Goal: Task Accomplishment & Management: Complete application form

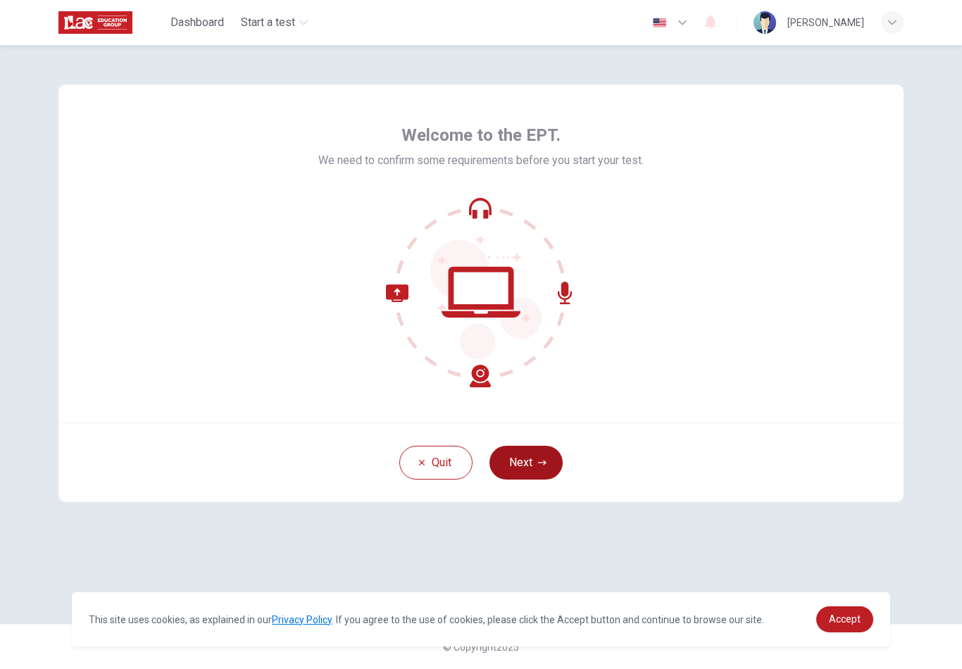
click at [521, 463] on button "Next" at bounding box center [525, 463] width 73 height 34
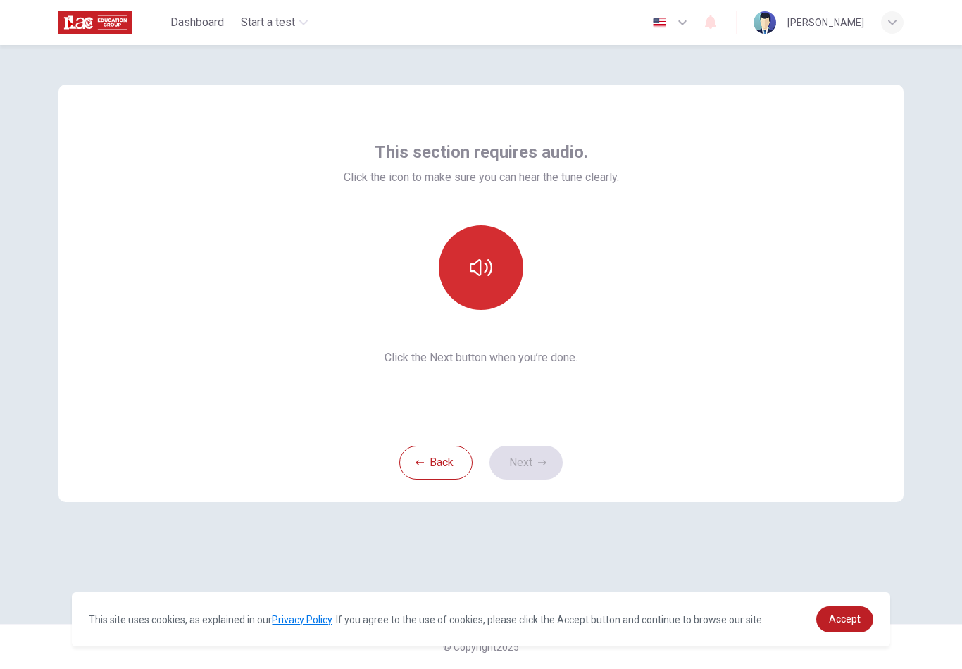
click at [491, 287] on button "button" at bounding box center [481, 267] width 84 height 84
click at [491, 264] on icon "button" at bounding box center [481, 267] width 23 height 23
click at [489, 287] on button "button" at bounding box center [481, 267] width 84 height 84
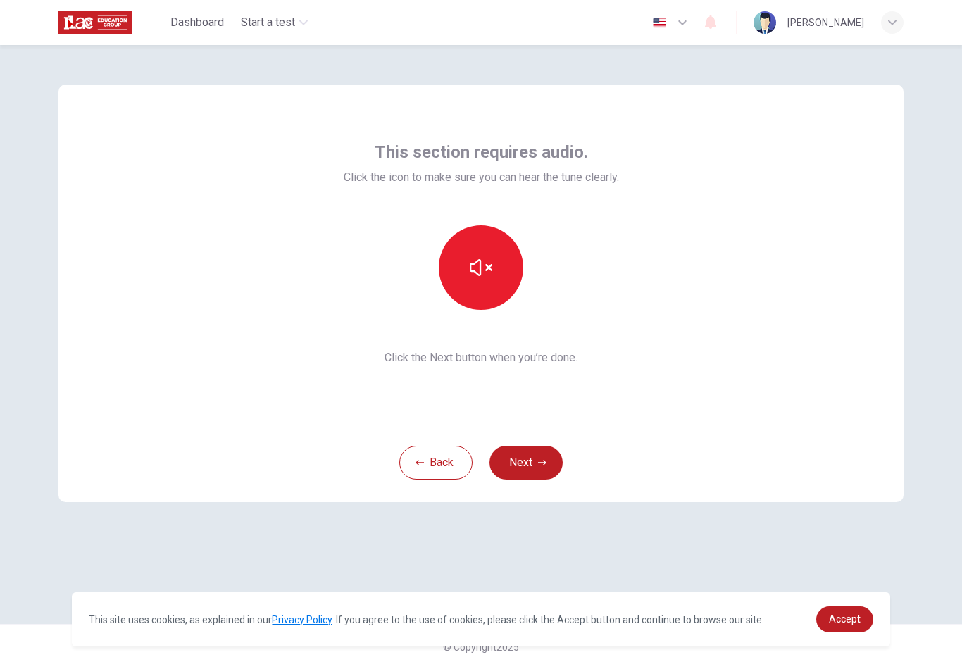
click at [530, 441] on div "Back Next" at bounding box center [480, 462] width 845 height 80
click at [537, 453] on button "Next" at bounding box center [525, 463] width 73 height 34
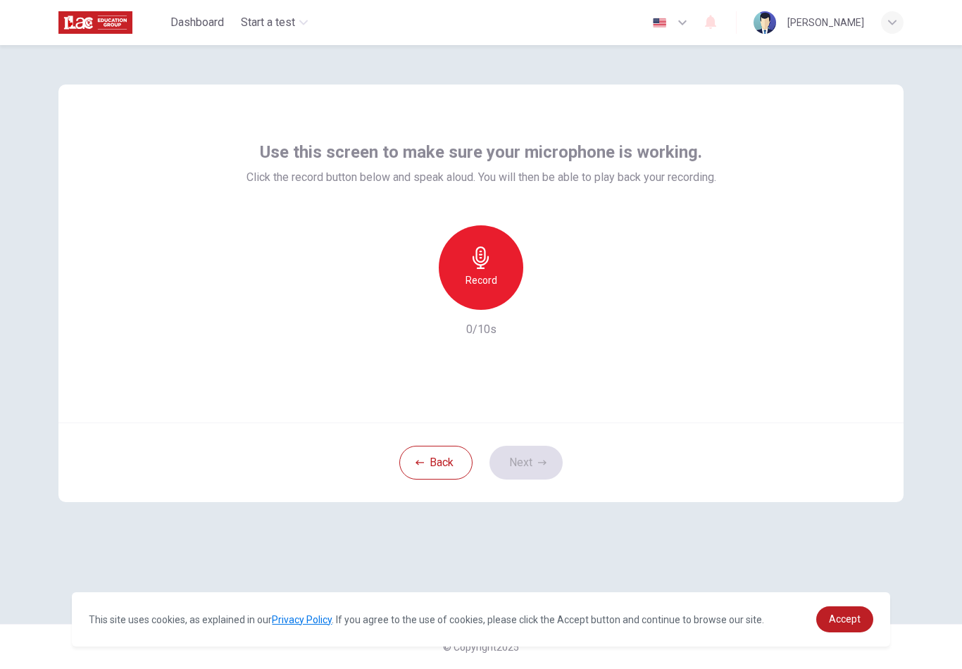
click at [472, 277] on h6 "Record" at bounding box center [481, 280] width 32 height 17
click at [483, 278] on h6 "Stop" at bounding box center [480, 280] width 21 height 17
click at [533, 463] on button "Next" at bounding box center [525, 463] width 73 height 34
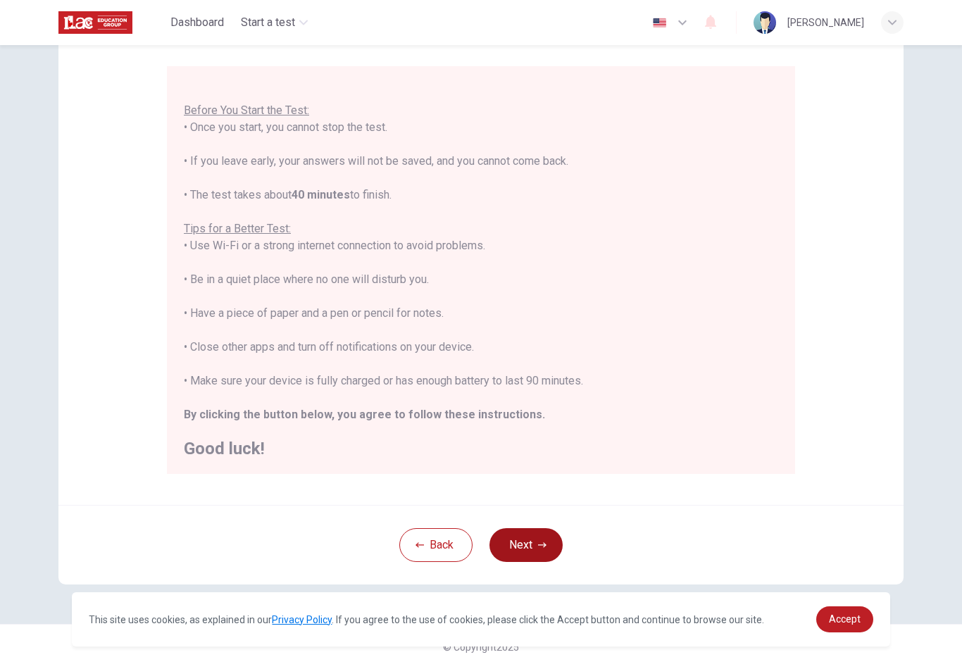
scroll to position [114, 0]
click at [529, 546] on button "Next" at bounding box center [525, 545] width 73 height 34
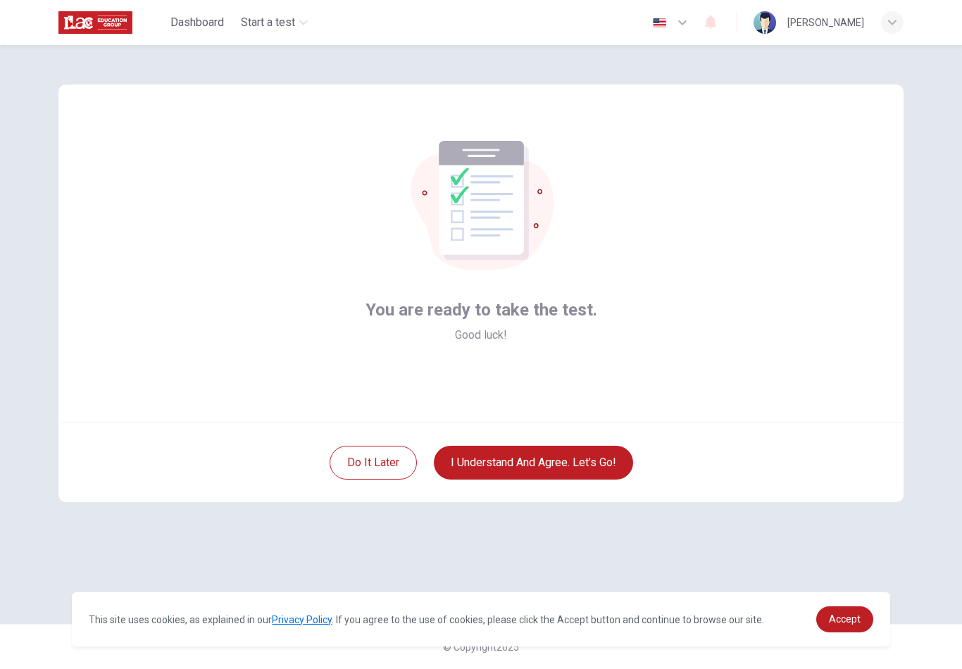
scroll to position [0, 0]
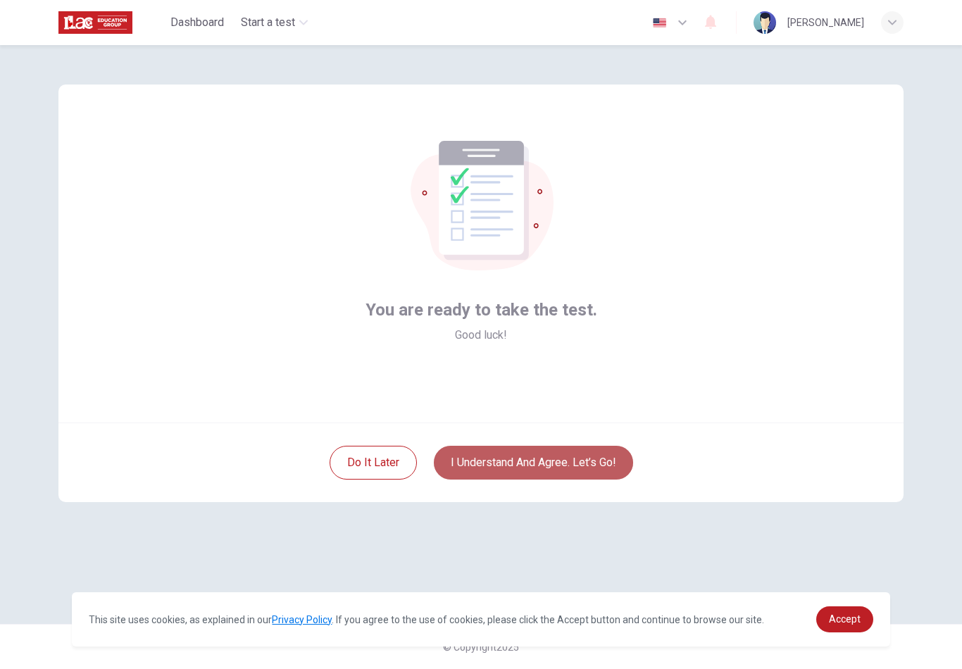
click at [526, 465] on button "I understand and agree. Let’s go!" at bounding box center [533, 463] width 199 height 34
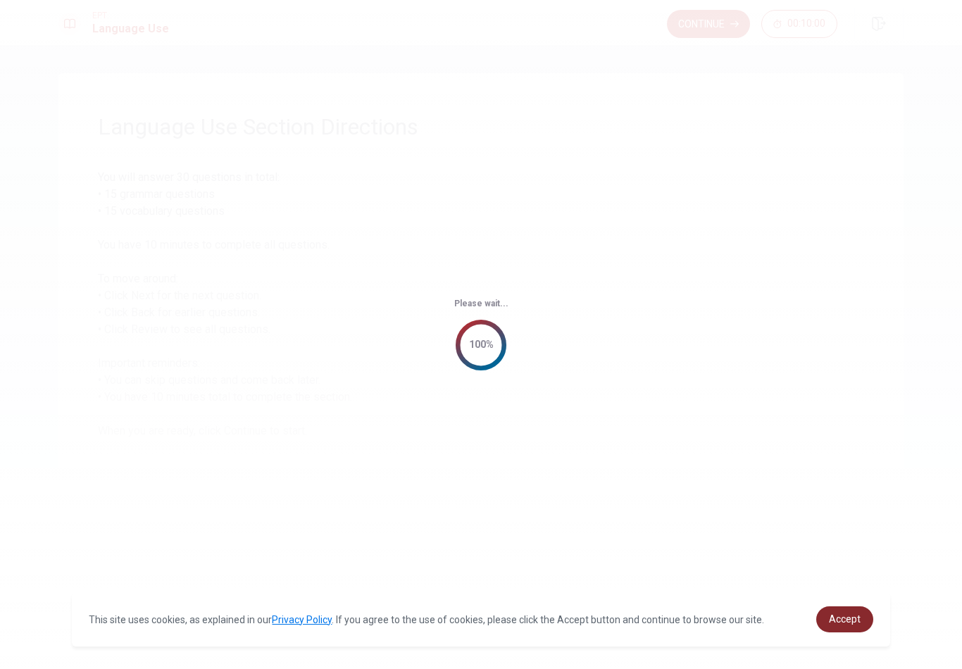
click at [838, 620] on span "Accept" at bounding box center [845, 618] width 32 height 11
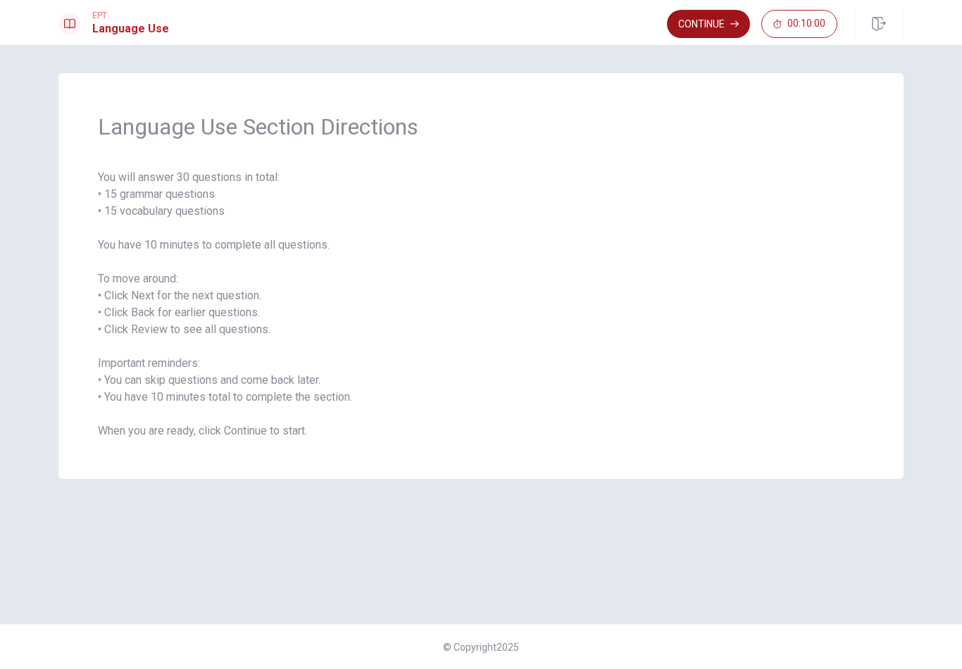
click at [675, 33] on button "Continue" at bounding box center [708, 24] width 83 height 28
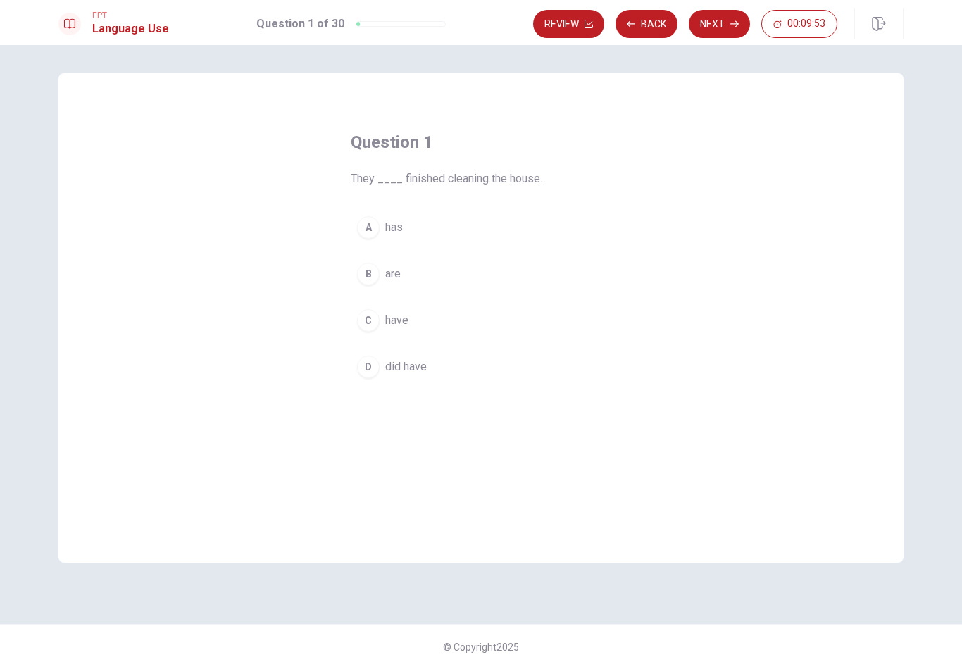
click at [370, 325] on div "C" at bounding box center [368, 320] width 23 height 23
click at [389, 327] on span "have" at bounding box center [396, 320] width 23 height 17
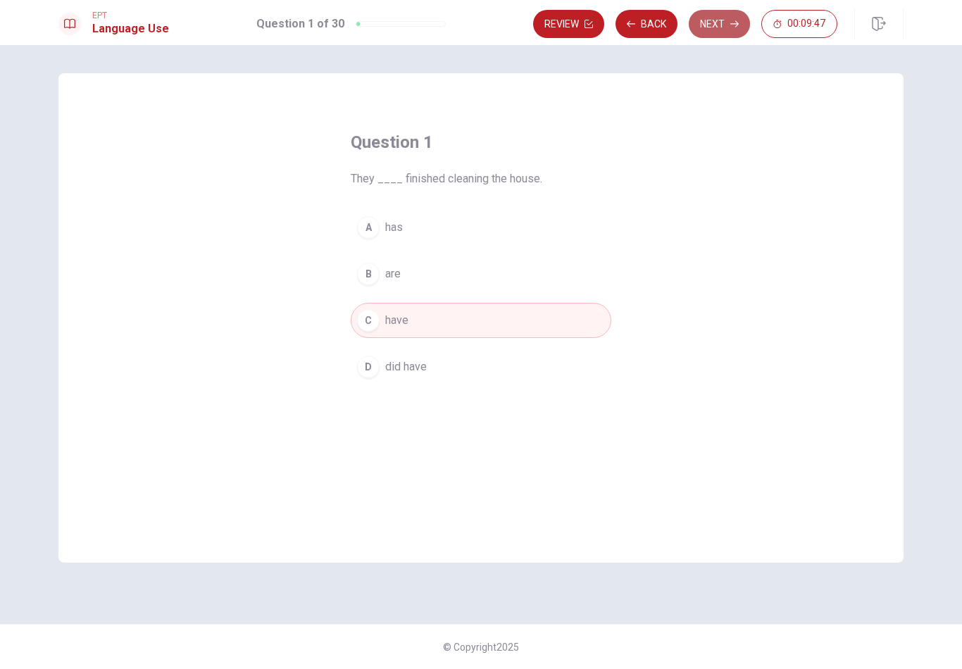
click at [718, 24] on button "Next" at bounding box center [719, 24] width 61 height 28
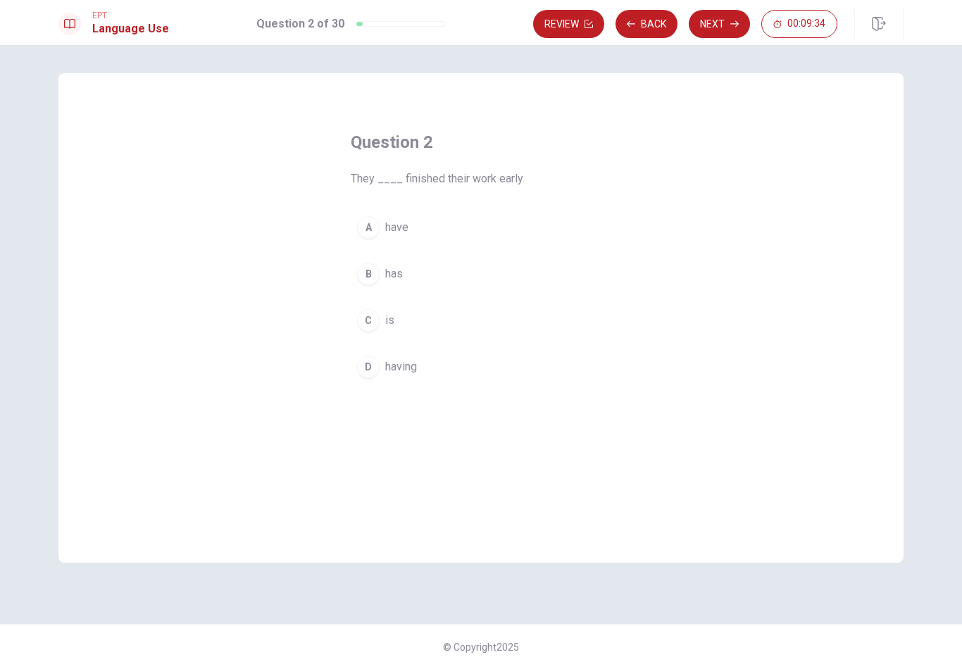
click at [392, 372] on span "having" at bounding box center [401, 366] width 32 height 17
click at [424, 248] on div "A have B has C is D having" at bounding box center [481, 297] width 261 height 175
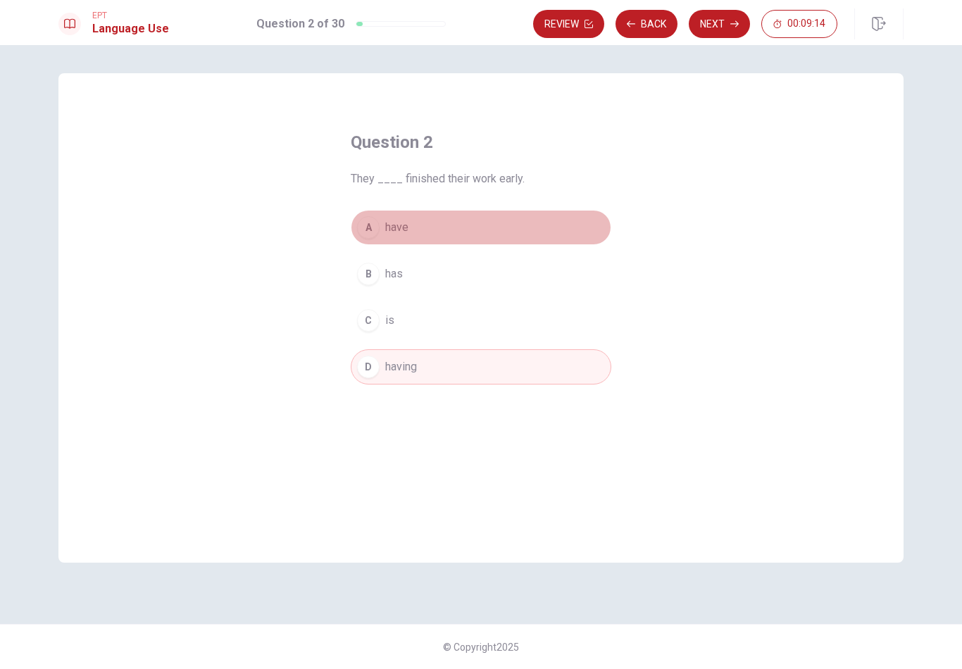
click at [423, 244] on button "A have" at bounding box center [481, 227] width 261 height 35
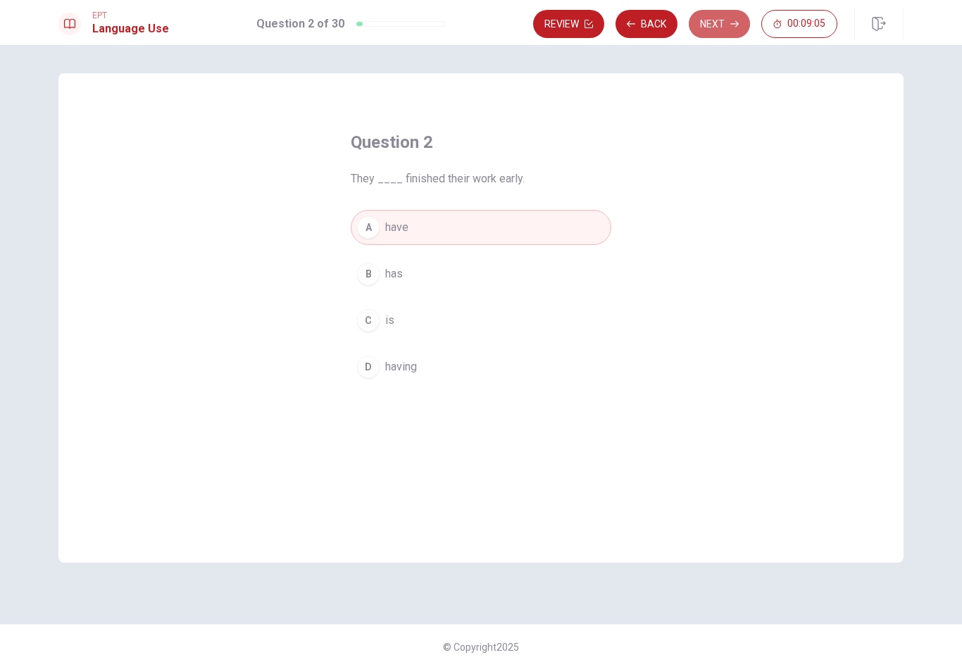
click at [717, 25] on button "Next" at bounding box center [719, 24] width 61 height 28
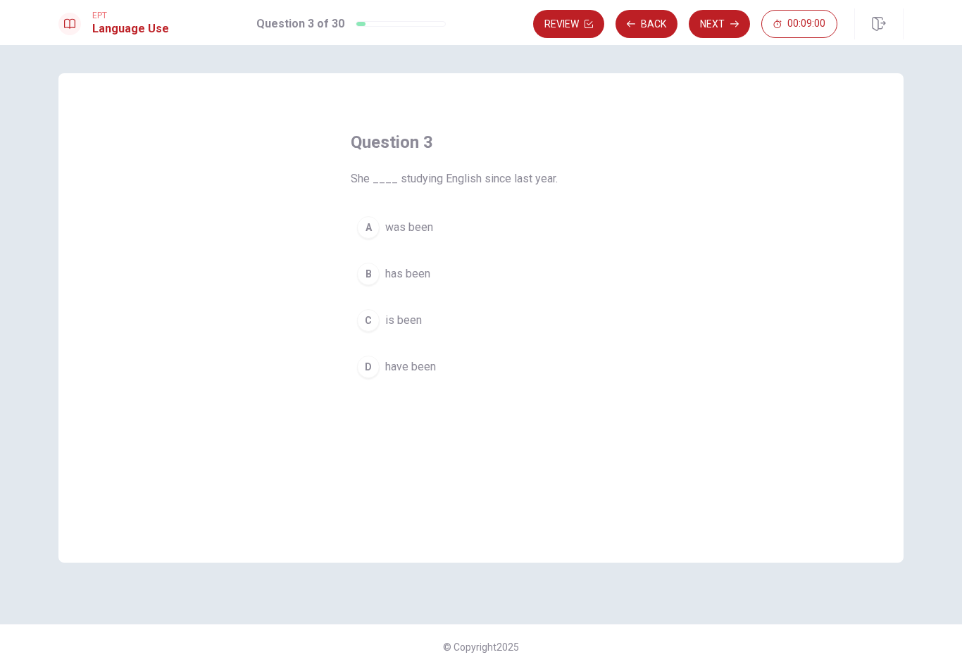
click at [421, 238] on button "A was been" at bounding box center [481, 227] width 261 height 35
click at [425, 275] on span "has been" at bounding box center [407, 273] width 45 height 17
click at [437, 239] on button "A was been" at bounding box center [481, 227] width 261 height 35
click at [441, 273] on button "B has been" at bounding box center [481, 273] width 261 height 35
click at [708, 30] on button "Next" at bounding box center [719, 24] width 61 height 28
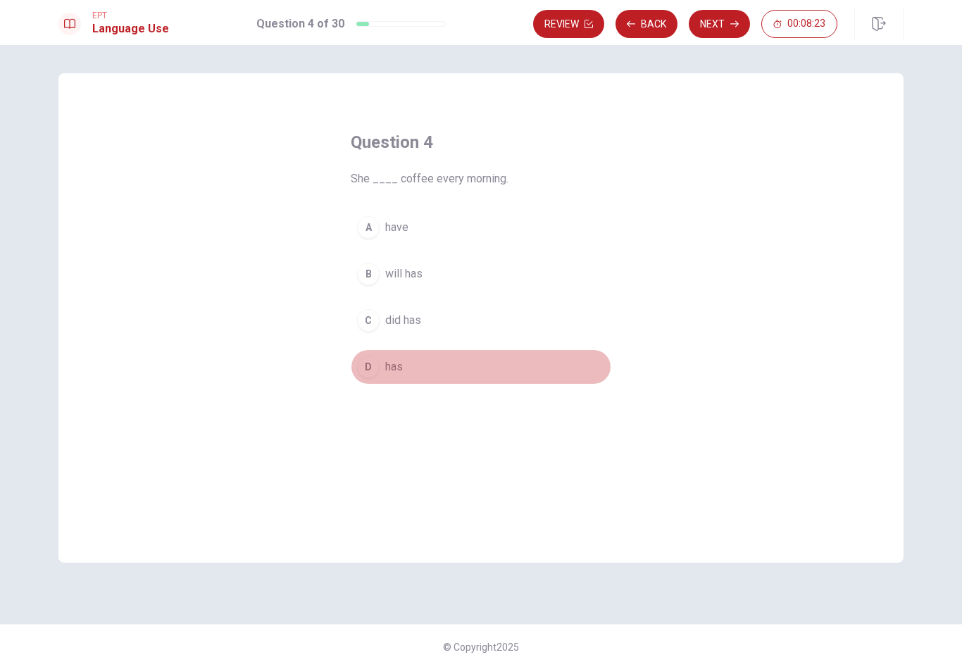
click at [389, 367] on span "has" at bounding box center [394, 366] width 18 height 17
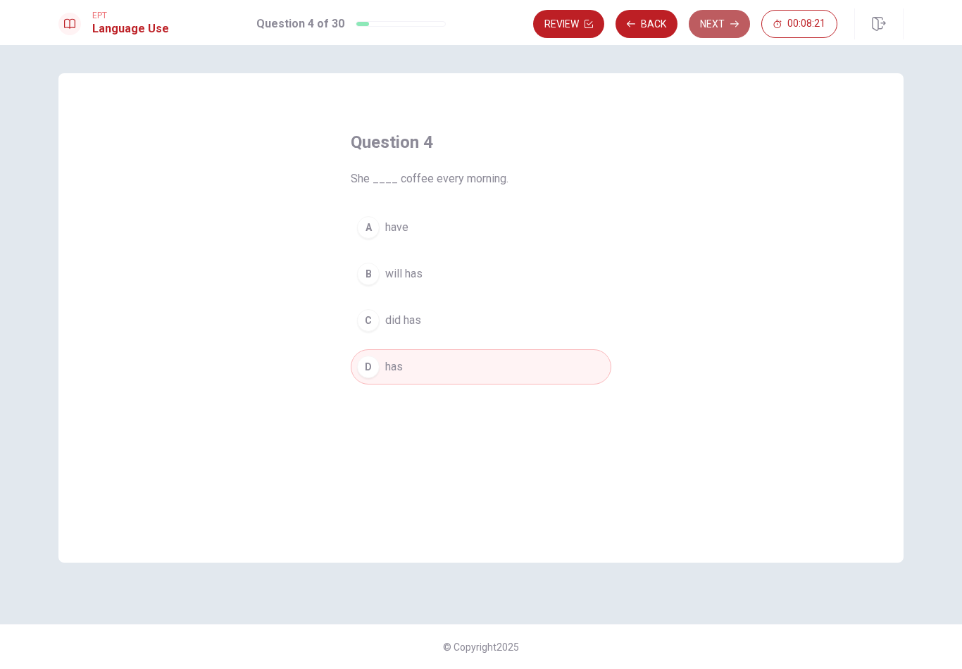
click at [715, 24] on button "Next" at bounding box center [719, 24] width 61 height 28
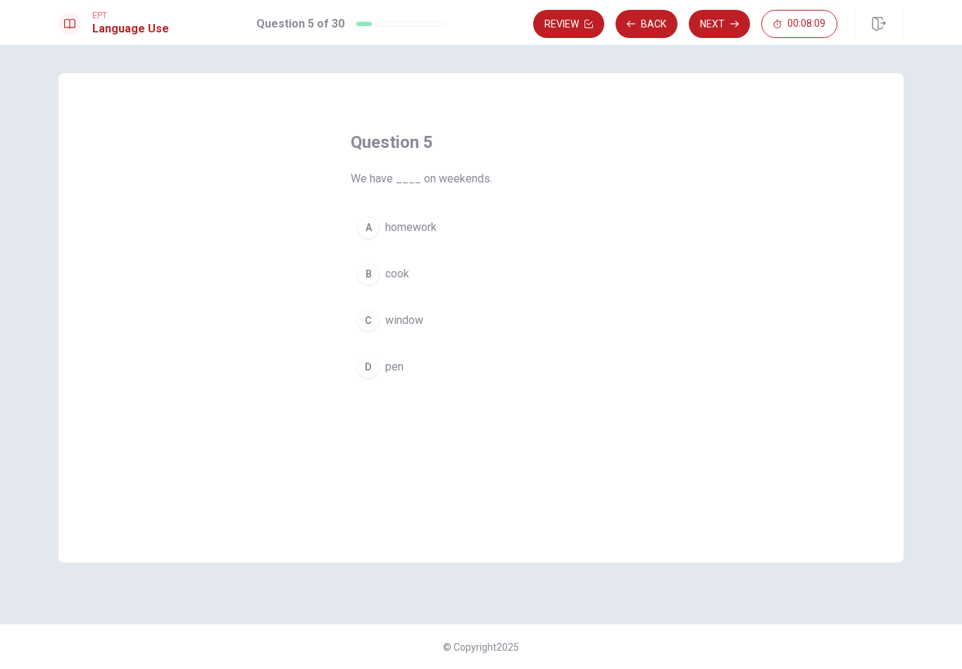
click at [396, 234] on span "homework" at bounding box center [410, 227] width 51 height 17
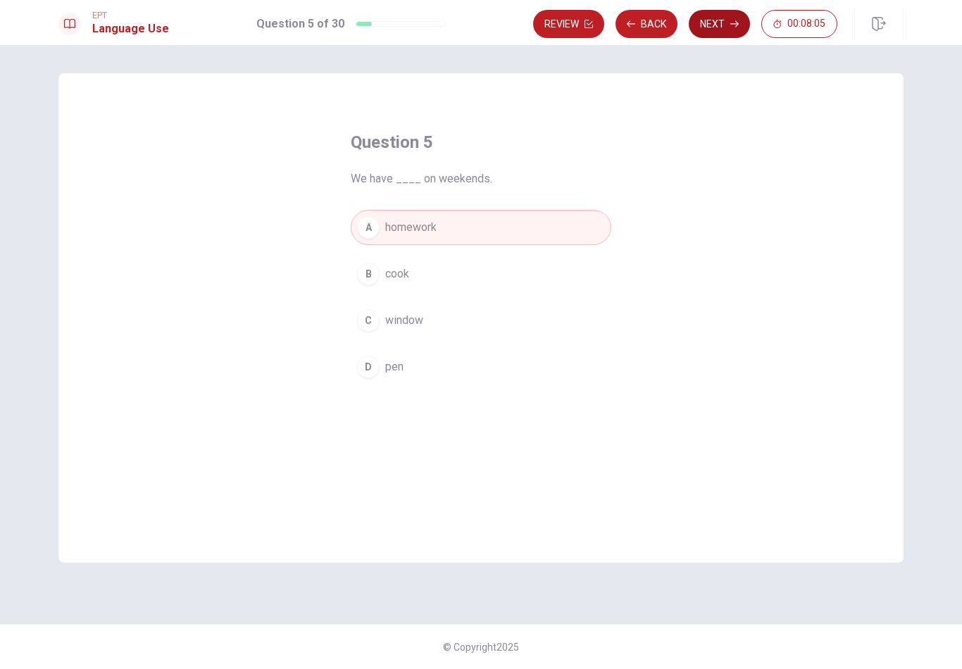
click at [706, 28] on button "Next" at bounding box center [719, 24] width 61 height 28
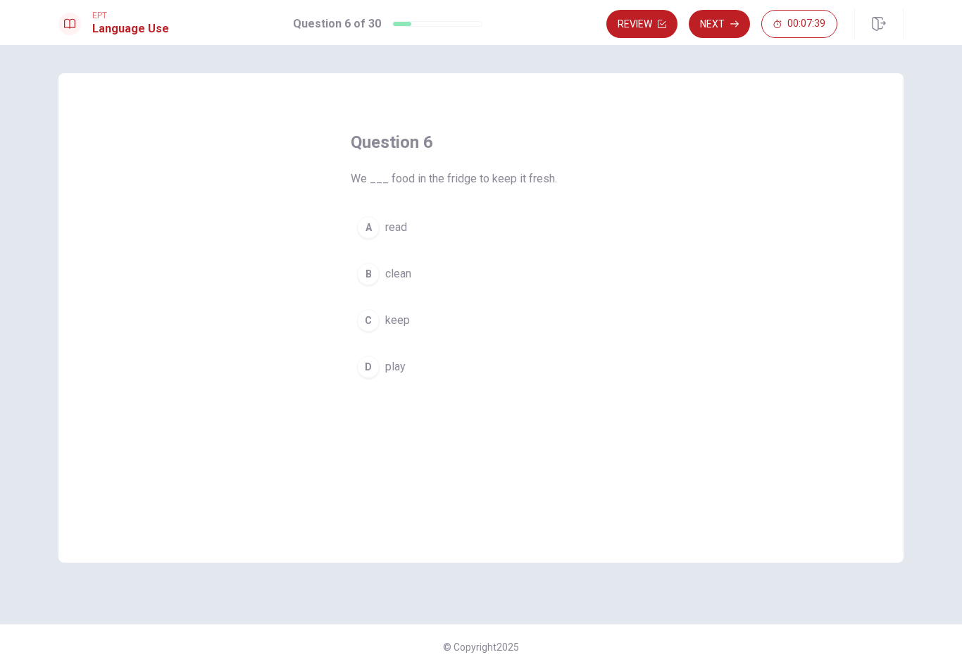
click at [388, 325] on span "keep" at bounding box center [397, 320] width 25 height 17
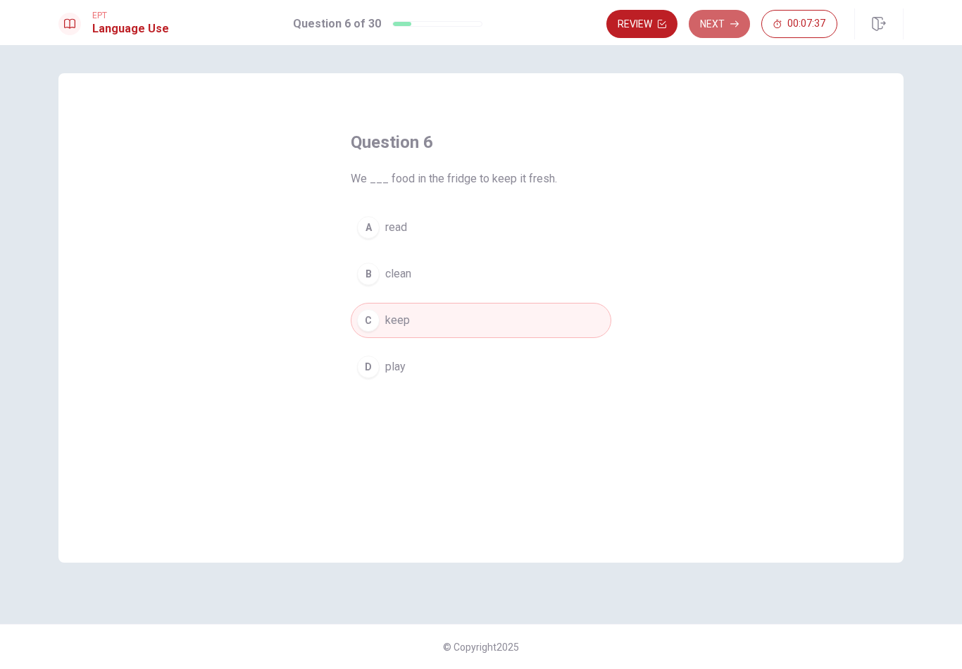
click at [710, 30] on button "Next" at bounding box center [719, 24] width 61 height 28
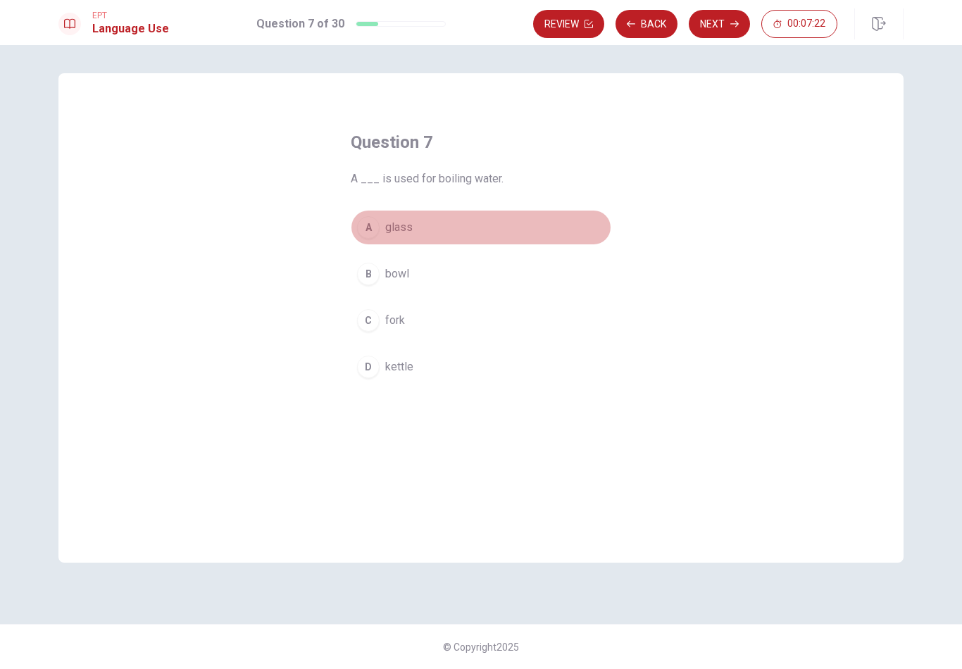
click at [383, 230] on button "A glass" at bounding box center [481, 227] width 261 height 35
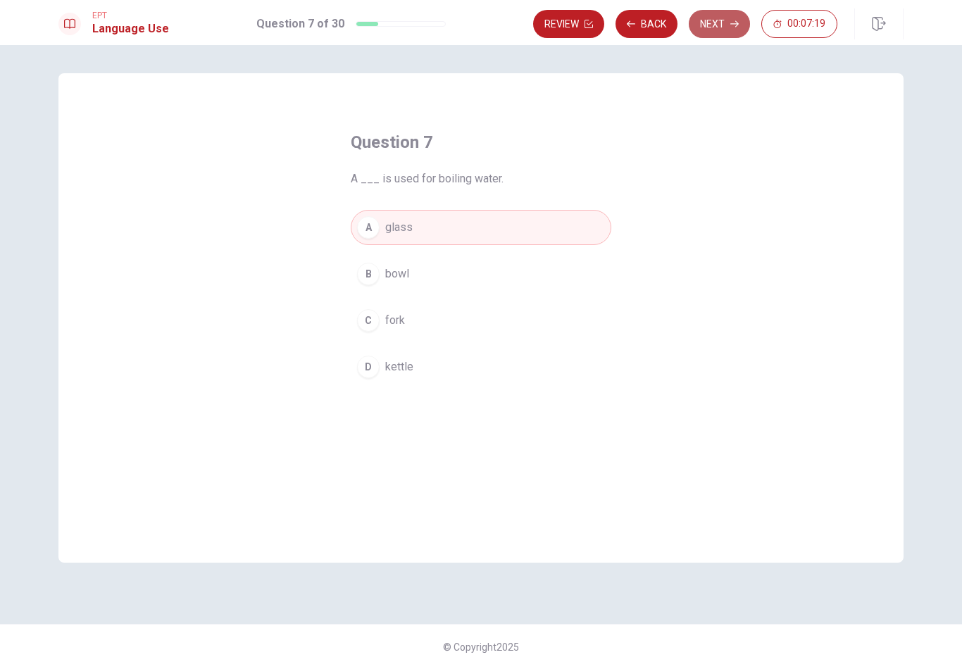
click at [717, 30] on button "Next" at bounding box center [719, 24] width 61 height 28
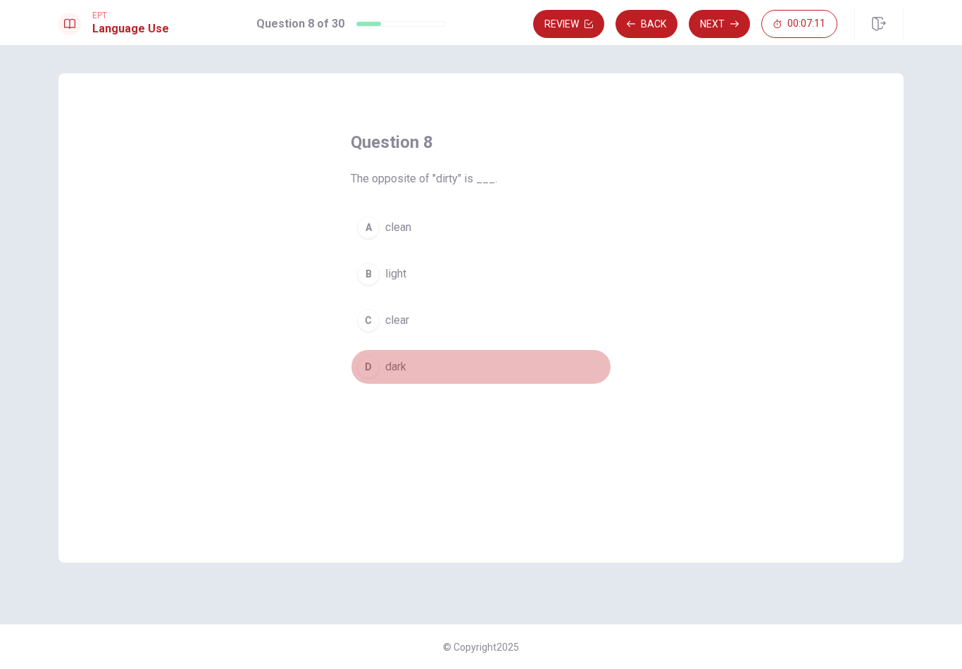
click at [388, 377] on button "D dark" at bounding box center [481, 366] width 261 height 35
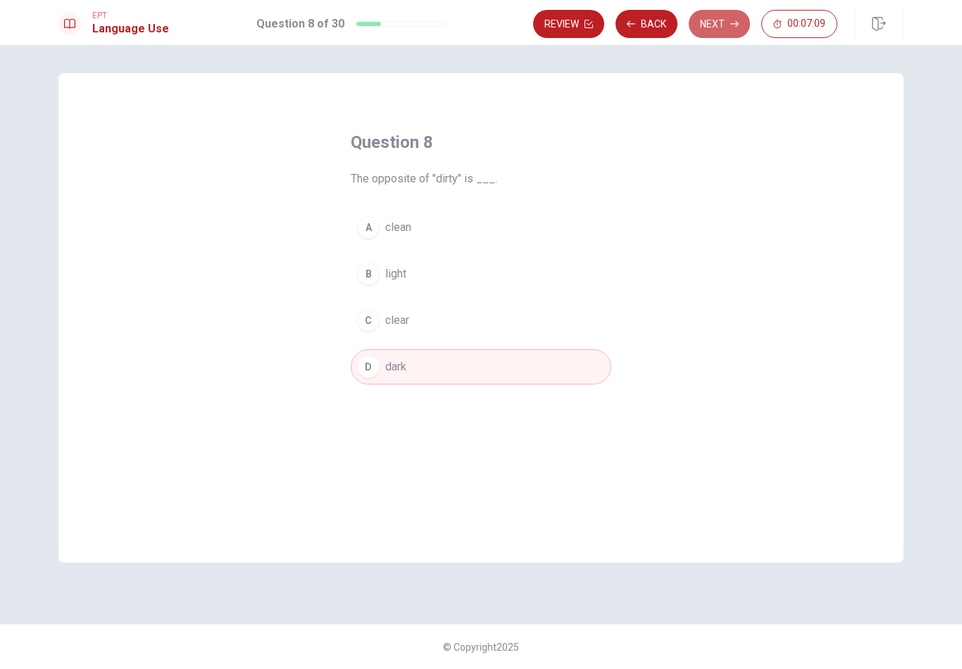
click at [720, 23] on button "Next" at bounding box center [719, 24] width 61 height 28
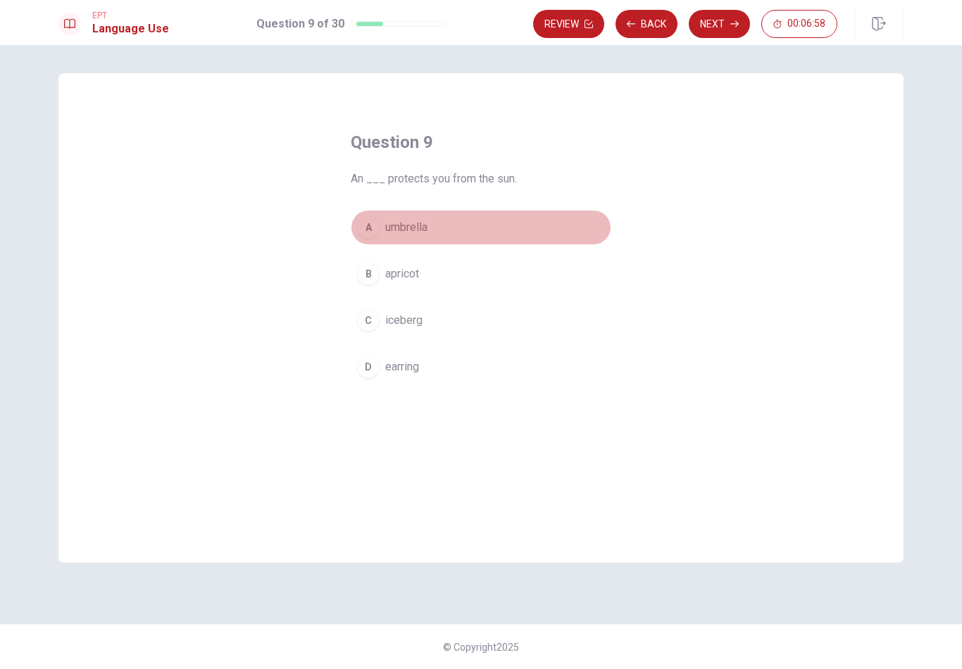
click at [399, 236] on button "A umbrella" at bounding box center [481, 227] width 261 height 35
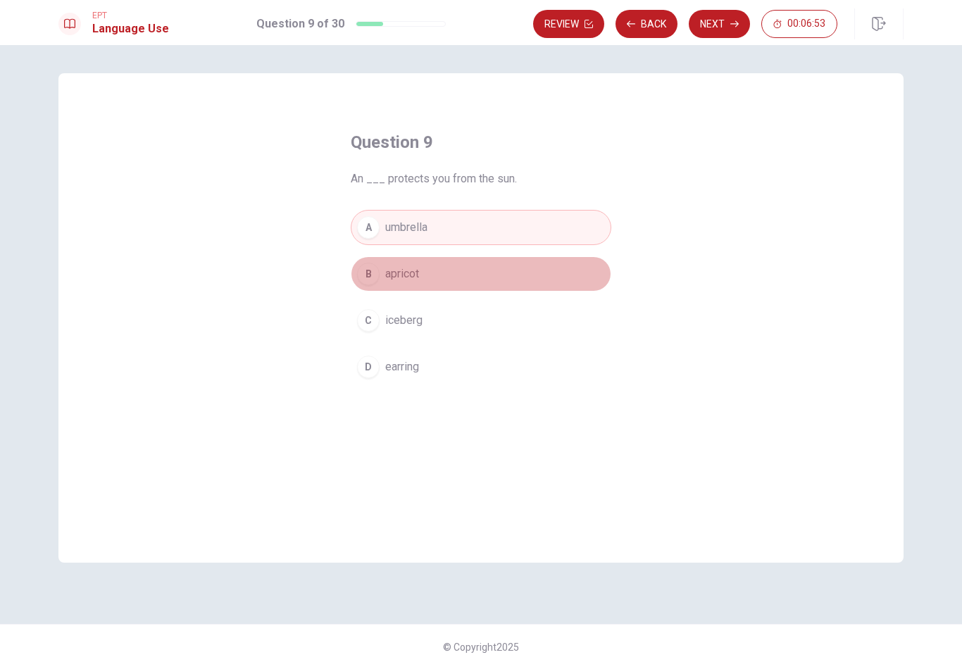
click at [421, 273] on button "B apricot" at bounding box center [481, 273] width 261 height 35
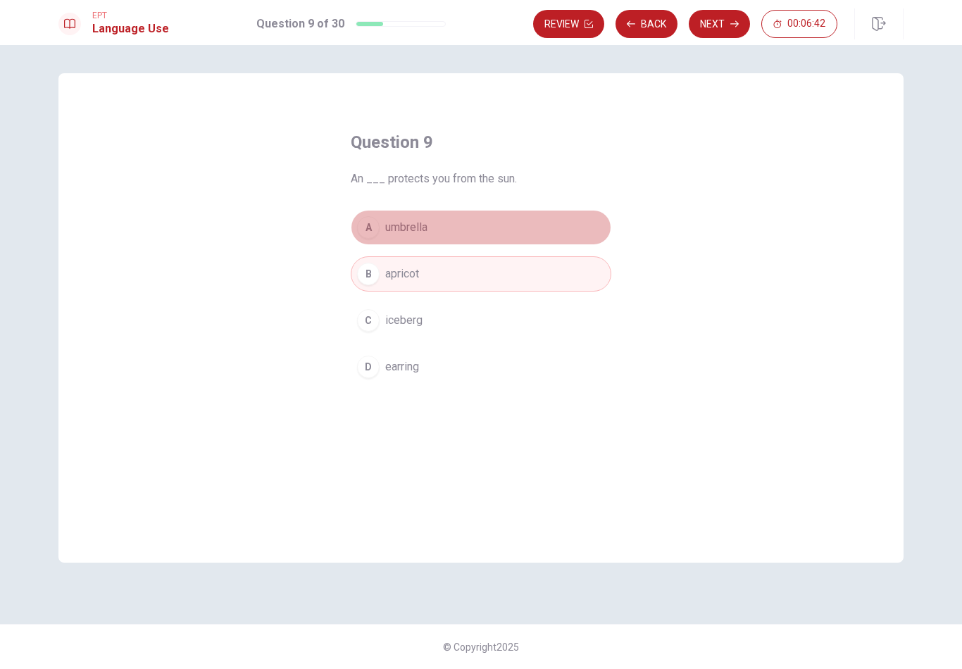
click at [423, 235] on span "umbrella" at bounding box center [406, 227] width 42 height 17
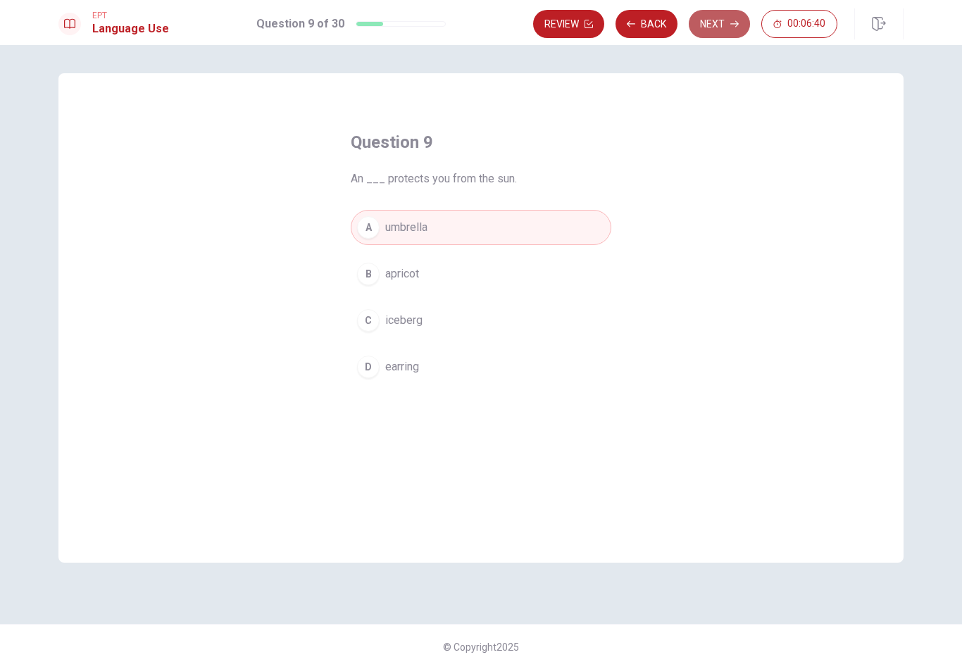
click at [720, 27] on button "Next" at bounding box center [719, 24] width 61 height 28
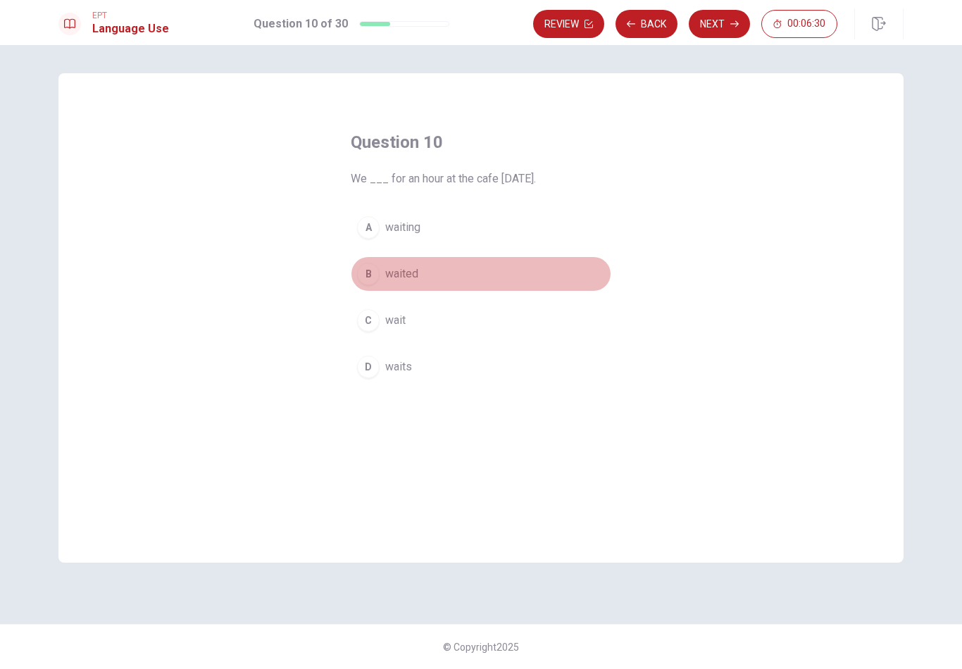
click at [413, 275] on span "waited" at bounding box center [401, 273] width 33 height 17
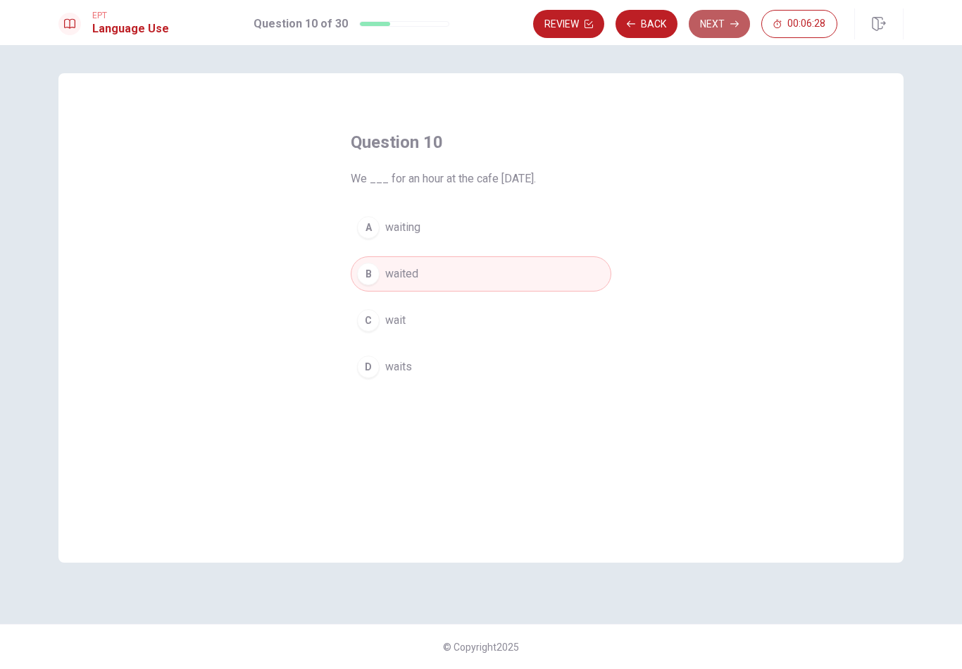
click at [709, 30] on button "Next" at bounding box center [719, 24] width 61 height 28
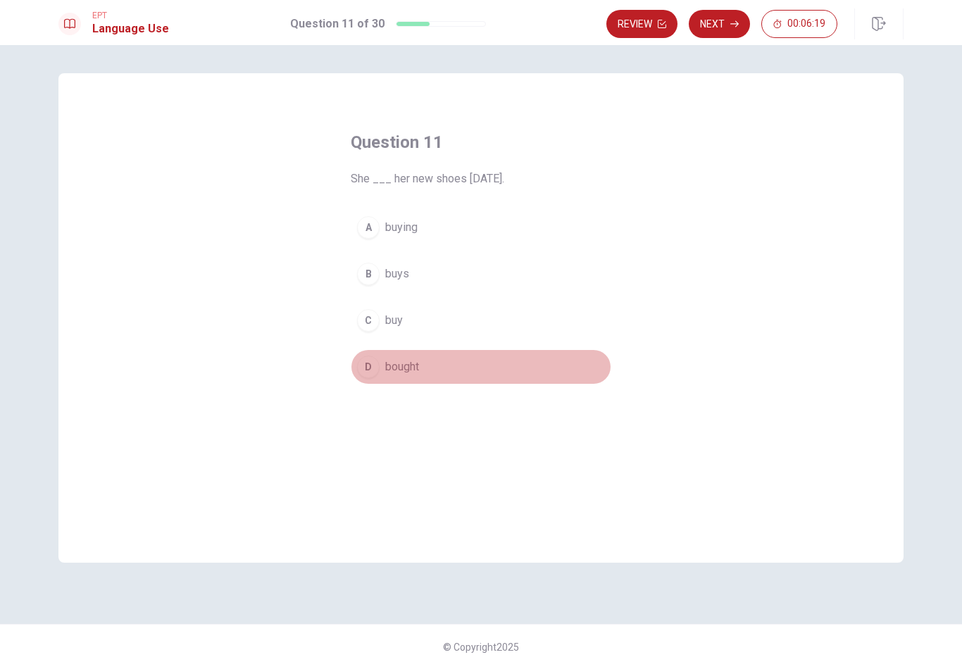
click at [399, 372] on span "bought" at bounding box center [402, 366] width 34 height 17
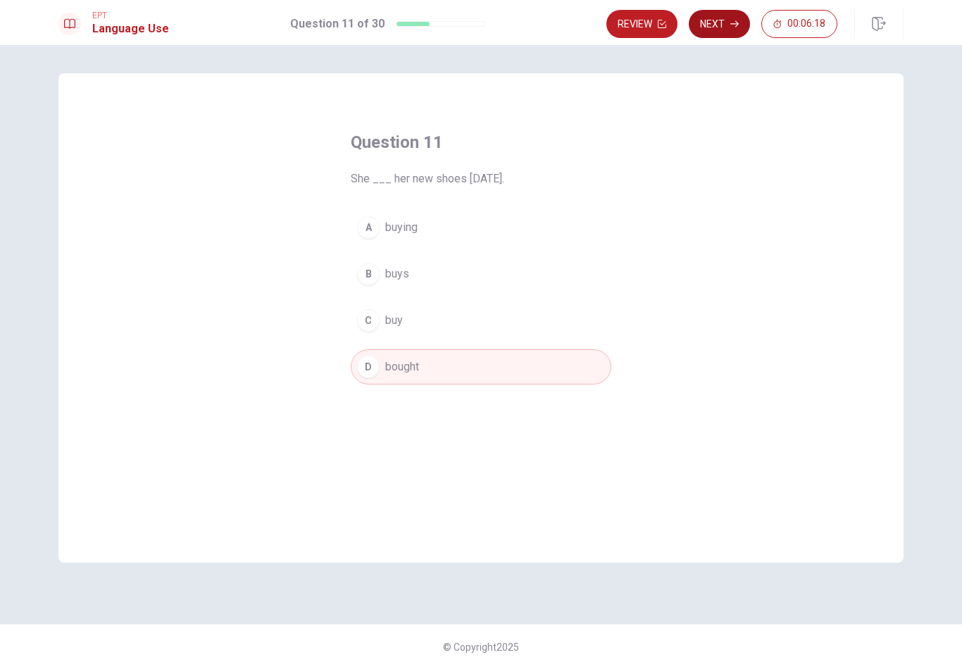
click at [720, 25] on button "Next" at bounding box center [719, 24] width 61 height 28
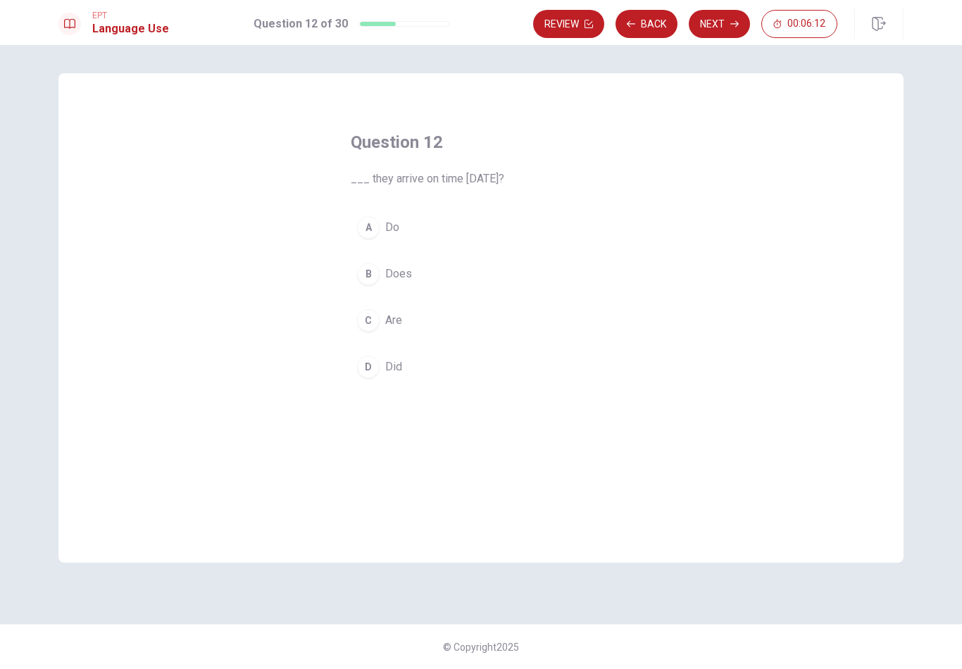
click at [399, 375] on button "D Did" at bounding box center [481, 366] width 261 height 35
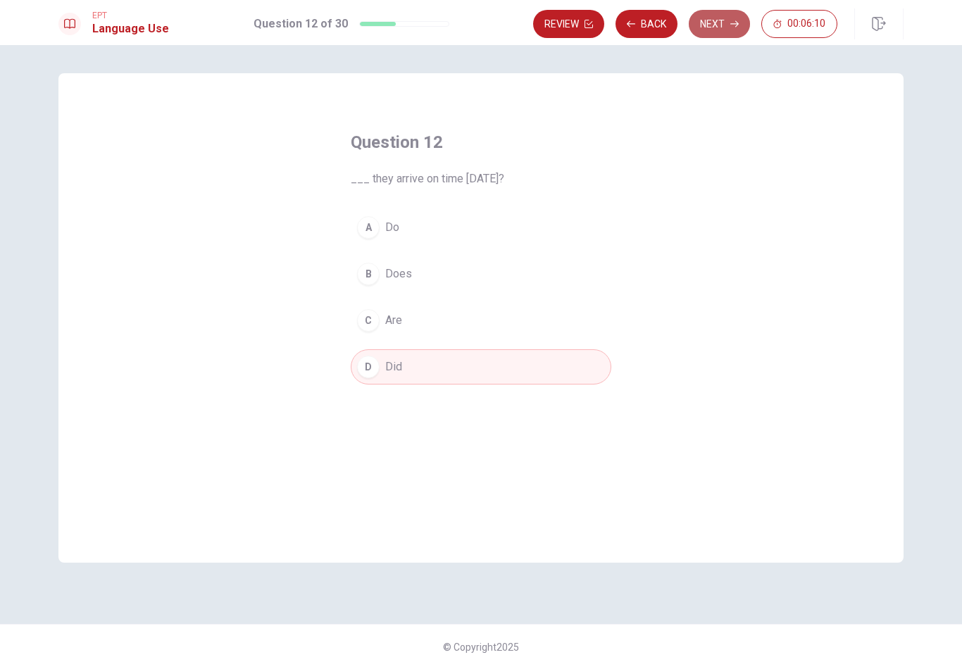
click at [696, 26] on button "Next" at bounding box center [719, 24] width 61 height 28
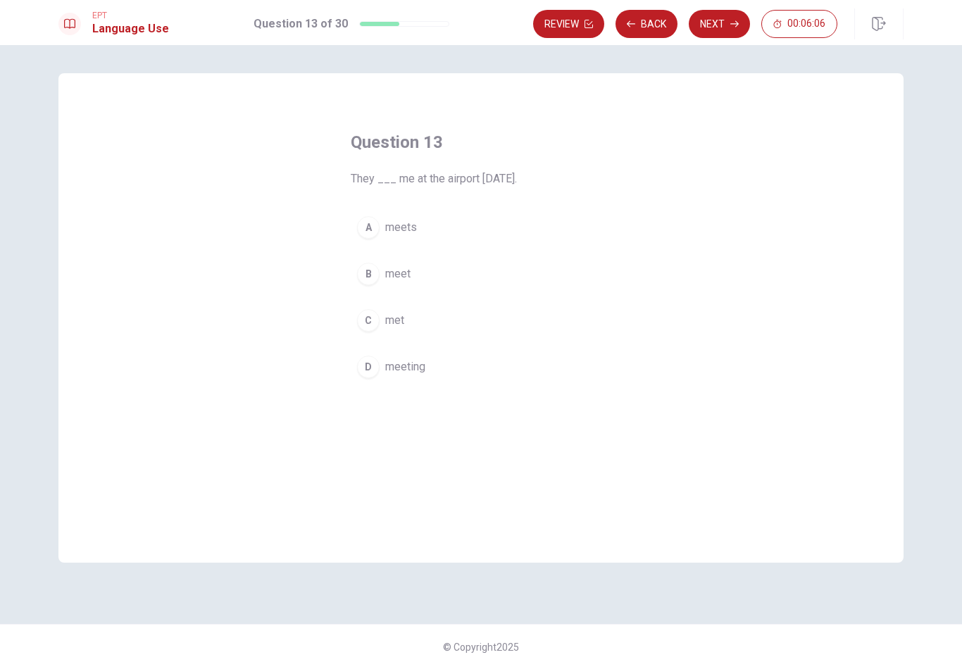
click at [393, 325] on span "met" at bounding box center [394, 320] width 19 height 17
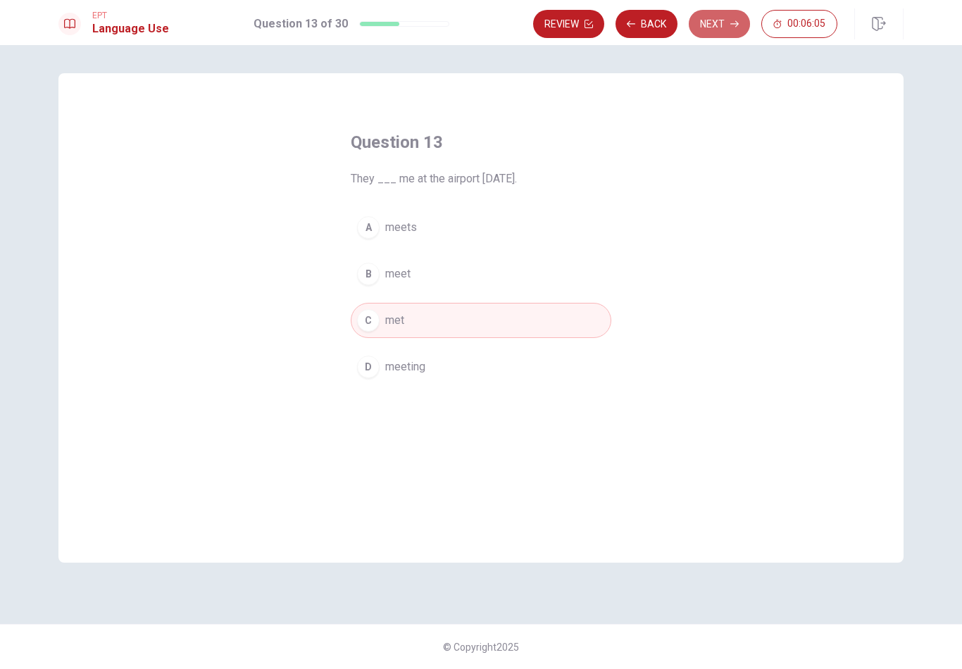
click at [698, 29] on button "Next" at bounding box center [719, 24] width 61 height 28
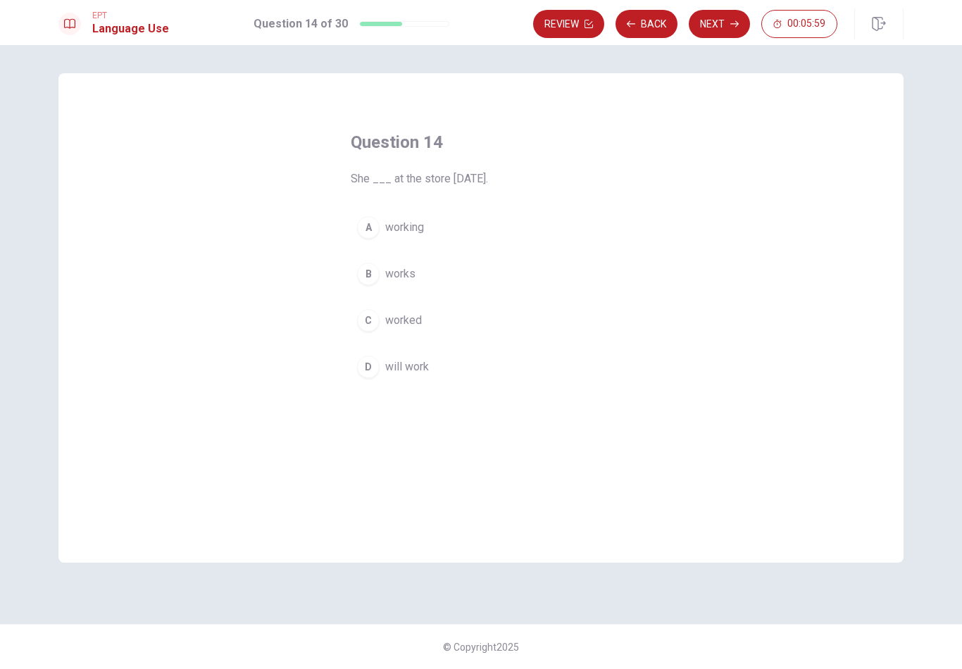
click at [414, 325] on span "worked" at bounding box center [403, 320] width 37 height 17
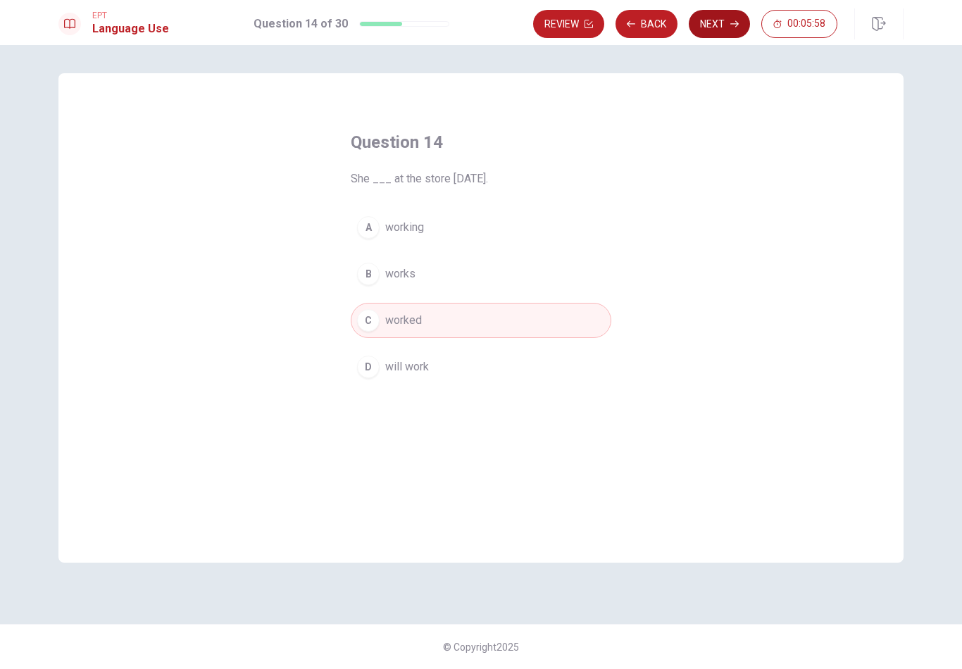
click at [732, 24] on icon "button" at bounding box center [734, 24] width 8 height 6
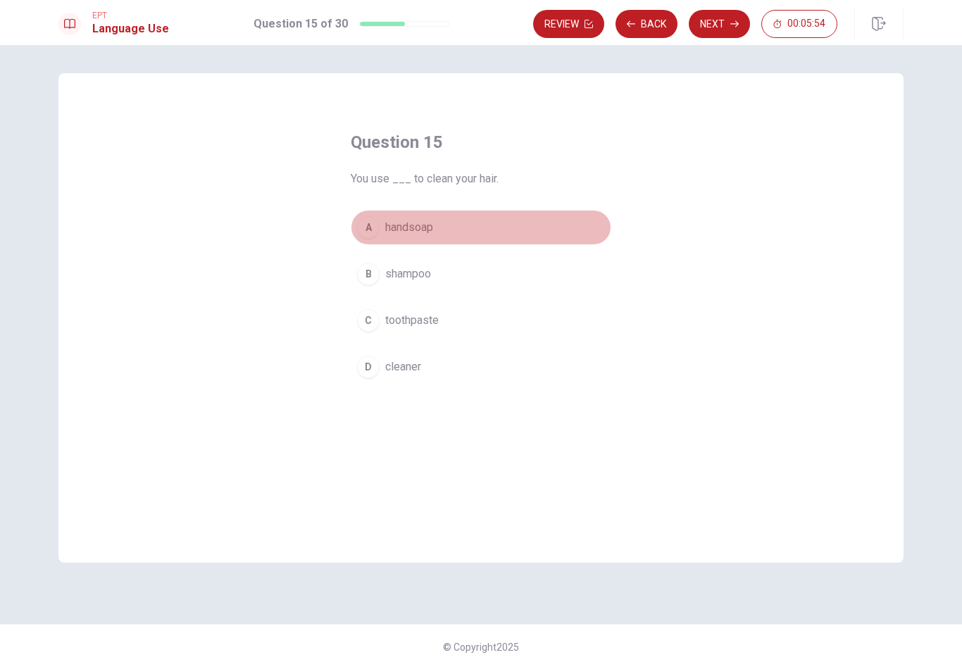
click at [424, 236] on button "A handsoap" at bounding box center [481, 227] width 261 height 35
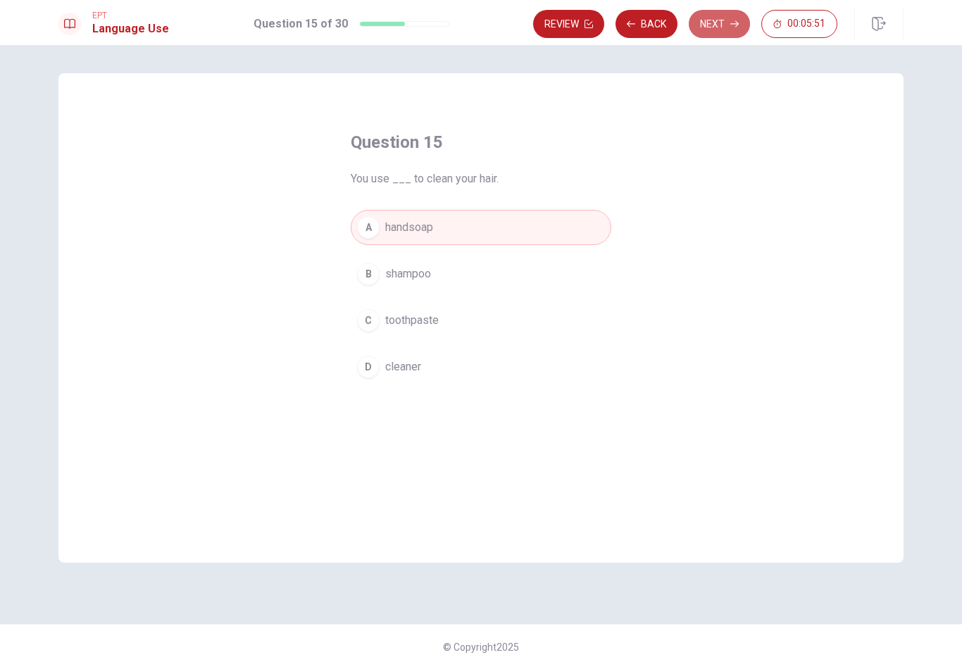
click at [710, 32] on button "Next" at bounding box center [719, 24] width 61 height 28
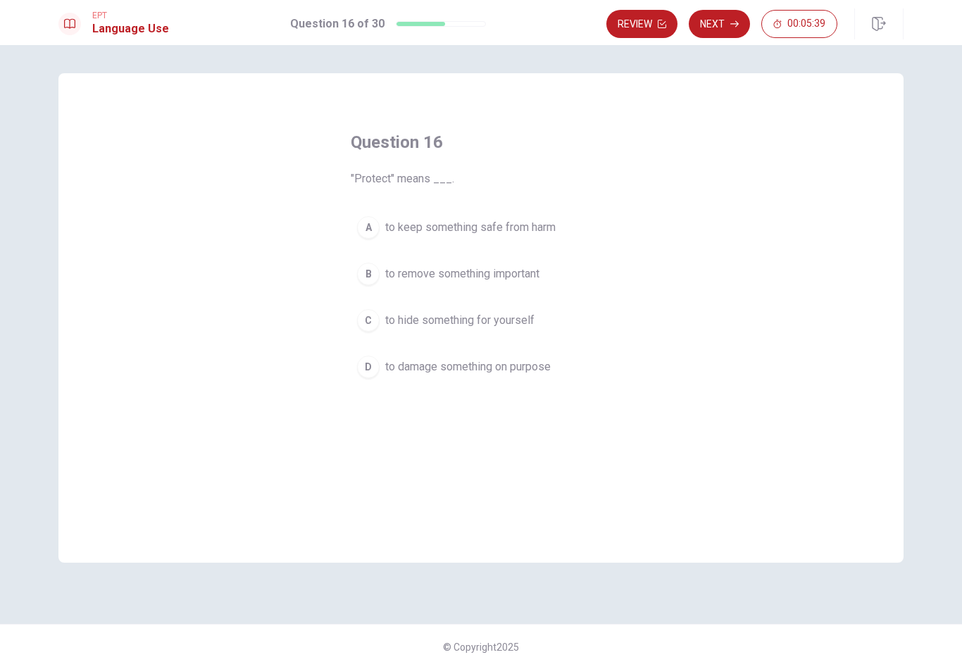
click at [446, 367] on span "to damage something on purpose" at bounding box center [467, 366] width 165 height 17
click at [553, 227] on span "to keep something safe from harm" at bounding box center [470, 227] width 170 height 17
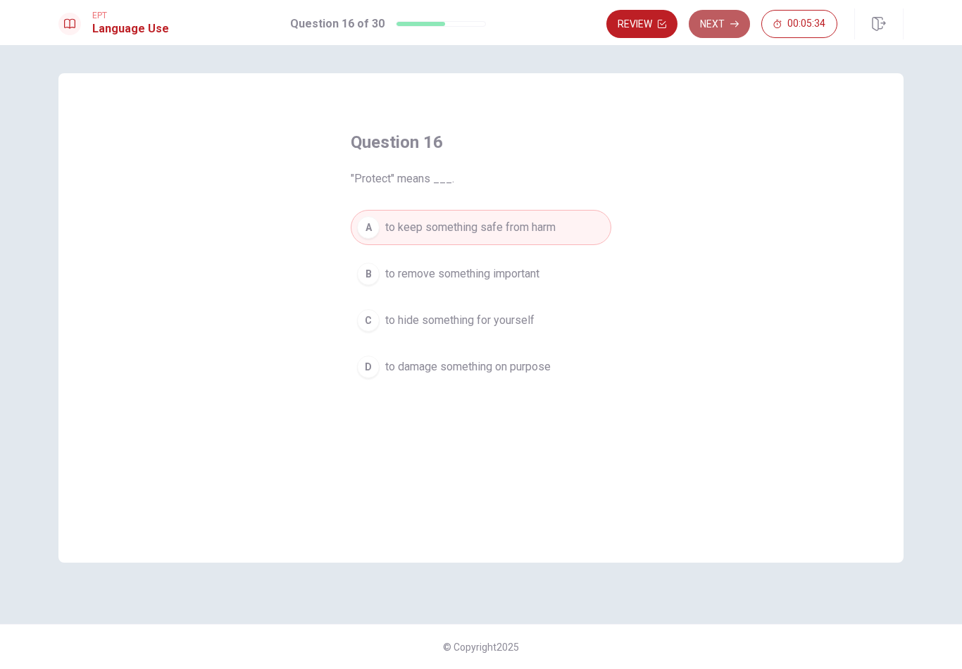
click at [716, 26] on button "Next" at bounding box center [719, 24] width 61 height 28
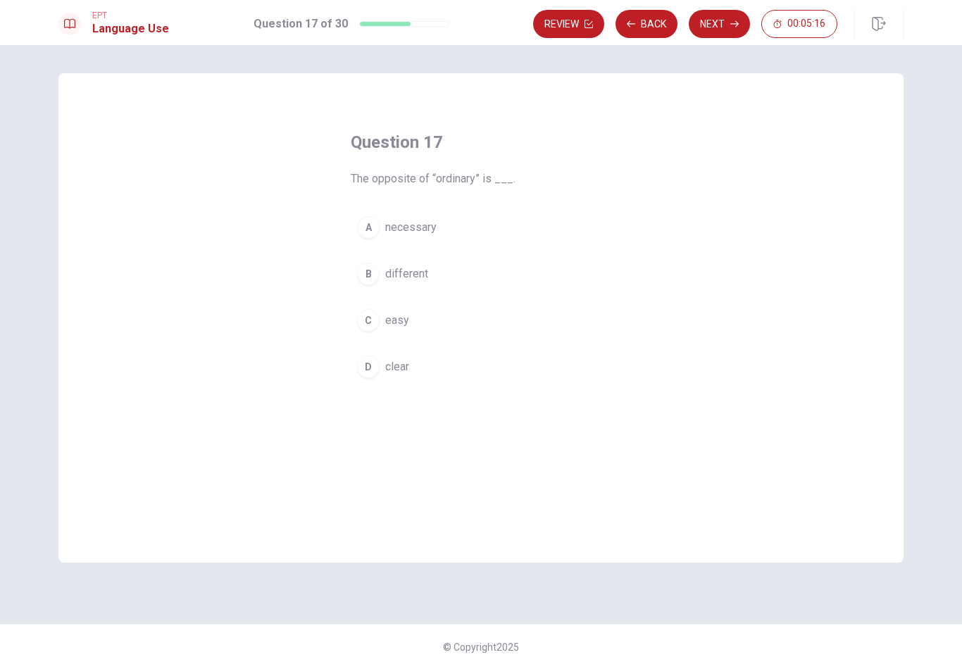
click at [451, 125] on div "Question 17 The opposite of “ordinary” is ___. A necessary B different C easy D…" at bounding box center [480, 257] width 317 height 299
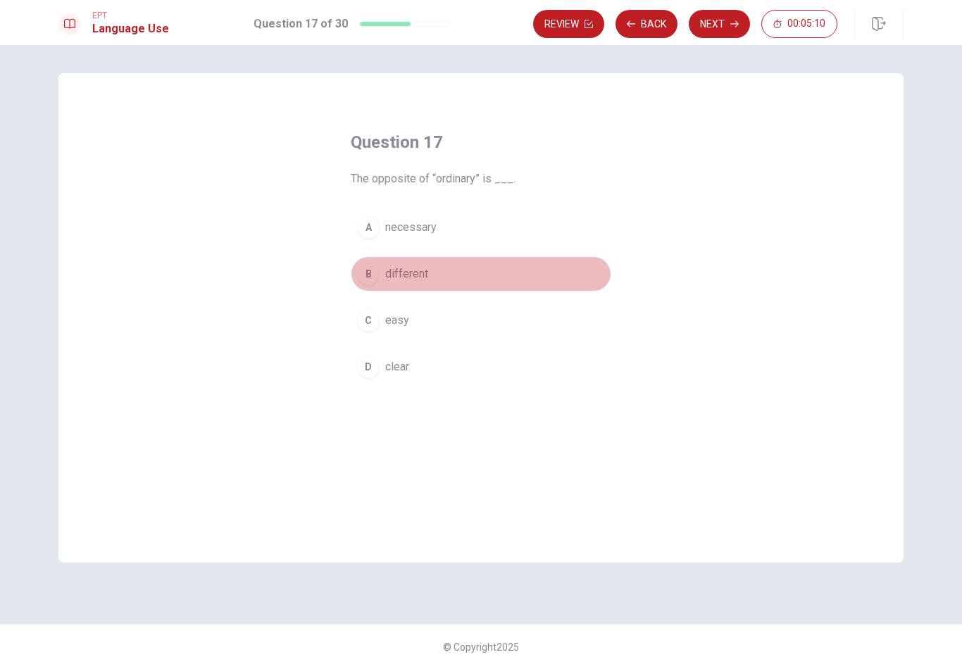
click at [419, 275] on span "different" at bounding box center [406, 273] width 43 height 17
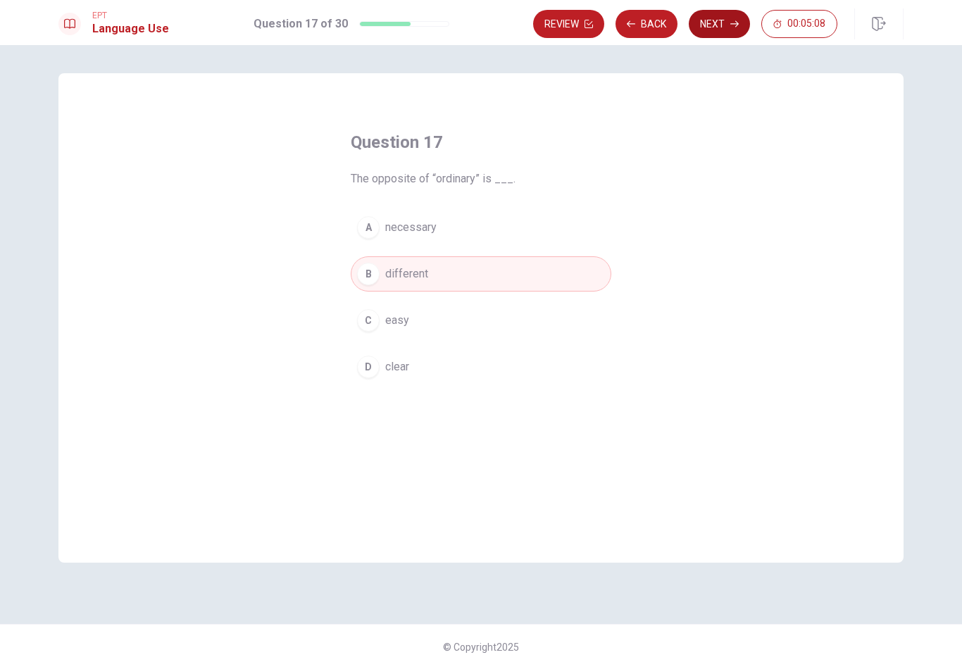
click at [710, 28] on button "Next" at bounding box center [719, 24] width 61 height 28
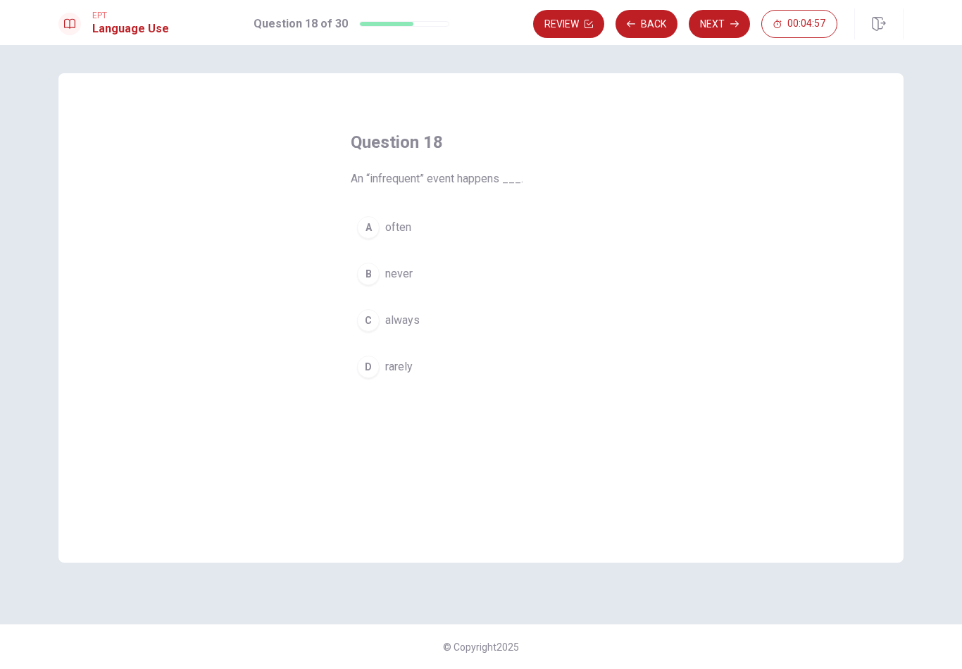
click at [399, 239] on button "A often" at bounding box center [481, 227] width 261 height 35
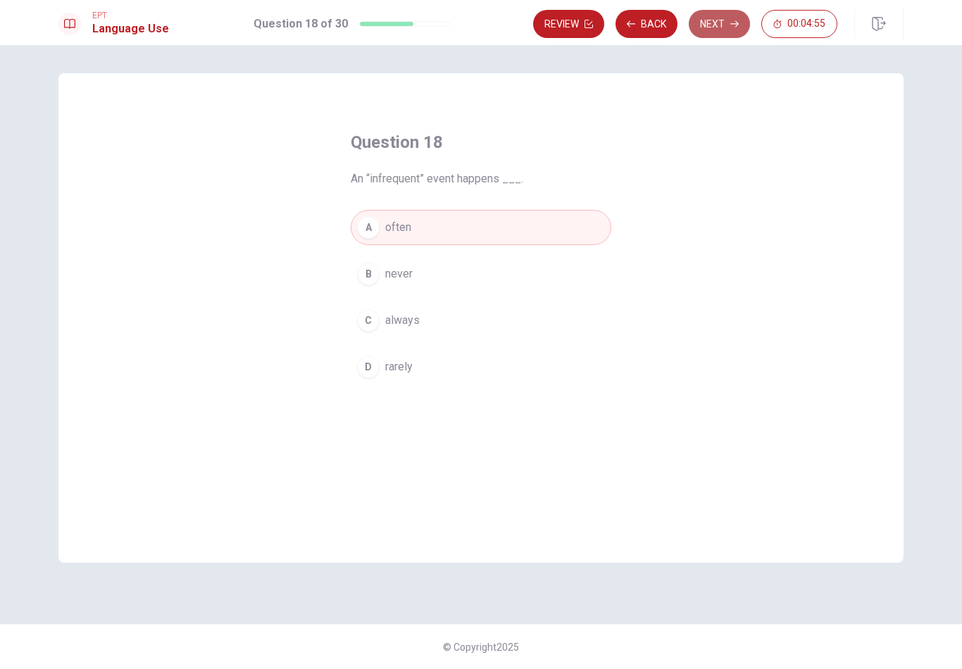
click at [715, 27] on button "Next" at bounding box center [719, 24] width 61 height 28
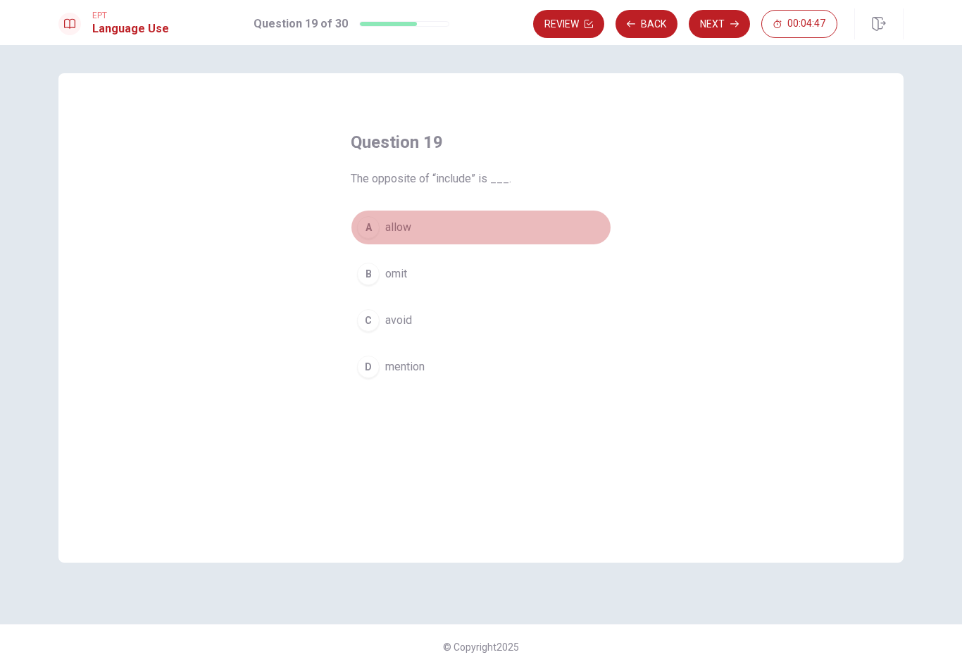
click at [396, 226] on span "allow" at bounding box center [398, 227] width 26 height 17
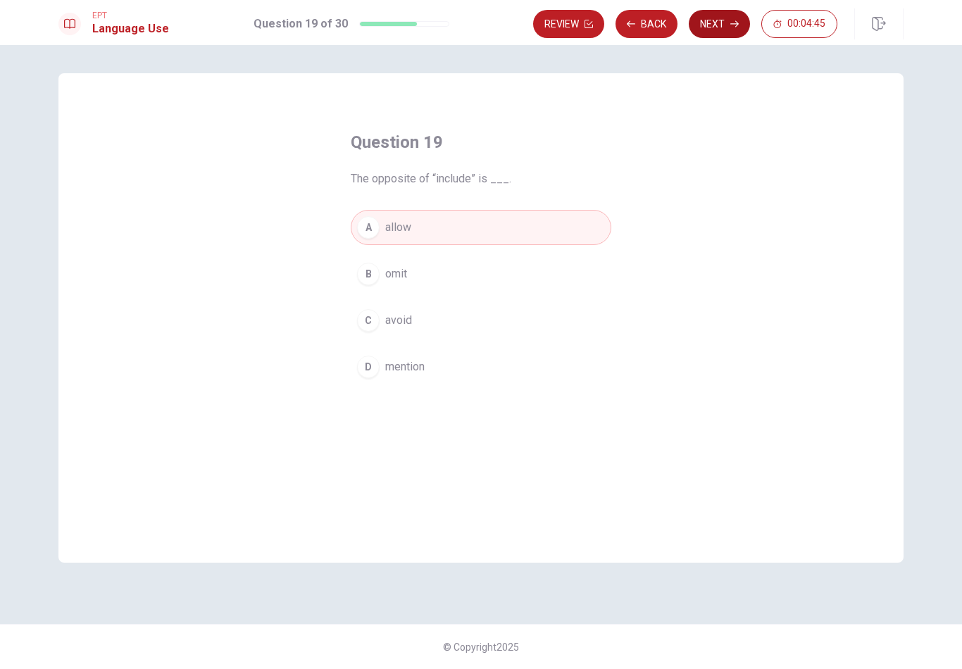
click at [715, 36] on button "Next" at bounding box center [719, 24] width 61 height 28
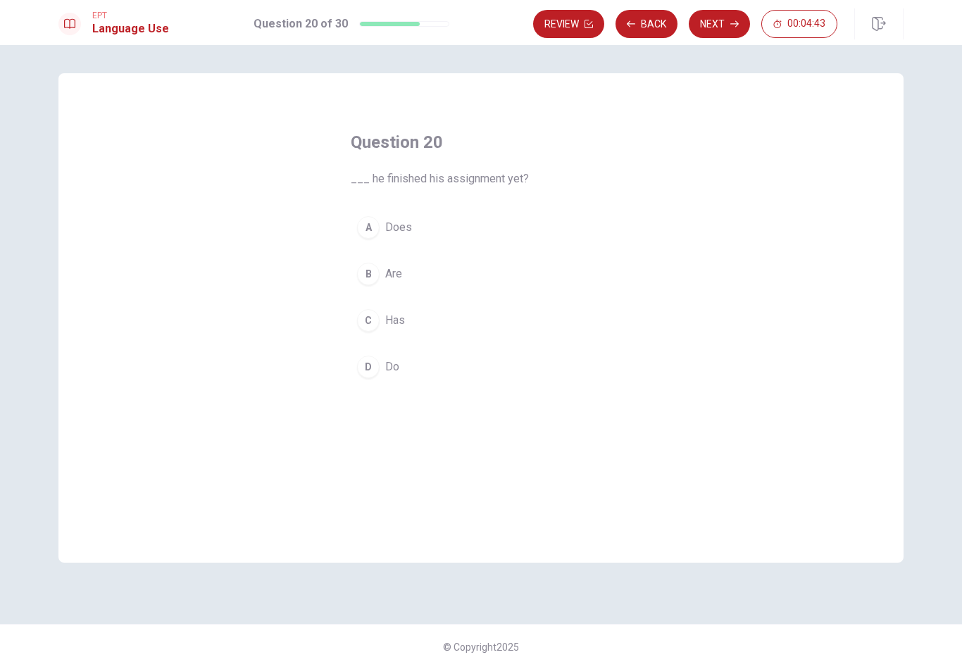
click at [389, 225] on span "Does" at bounding box center [398, 227] width 27 height 17
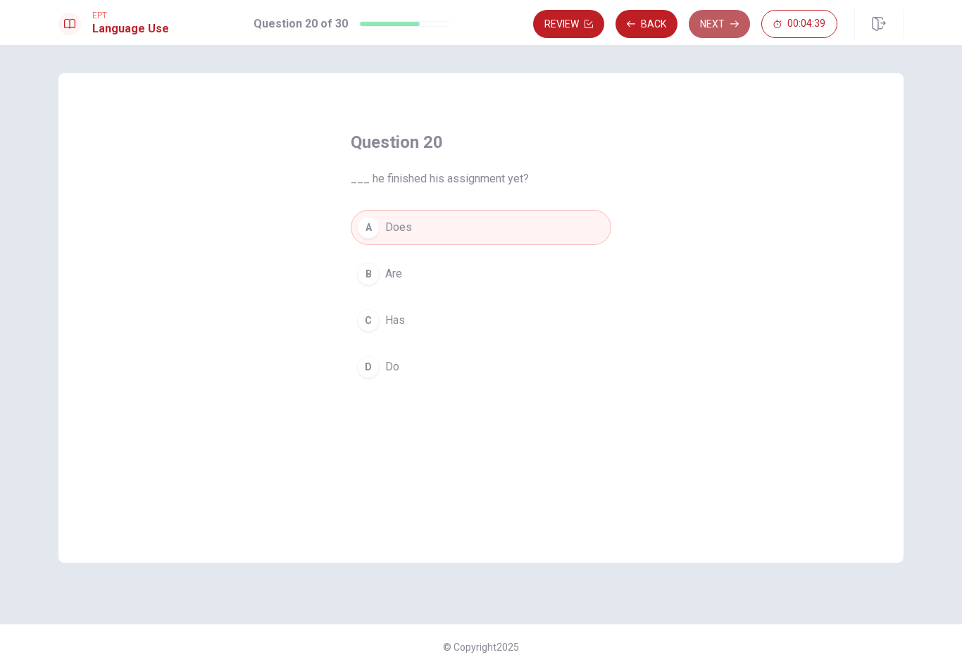
click at [726, 30] on button "Next" at bounding box center [719, 24] width 61 height 28
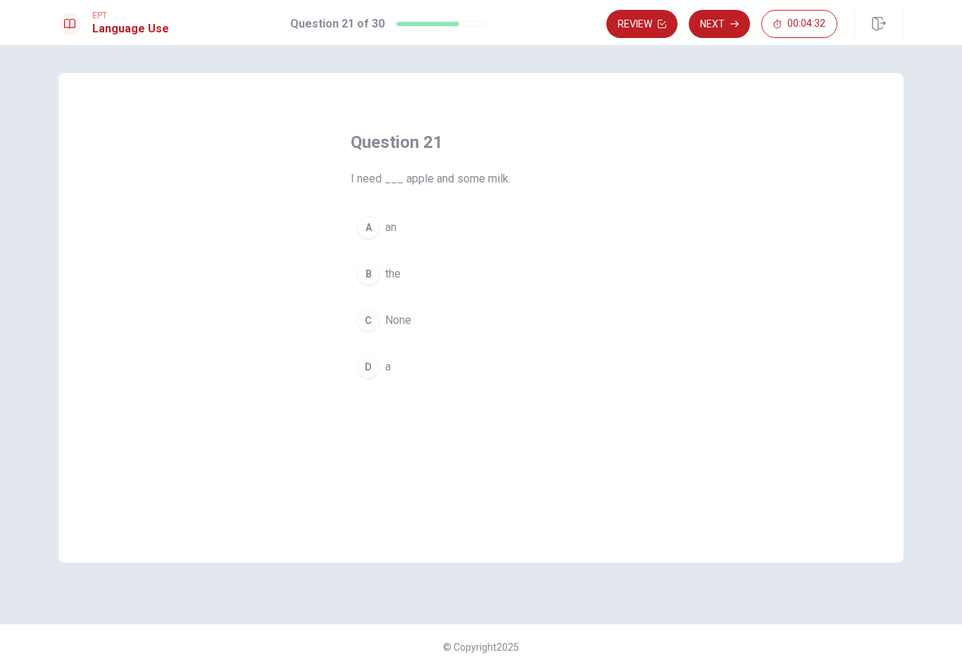
click at [378, 230] on div "A" at bounding box center [368, 227] width 23 height 23
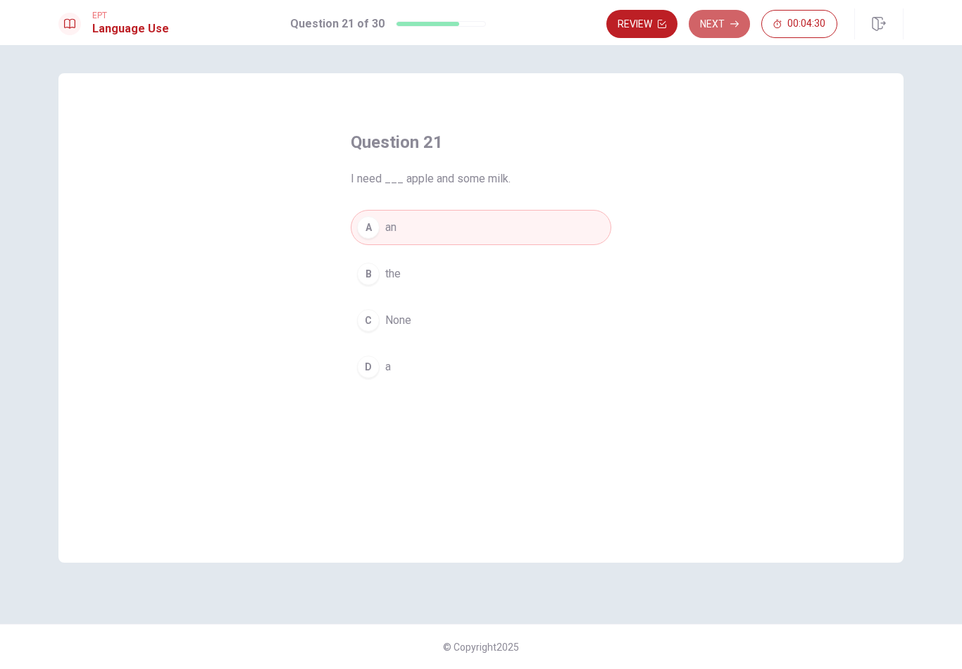
click at [729, 27] on button "Next" at bounding box center [719, 24] width 61 height 28
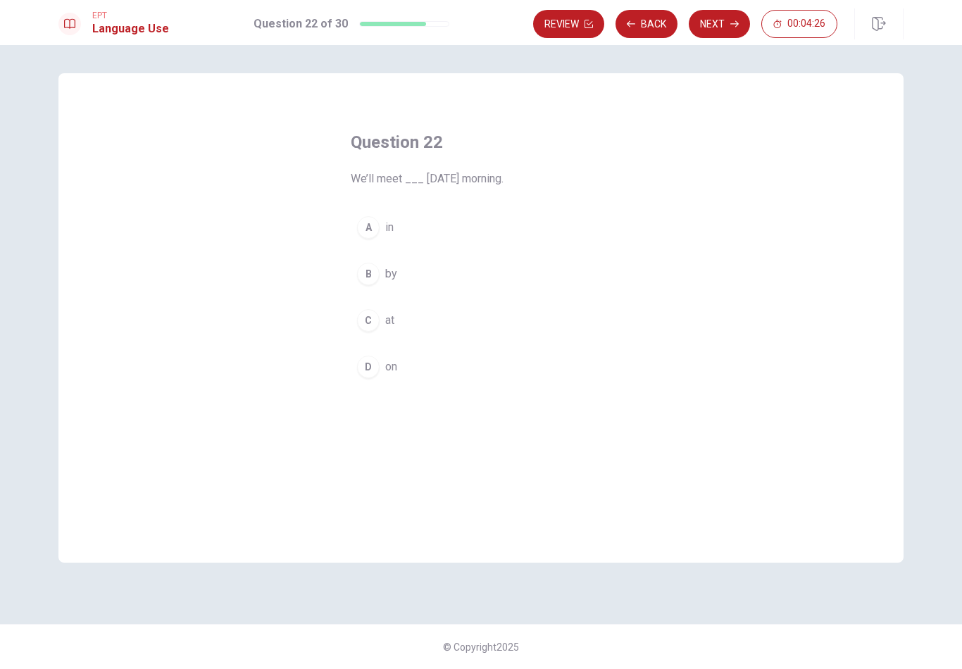
click at [374, 380] on button "D on" at bounding box center [481, 366] width 261 height 35
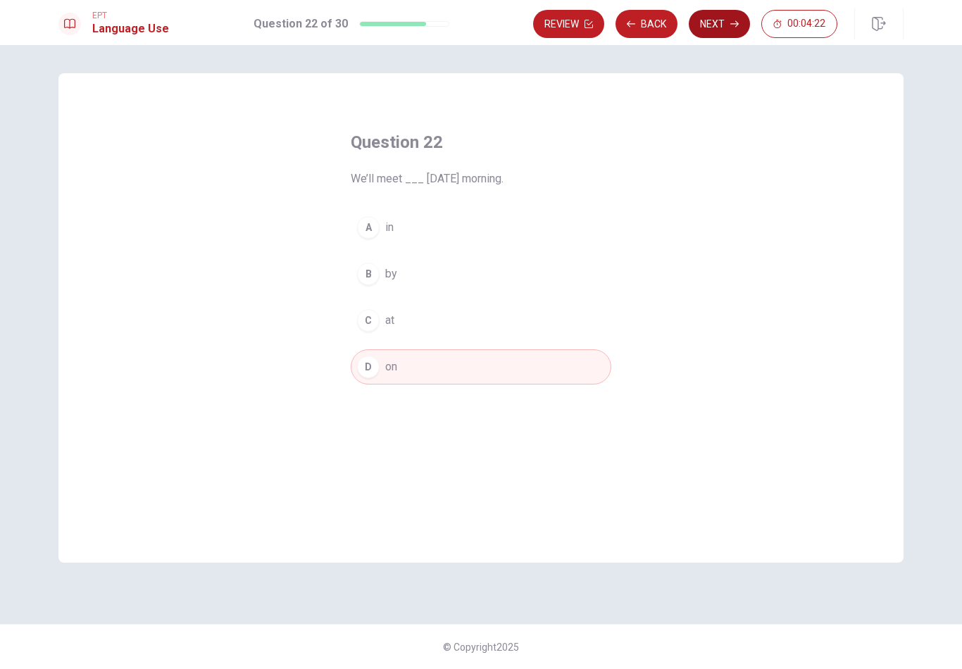
click at [715, 27] on button "Next" at bounding box center [719, 24] width 61 height 28
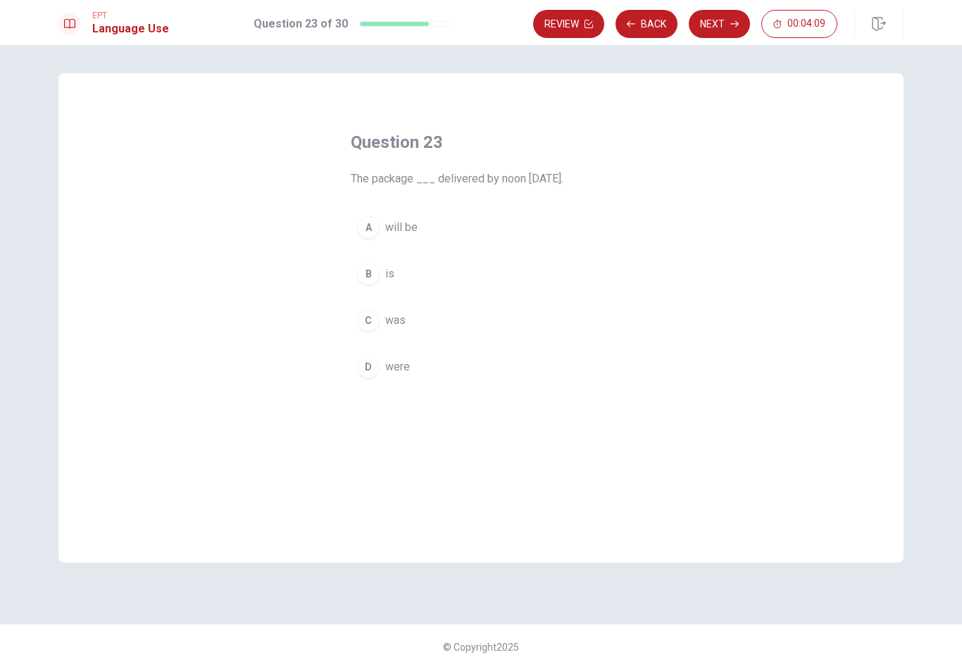
click at [394, 327] on span "was" at bounding box center [395, 320] width 20 height 17
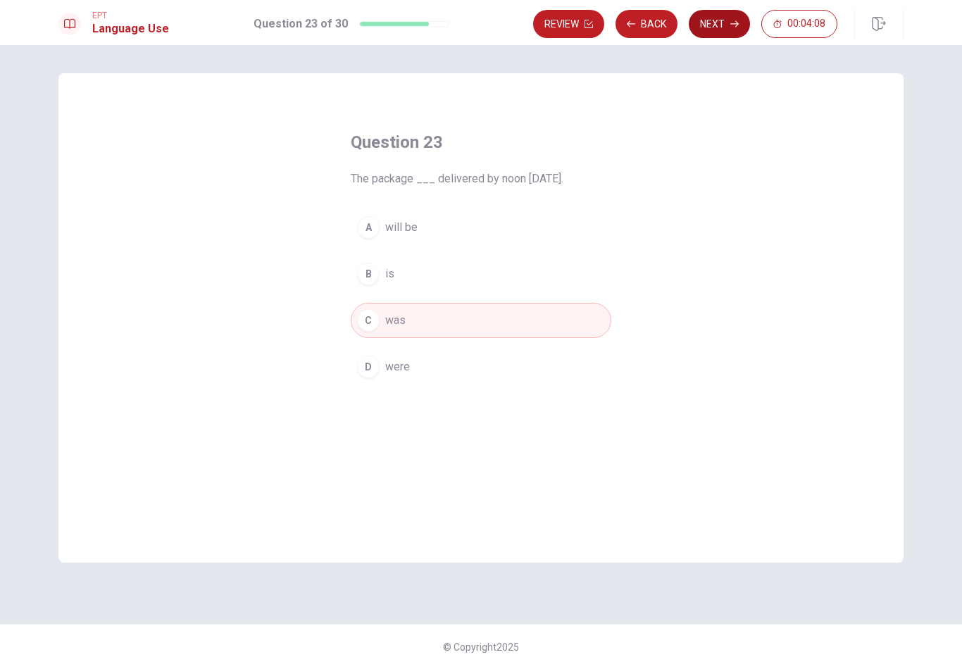
click at [720, 20] on button "Next" at bounding box center [719, 24] width 61 height 28
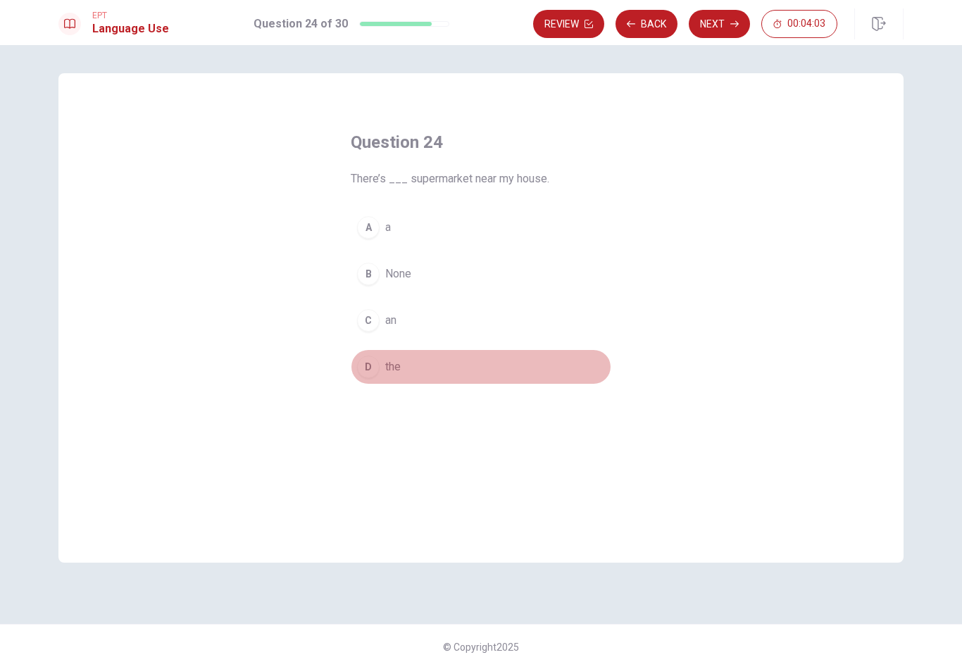
click at [369, 372] on div "D" at bounding box center [368, 367] width 23 height 23
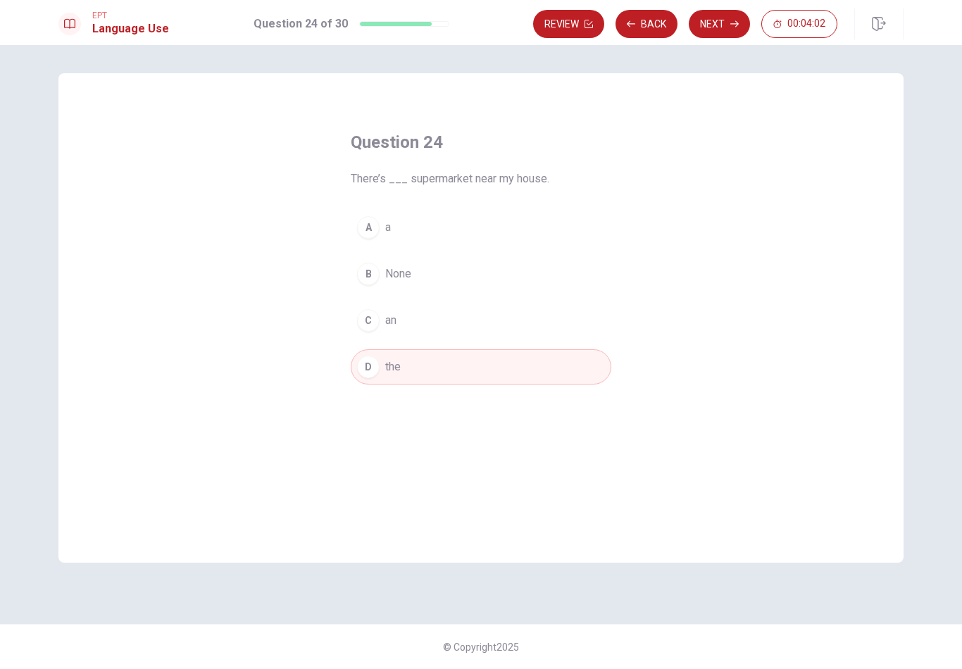
click at [696, 26] on button "Next" at bounding box center [719, 24] width 61 height 28
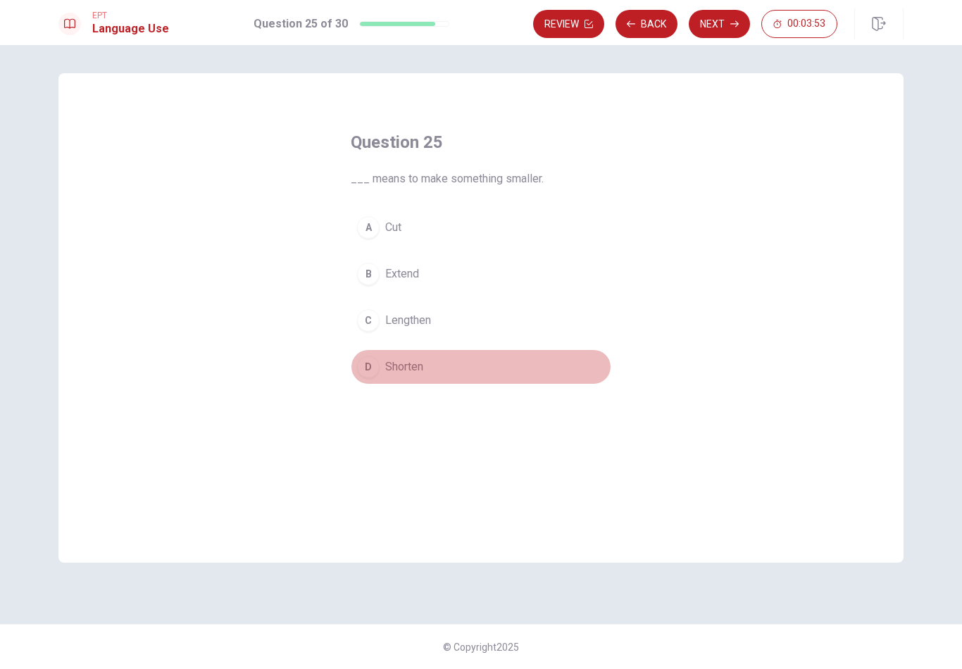
click at [405, 371] on span "Shorten" at bounding box center [404, 366] width 38 height 17
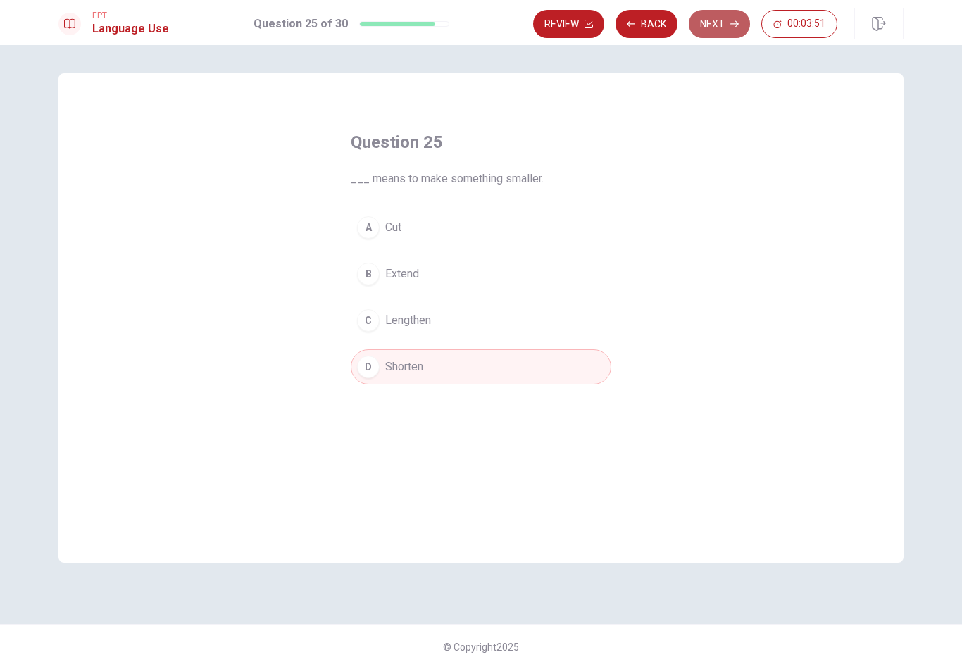
click at [696, 33] on button "Next" at bounding box center [719, 24] width 61 height 28
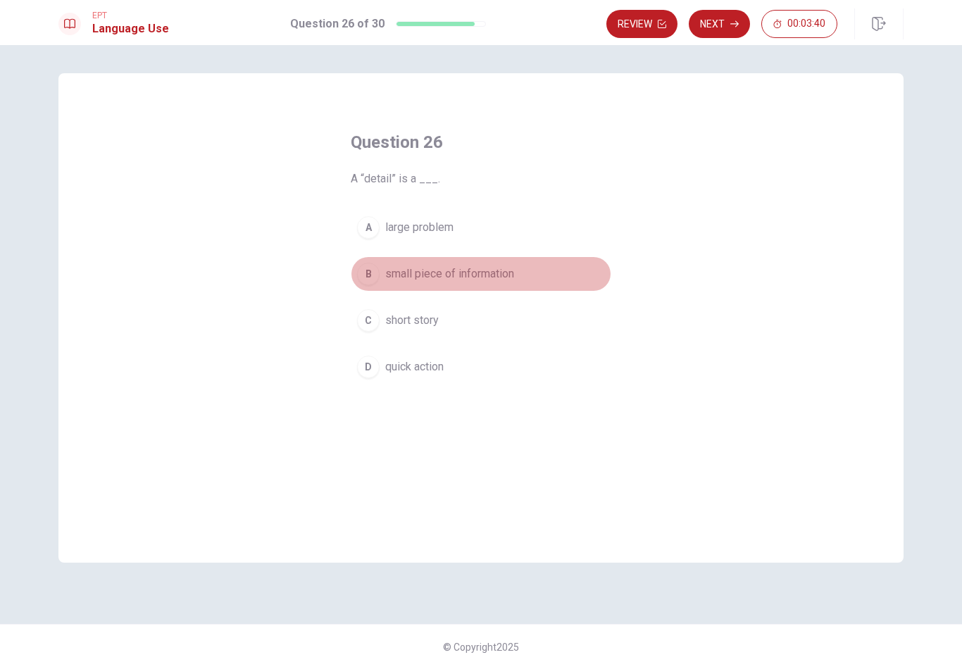
click at [442, 277] on span "small piece of information" at bounding box center [449, 273] width 129 height 17
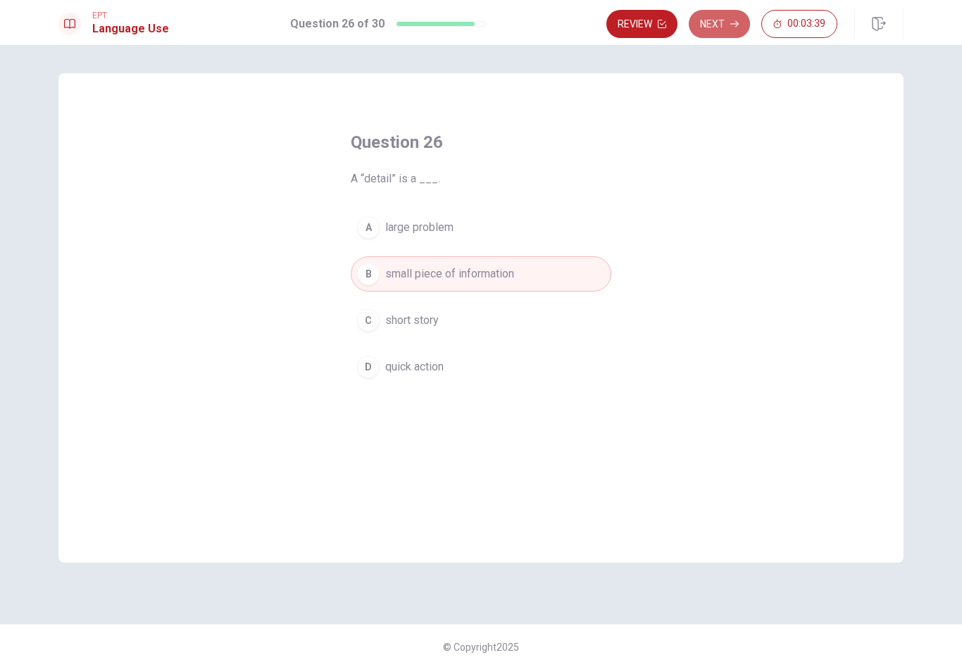
click at [718, 20] on button "Next" at bounding box center [719, 24] width 61 height 28
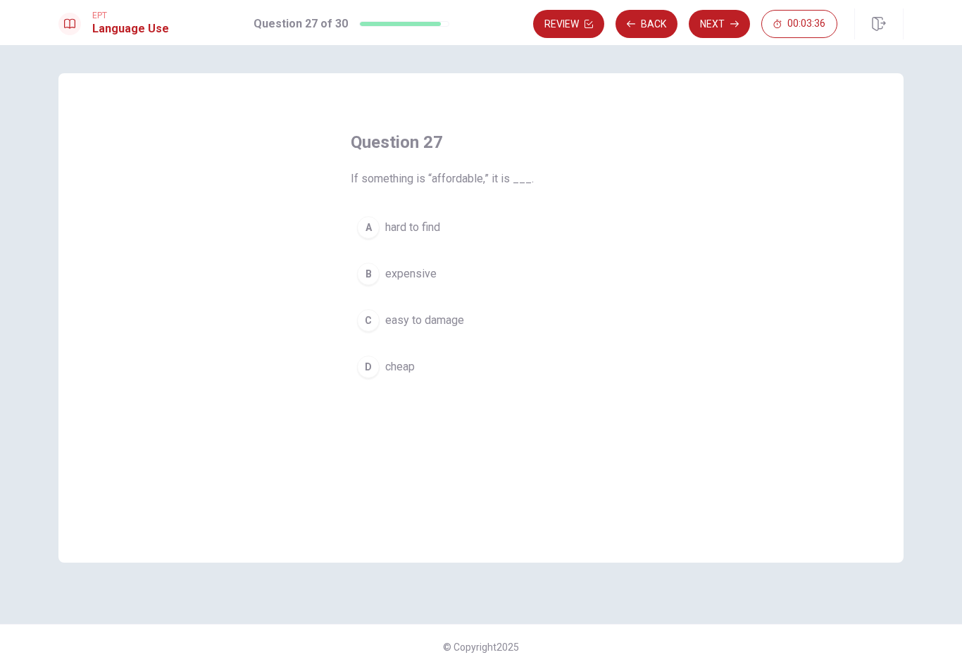
click at [427, 237] on button "A hard to find" at bounding box center [481, 227] width 261 height 35
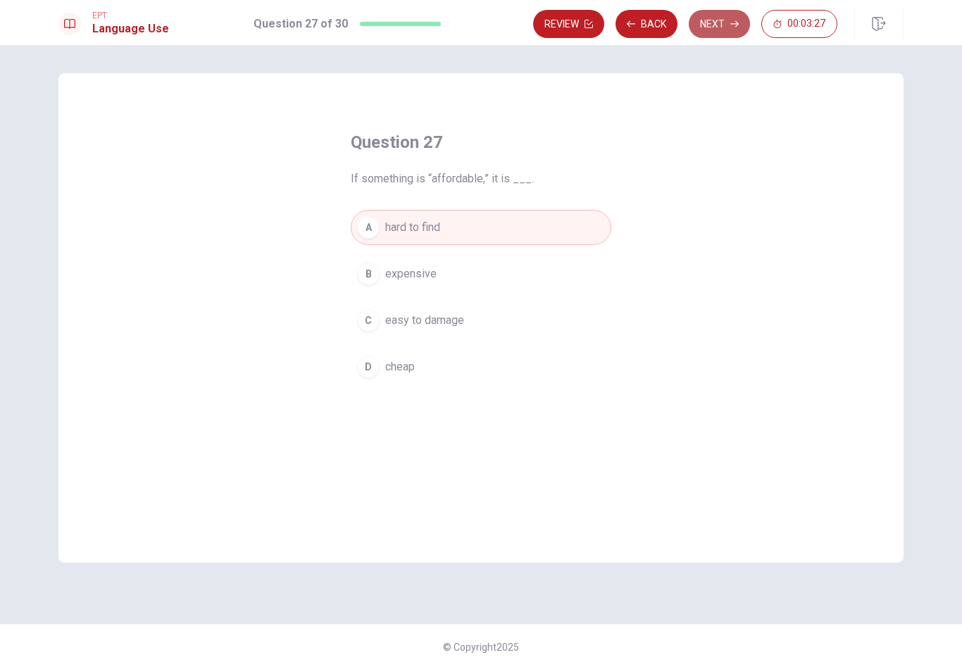
click at [722, 28] on button "Next" at bounding box center [719, 24] width 61 height 28
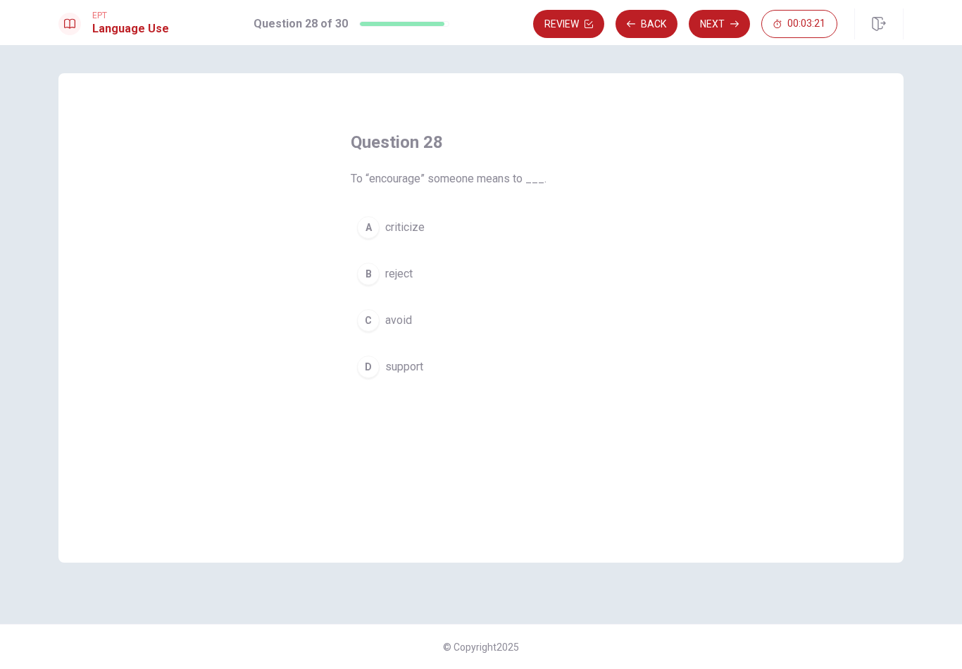
click at [393, 324] on span "avoid" at bounding box center [398, 320] width 27 height 17
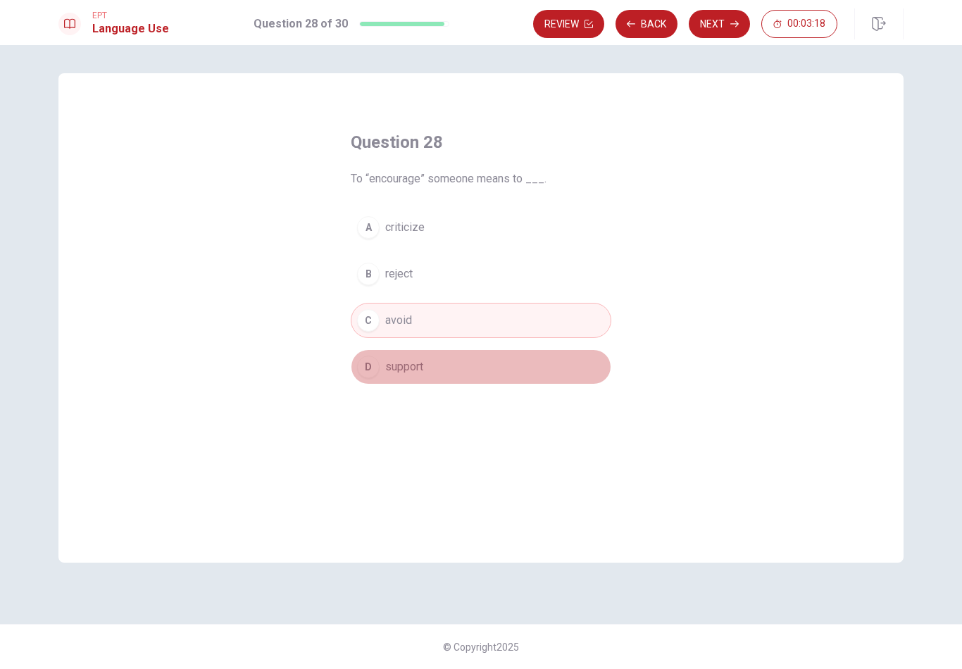
click at [394, 353] on button "D support" at bounding box center [481, 366] width 261 height 35
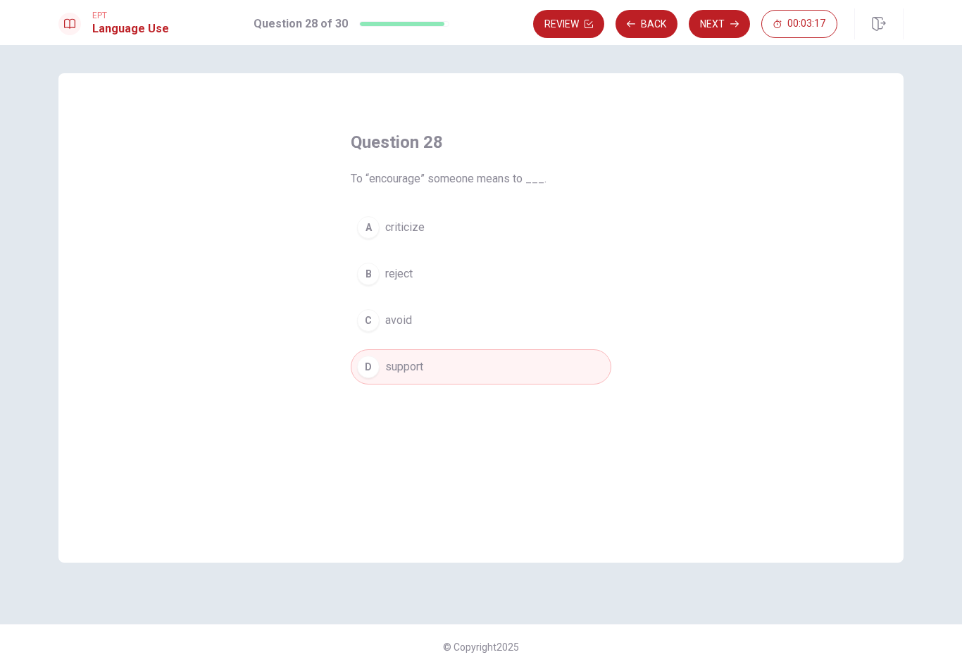
click at [720, 32] on button "Next" at bounding box center [719, 24] width 61 height 28
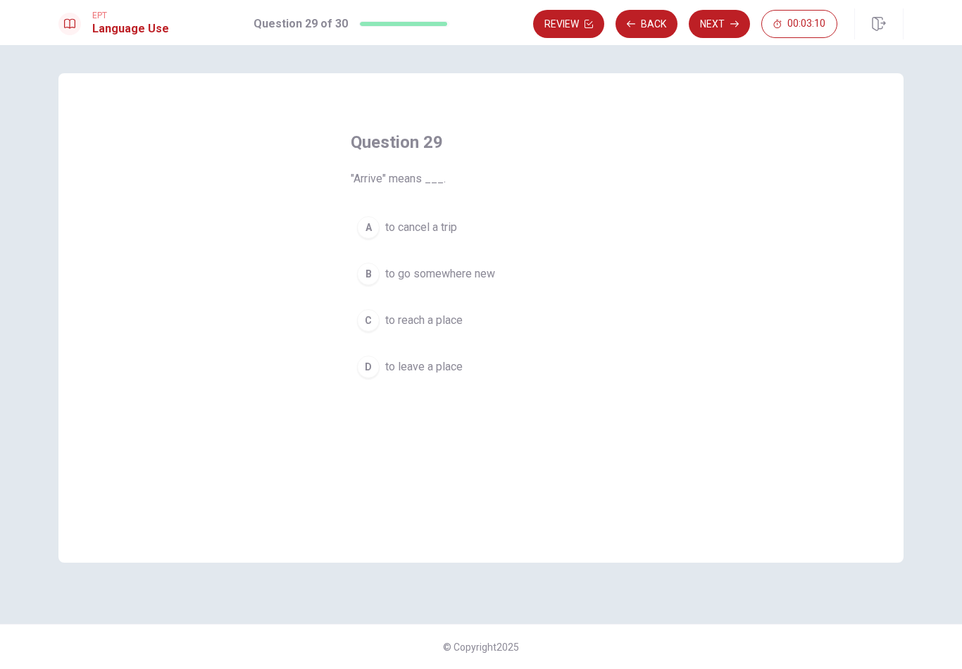
click at [440, 374] on span "to leave a place" at bounding box center [423, 366] width 77 height 17
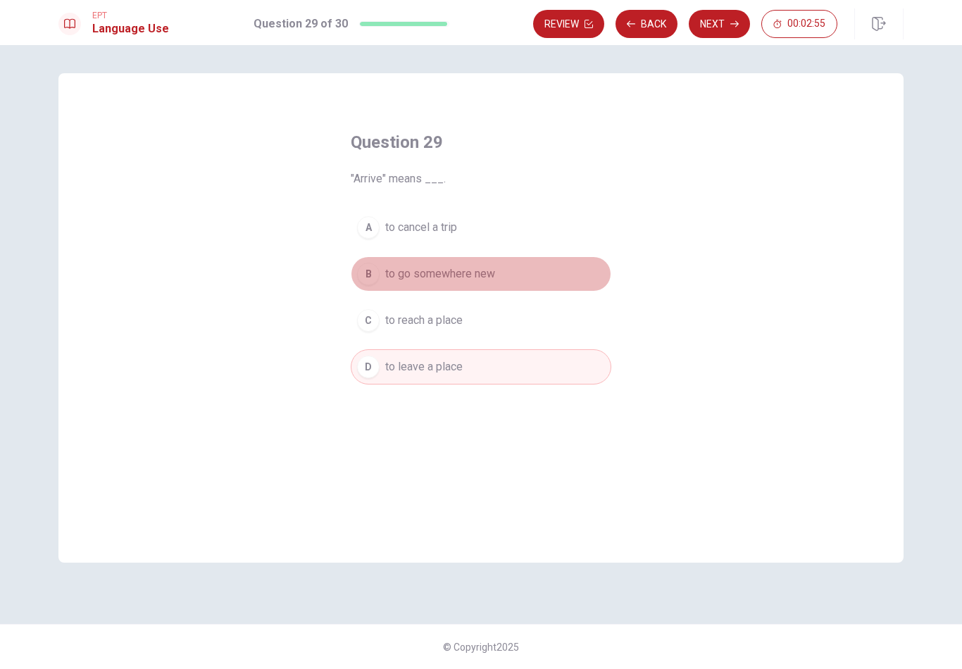
click at [470, 282] on button "B to go somewhere new" at bounding box center [481, 273] width 261 height 35
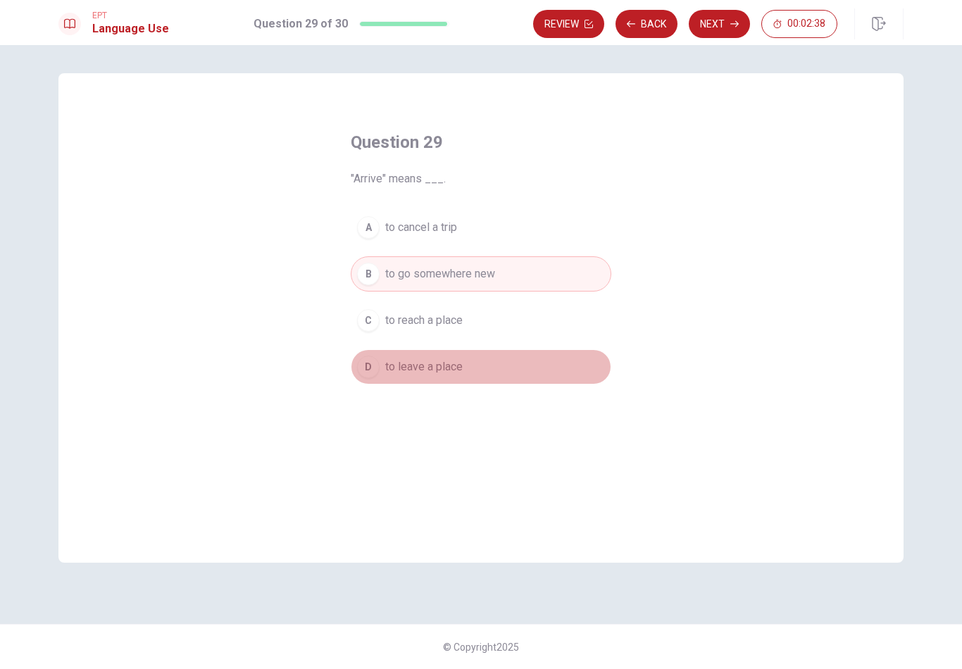
click at [419, 371] on span "to leave a place" at bounding box center [423, 366] width 77 height 17
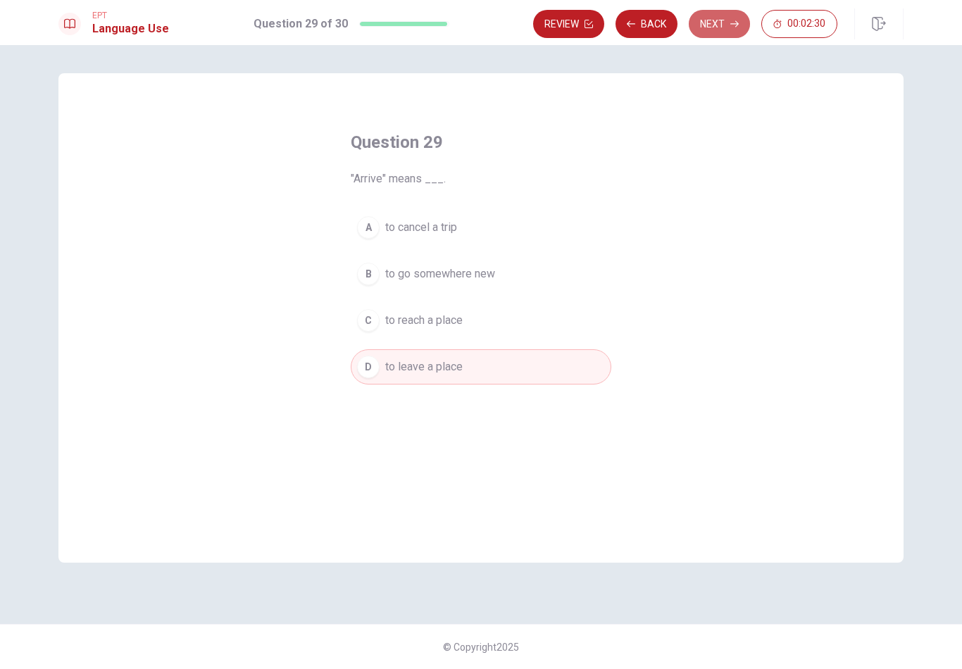
click at [715, 31] on button "Next" at bounding box center [719, 24] width 61 height 28
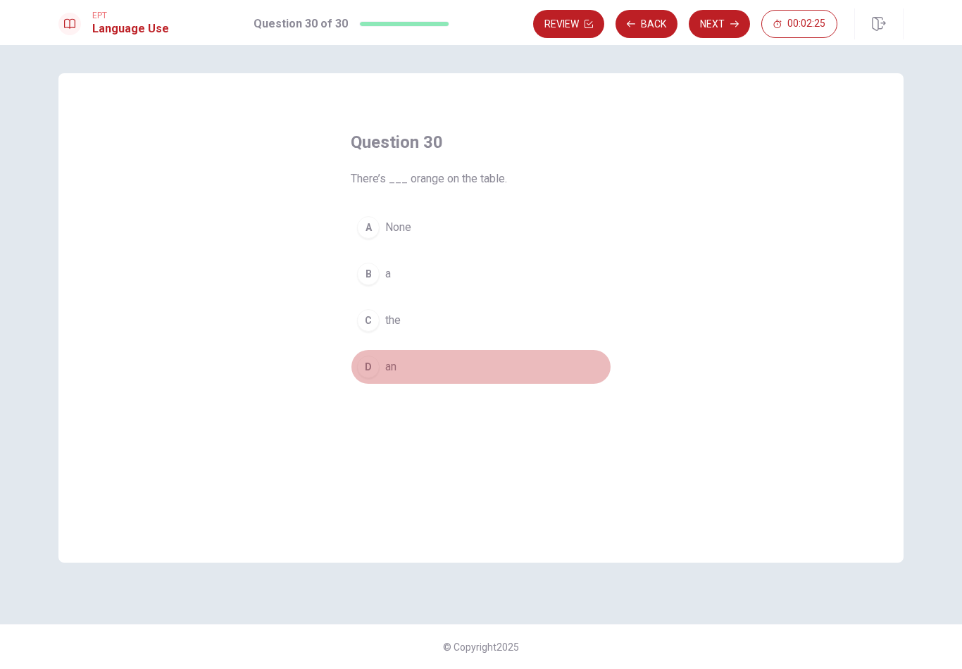
click at [380, 365] on button "D an" at bounding box center [481, 366] width 261 height 35
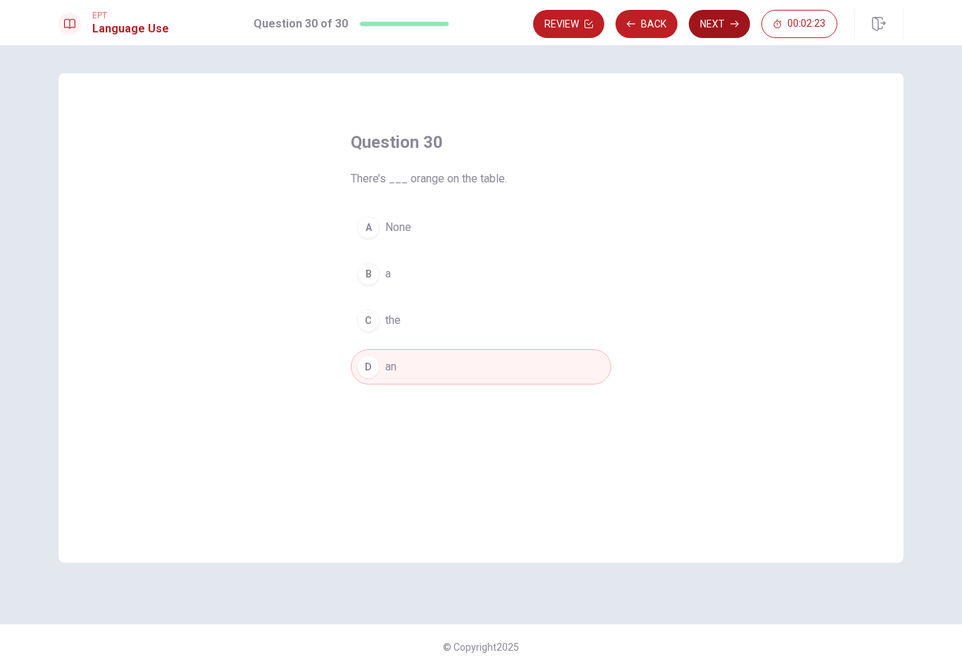
click at [708, 31] on button "Next" at bounding box center [719, 24] width 61 height 28
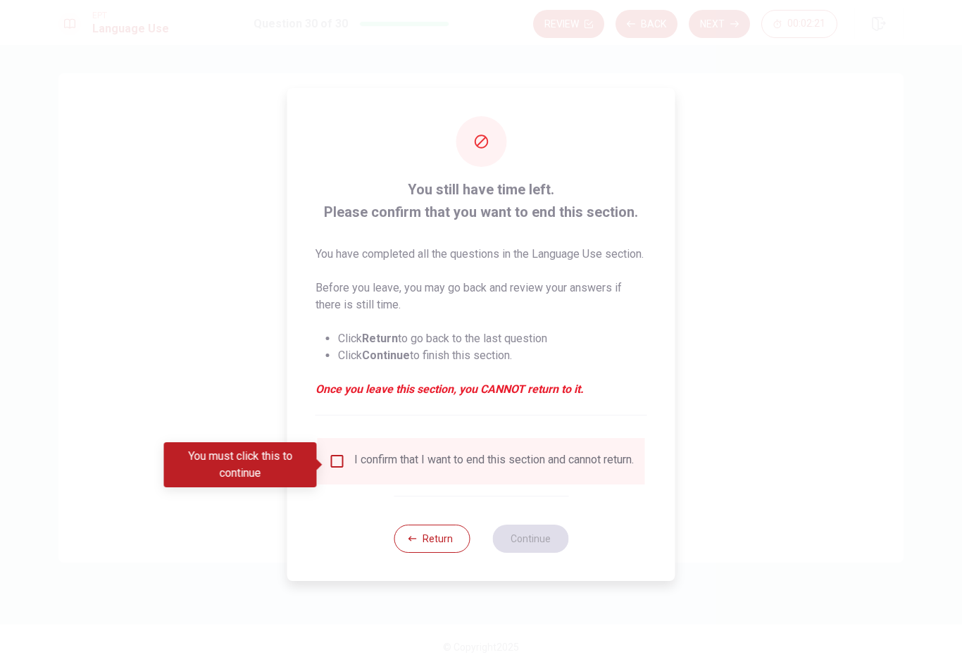
click at [336, 468] on input "You must click this to continue" at bounding box center [337, 461] width 17 height 17
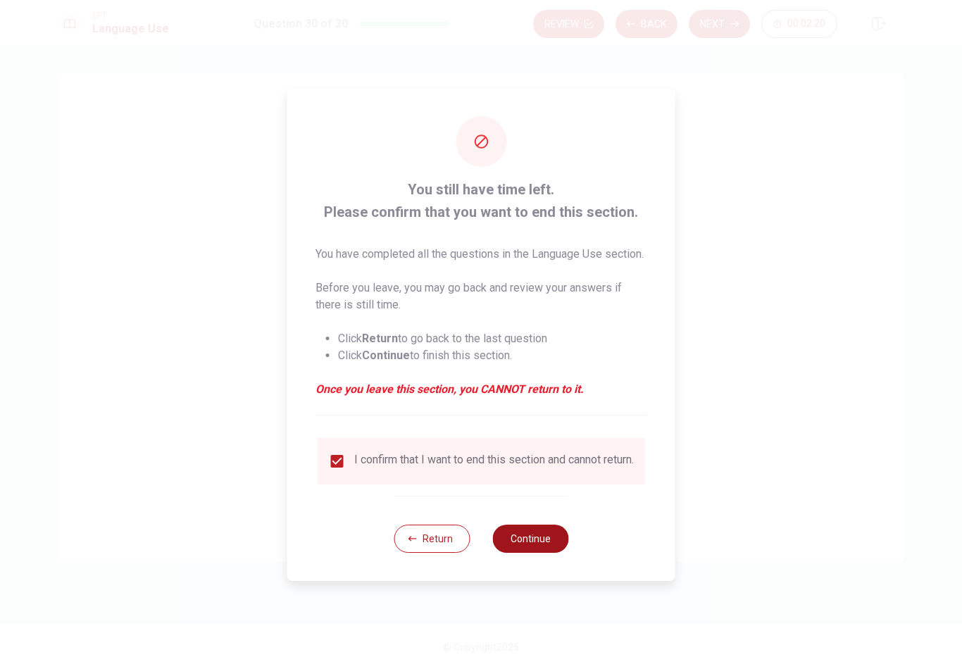
click at [547, 553] on button "Continue" at bounding box center [530, 539] width 76 height 28
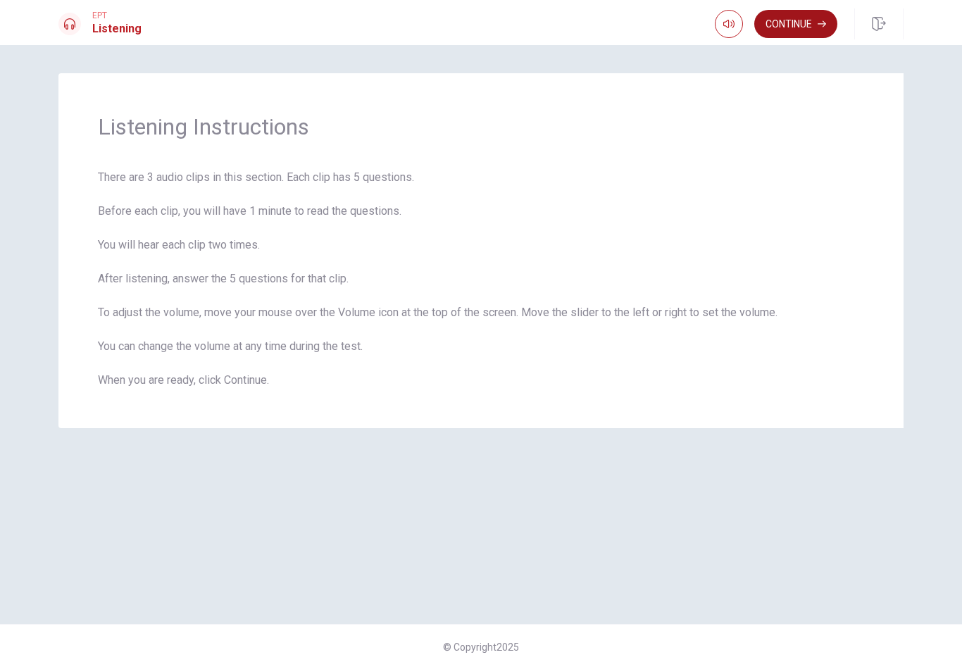
click at [789, 31] on button "Continue" at bounding box center [795, 24] width 83 height 28
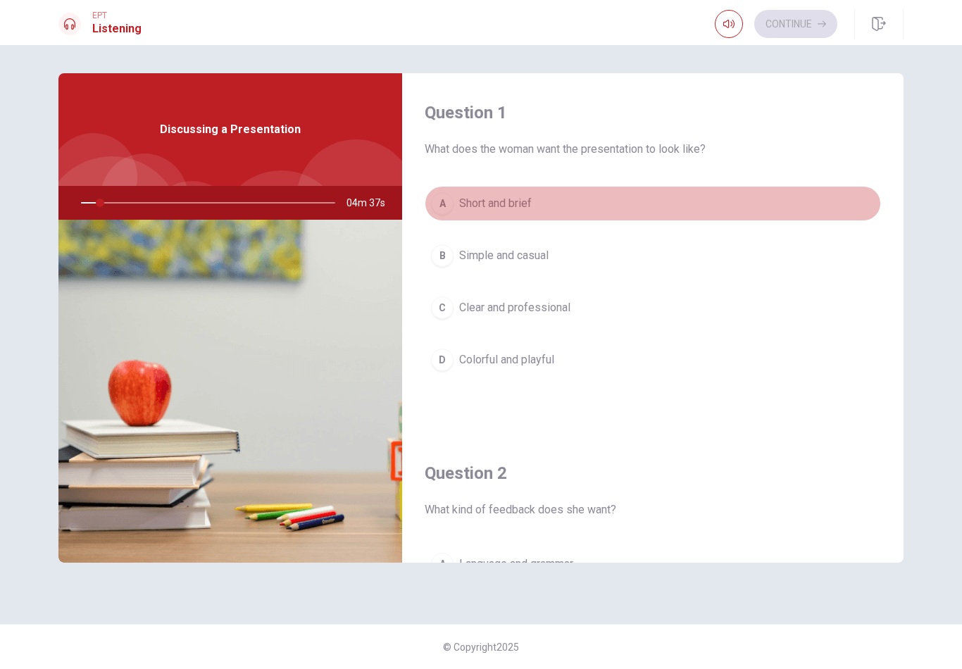
click at [445, 201] on div "A" at bounding box center [442, 203] width 23 height 23
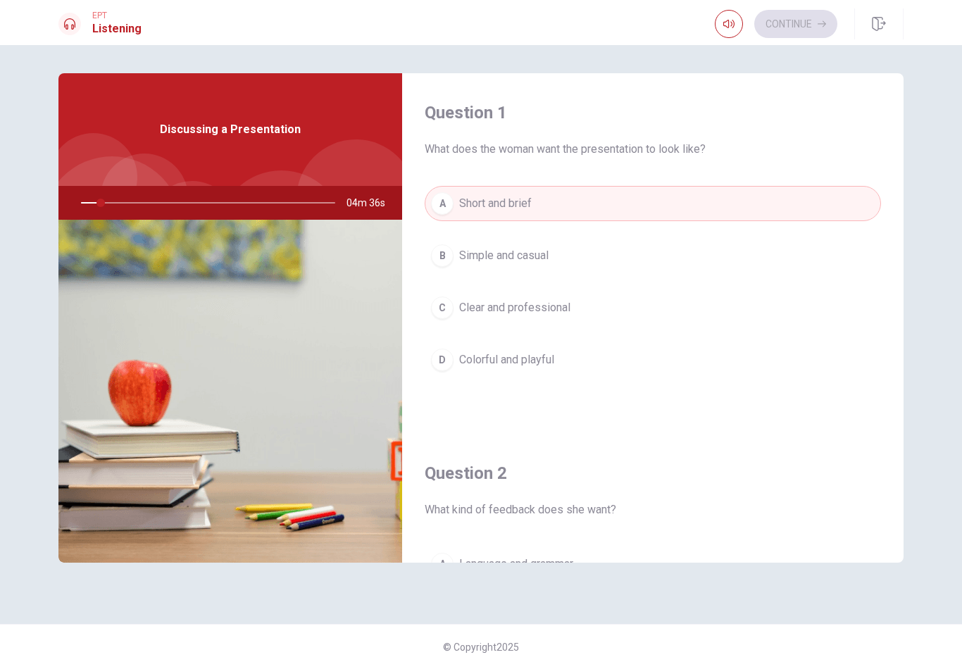
click at [434, 208] on div "A" at bounding box center [442, 203] width 23 height 23
click at [109, 207] on div at bounding box center [205, 203] width 282 height 34
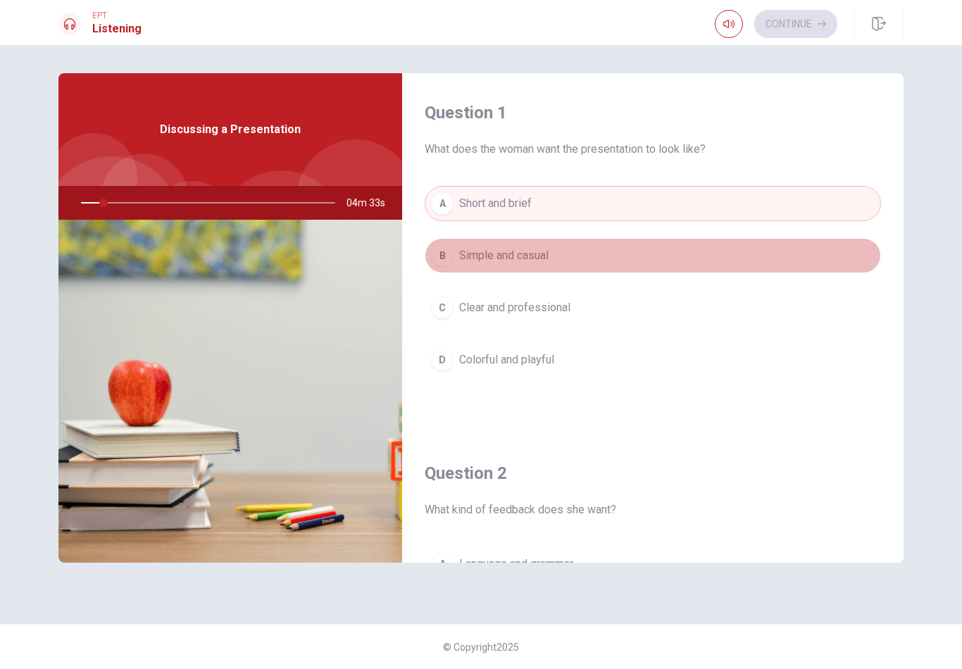
click at [533, 251] on span "Simple and casual" at bounding box center [503, 255] width 89 height 17
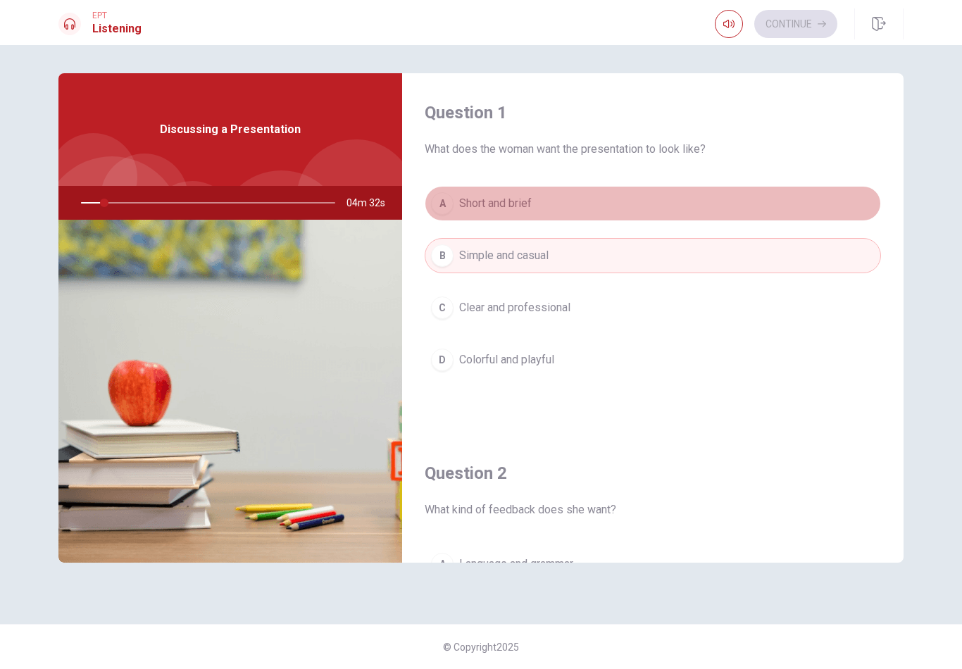
click at [522, 211] on span "Short and brief" at bounding box center [495, 203] width 73 height 17
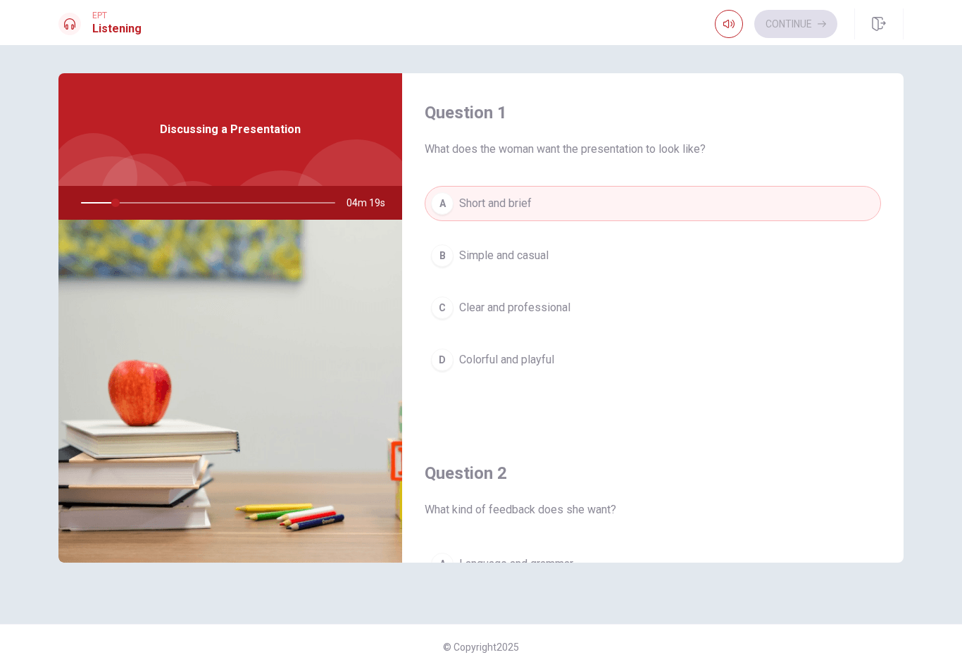
scroll to position [60, 0]
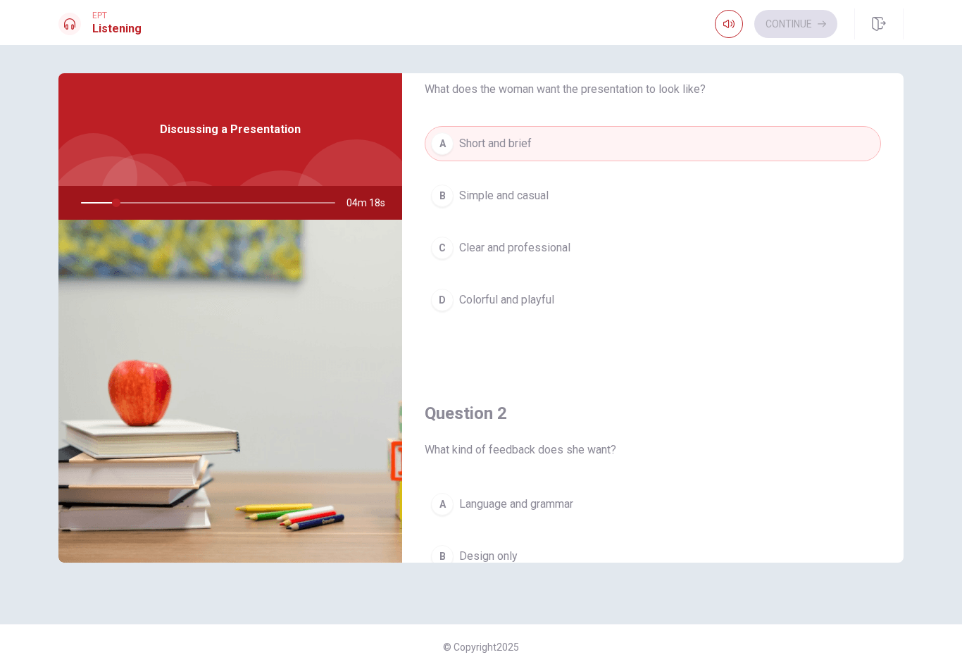
click at [562, 207] on button "B Simple and casual" at bounding box center [653, 195] width 456 height 35
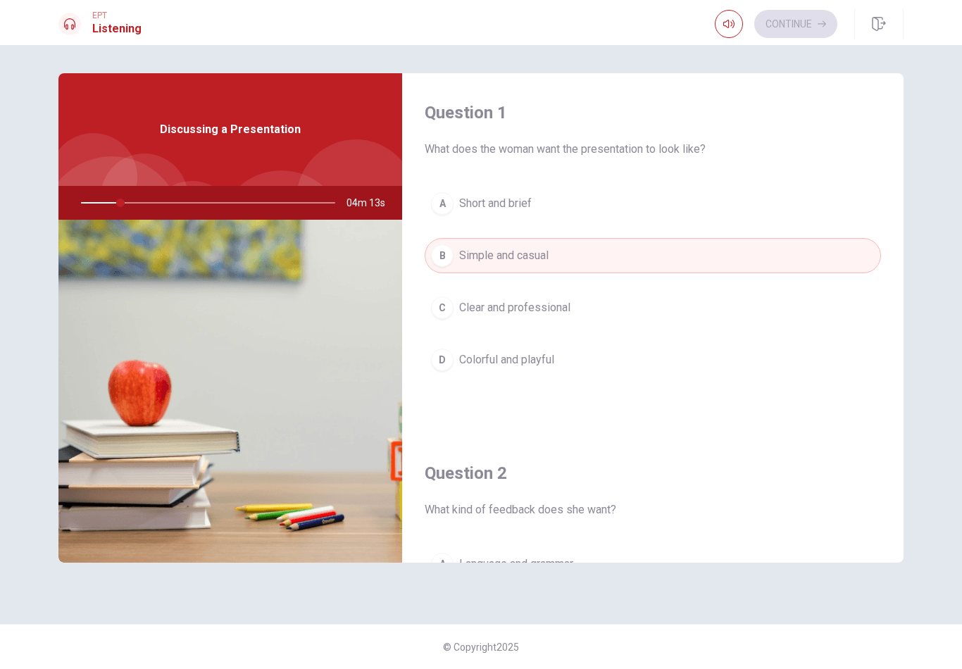
scroll to position [0, 0]
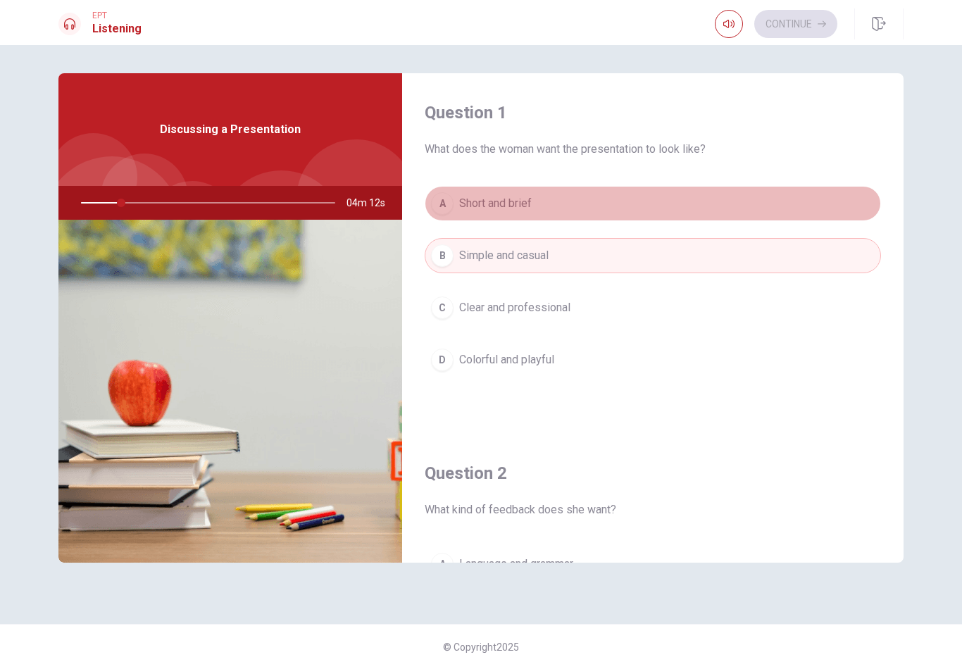
click at [532, 213] on button "A Short and brief" at bounding box center [653, 203] width 456 height 35
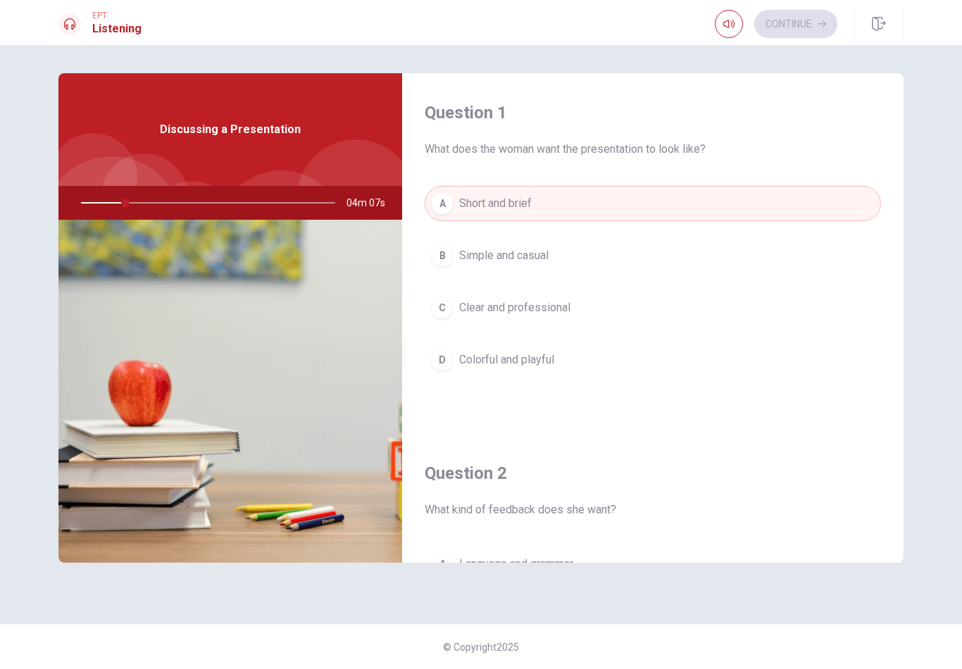
click at [107, 389] on img at bounding box center [230, 391] width 344 height 343
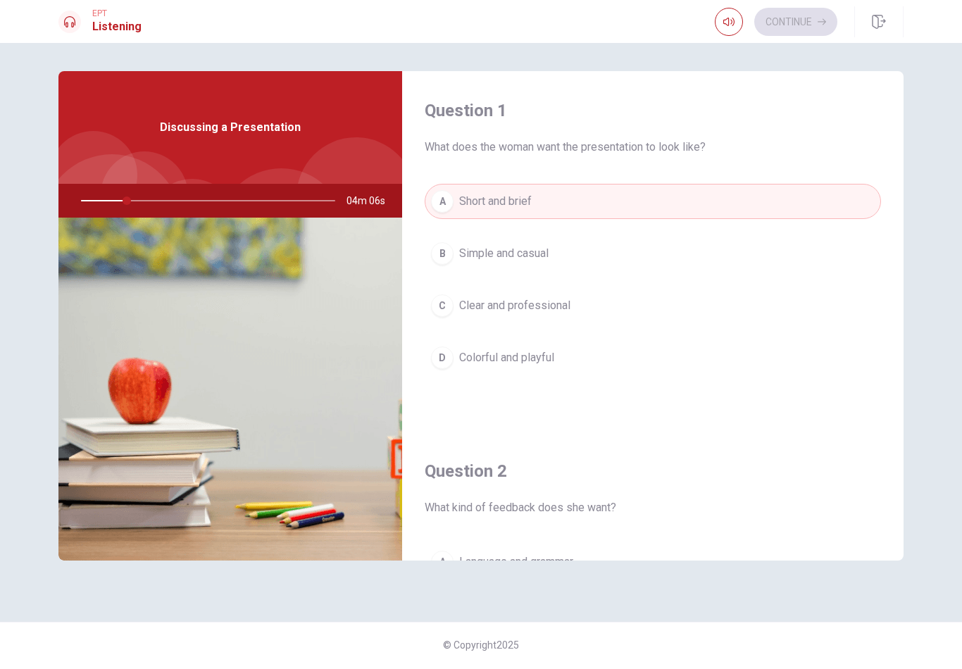
click at [255, 251] on img at bounding box center [230, 391] width 344 height 343
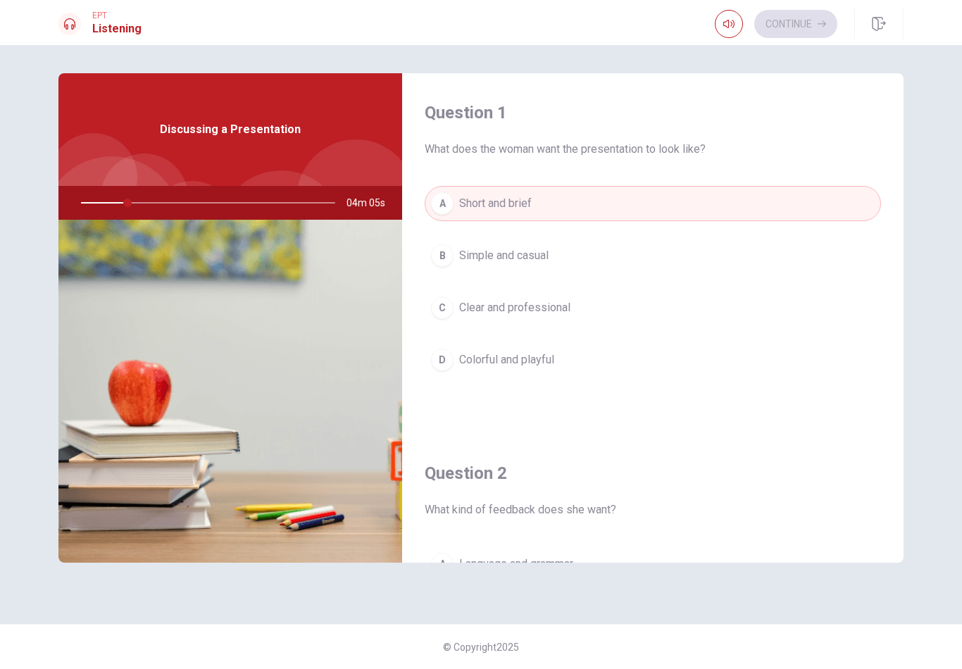
click at [227, 63] on div "Question 1 What does the woman want the presentation to look like? A Short and …" at bounding box center [481, 357] width 962 height 624
click at [217, 109] on div "Discussing a Presentation" at bounding box center [230, 129] width 344 height 113
drag, startPoint x: 425, startPoint y: 151, endPoint x: 515, endPoint y: 149, distance: 90.1
click at [515, 149] on span "What does the woman want the presentation to look like?" at bounding box center [653, 149] width 456 height 17
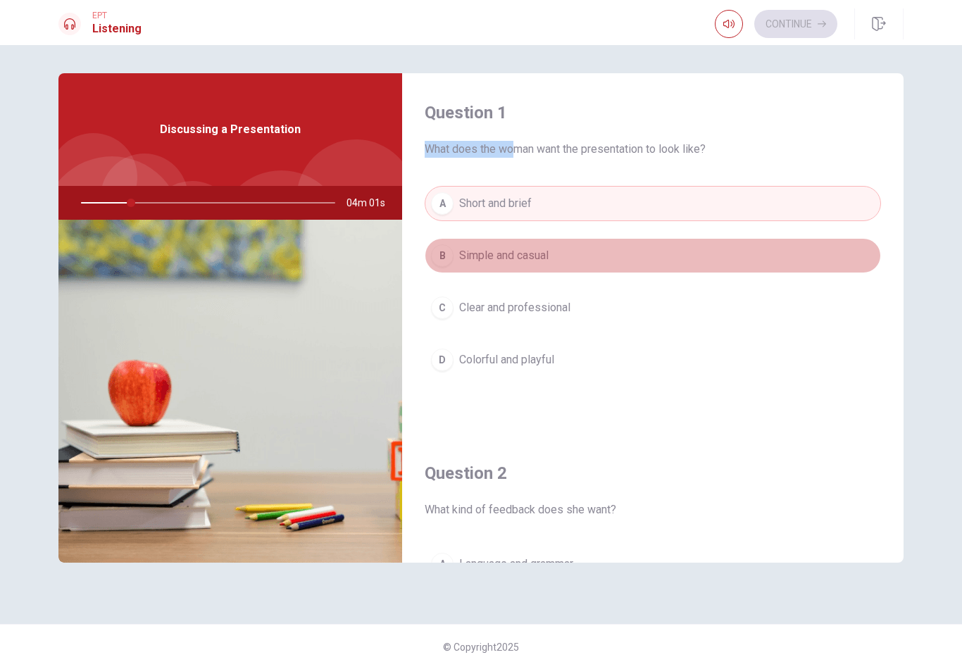
click at [539, 242] on button "B Simple and casual" at bounding box center [653, 255] width 456 height 35
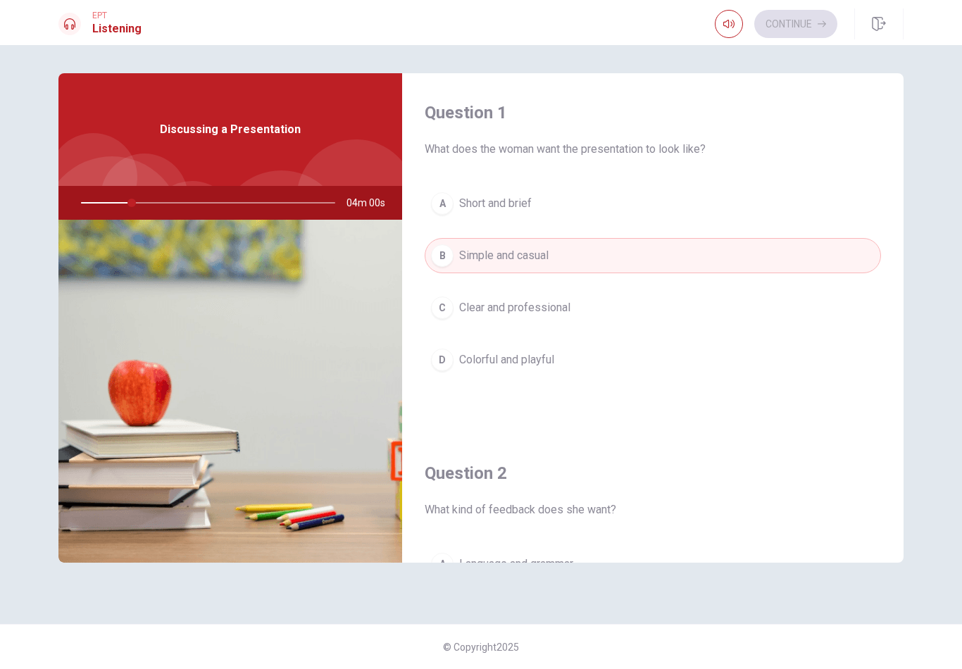
click at [516, 334] on div "A Short and brief B Simple and casual C Clear and professional D Colorful and p…" at bounding box center [653, 296] width 456 height 220
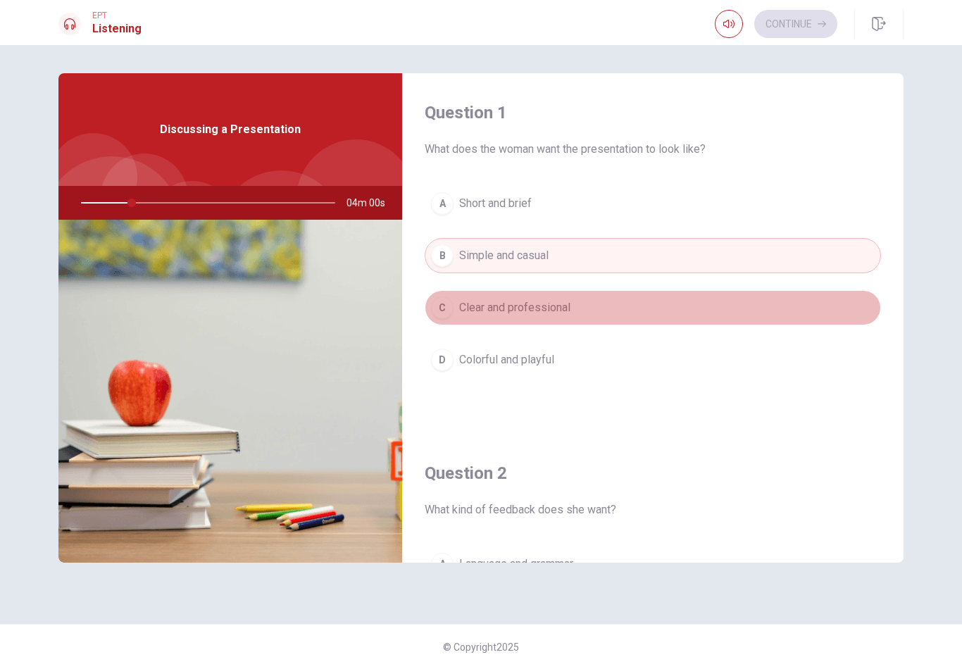
click at [518, 316] on button "C Clear and professional" at bounding box center [653, 307] width 456 height 35
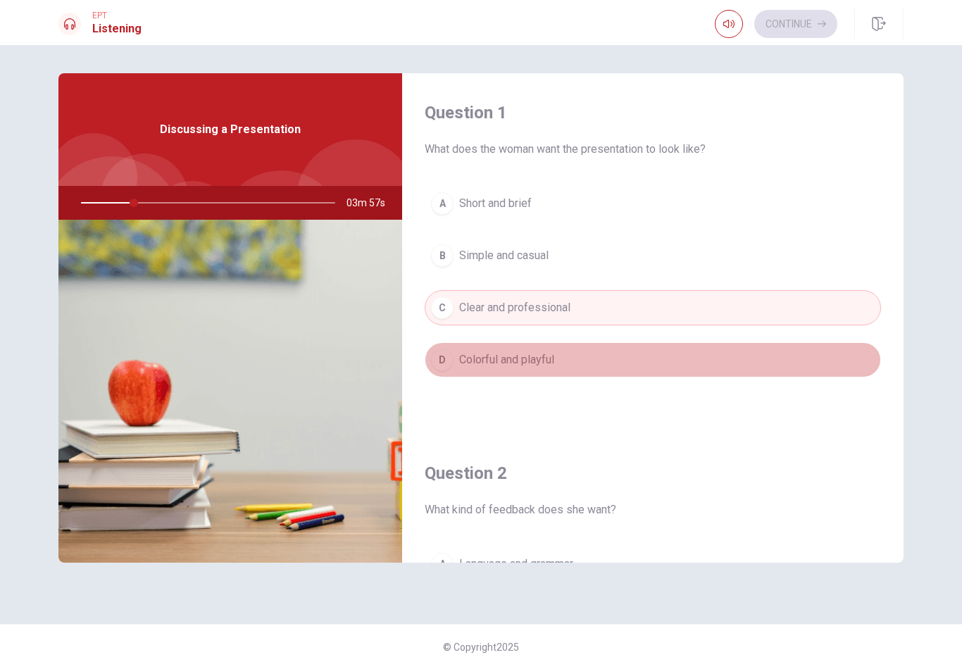
click at [522, 362] on span "Colorful and playful" at bounding box center [506, 359] width 95 height 17
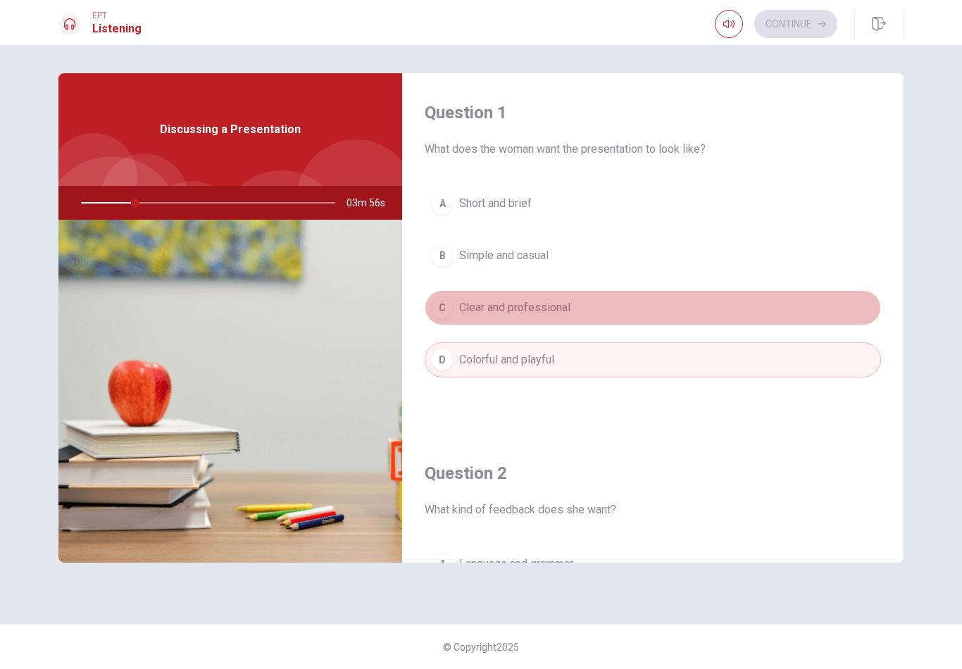
click at [521, 320] on button "C Clear and professional" at bounding box center [653, 307] width 456 height 35
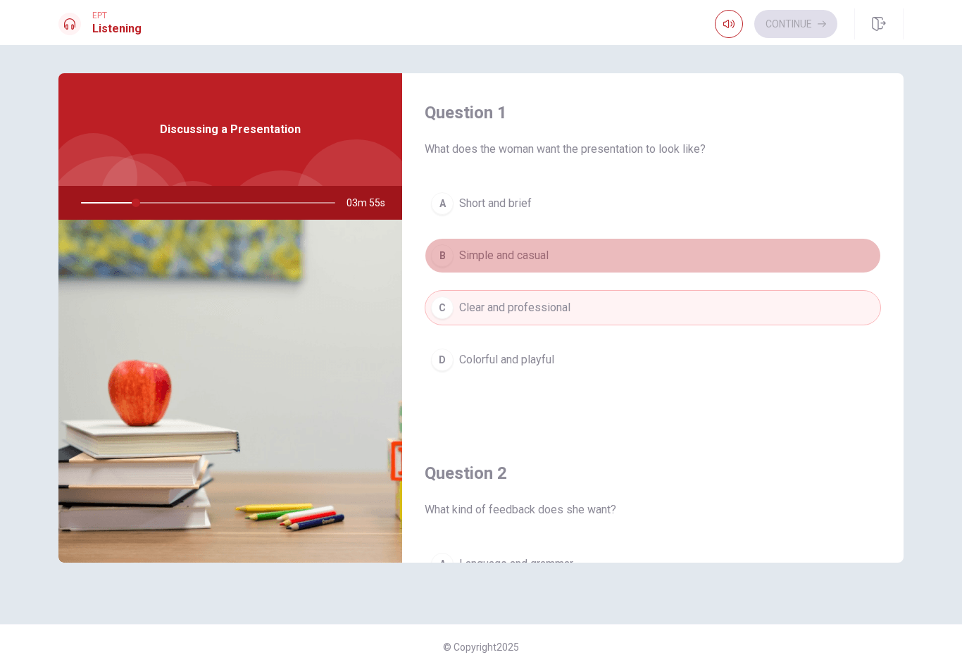
click at [518, 267] on button "B Simple and casual" at bounding box center [653, 255] width 456 height 35
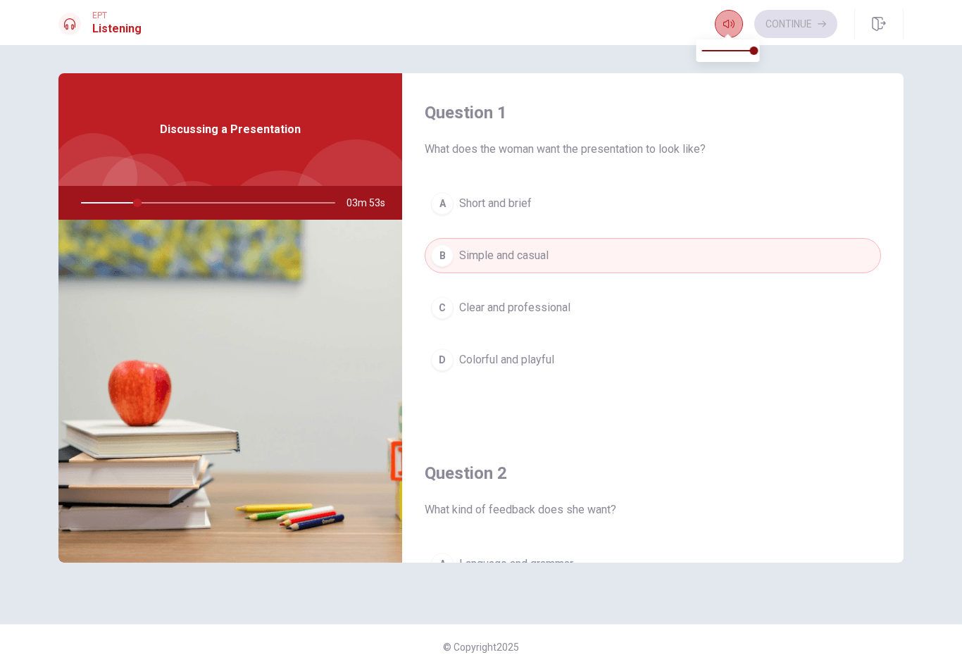
click at [730, 27] on icon "button" at bounding box center [728, 23] width 11 height 11
click at [129, 206] on div at bounding box center [205, 203] width 282 height 34
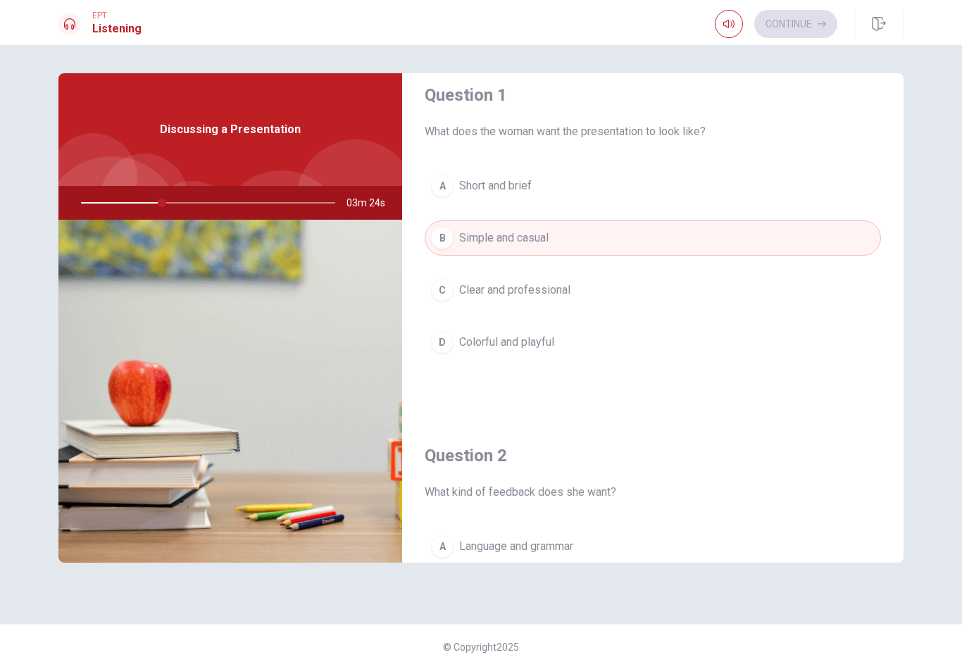
scroll to position [18, 0]
click at [506, 284] on span "Clear and professional" at bounding box center [514, 289] width 111 height 17
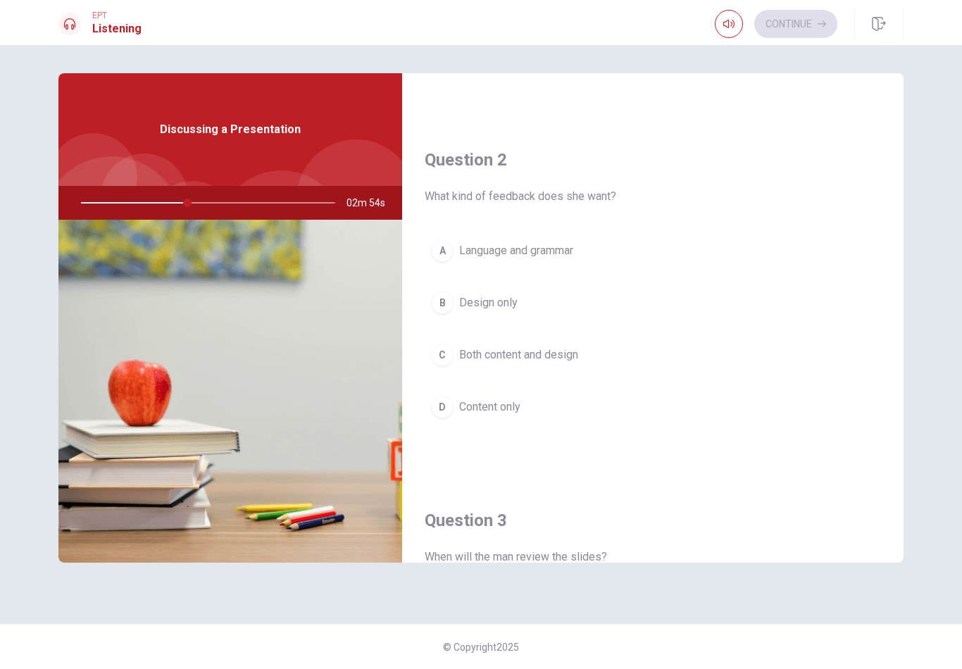
scroll to position [314, 0]
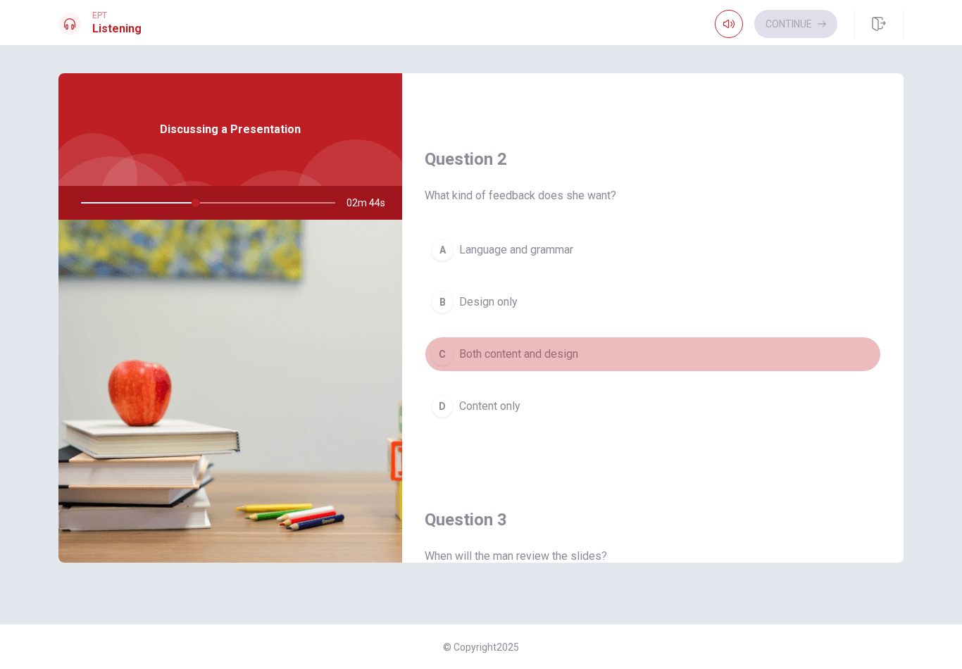
click at [488, 359] on span "Both content and design" at bounding box center [518, 354] width 119 height 17
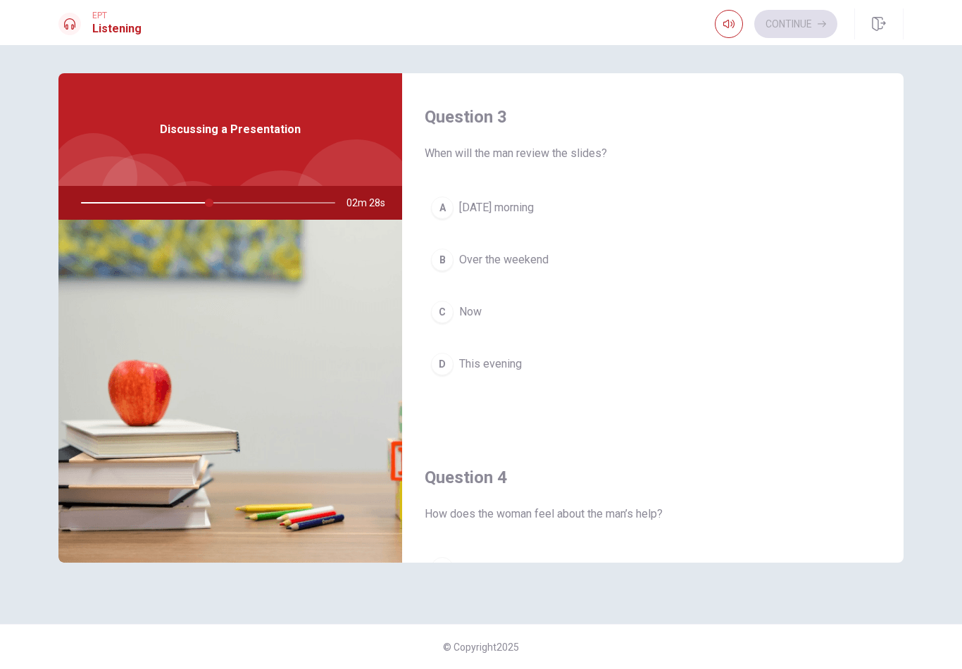
scroll to position [717, 0]
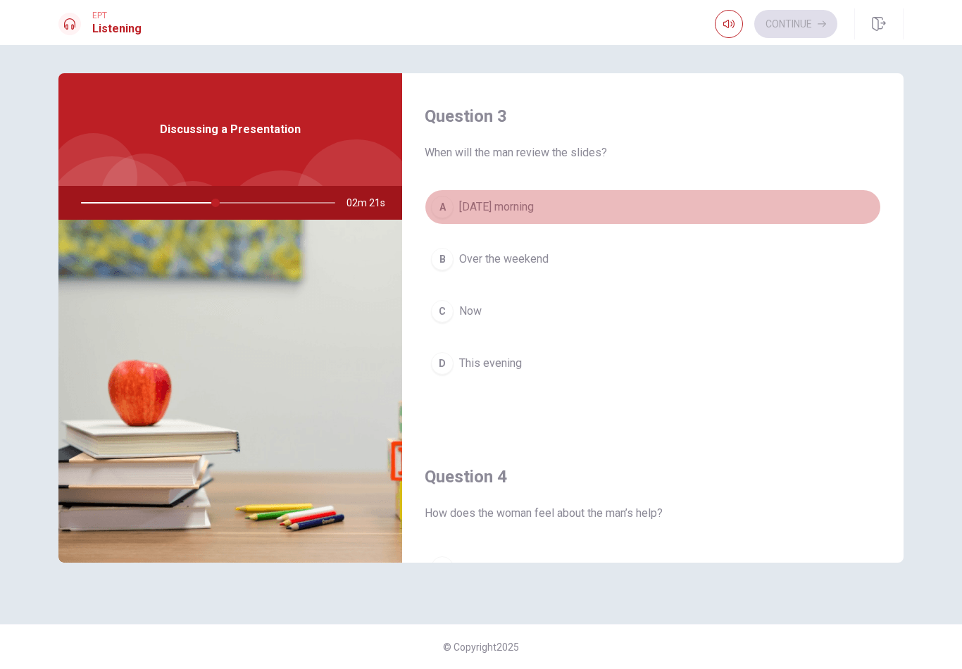
click at [467, 218] on button "A [DATE] morning" at bounding box center [653, 206] width 456 height 35
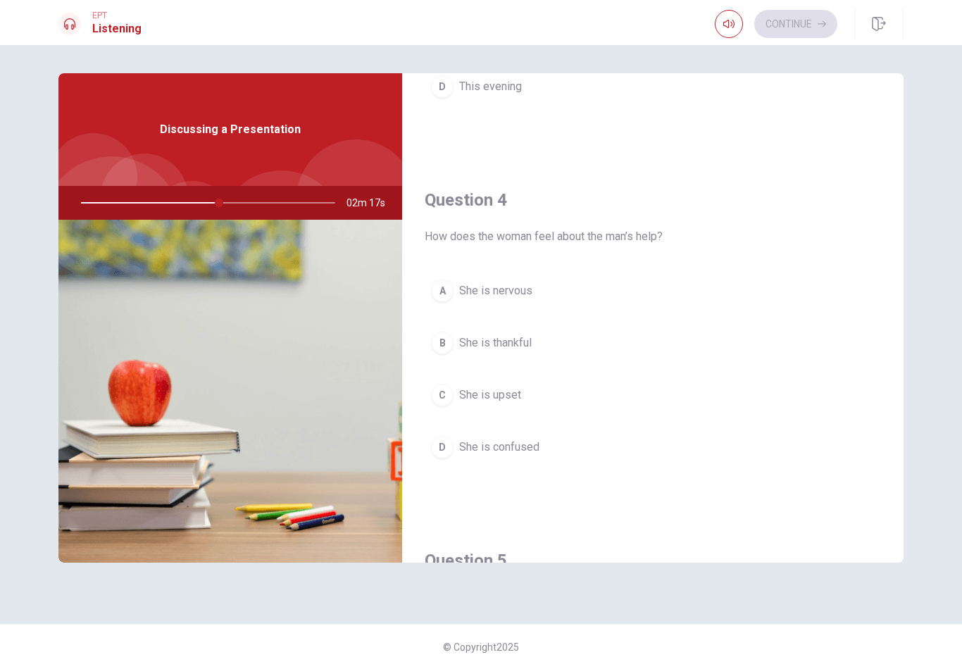
scroll to position [996, 0]
click at [496, 347] on span "She is thankful" at bounding box center [495, 340] width 73 height 17
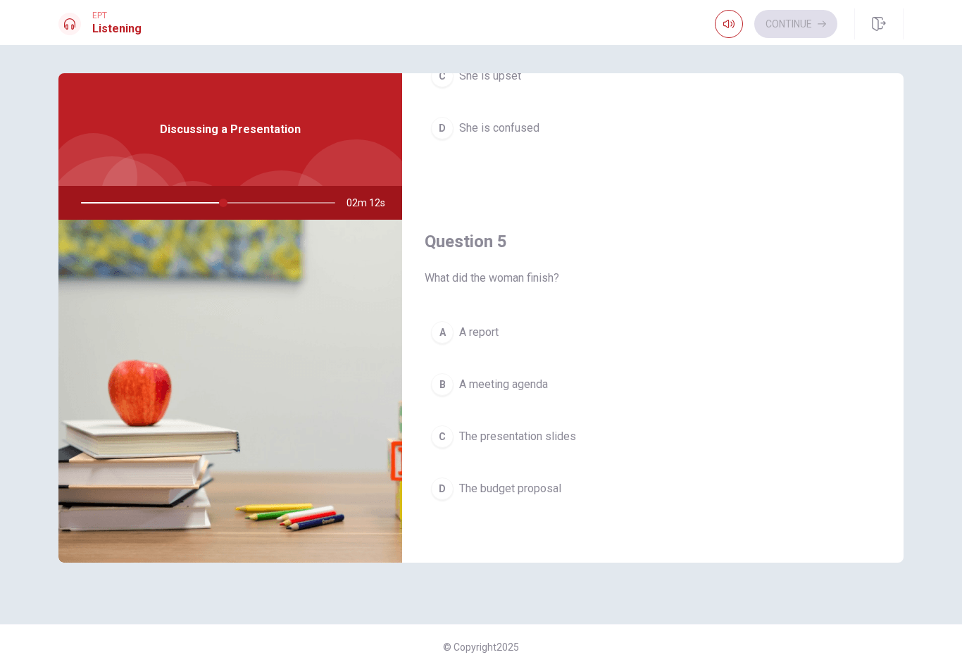
scroll to position [1313, 0]
click at [514, 453] on button "C The presentation slides" at bounding box center [653, 436] width 456 height 35
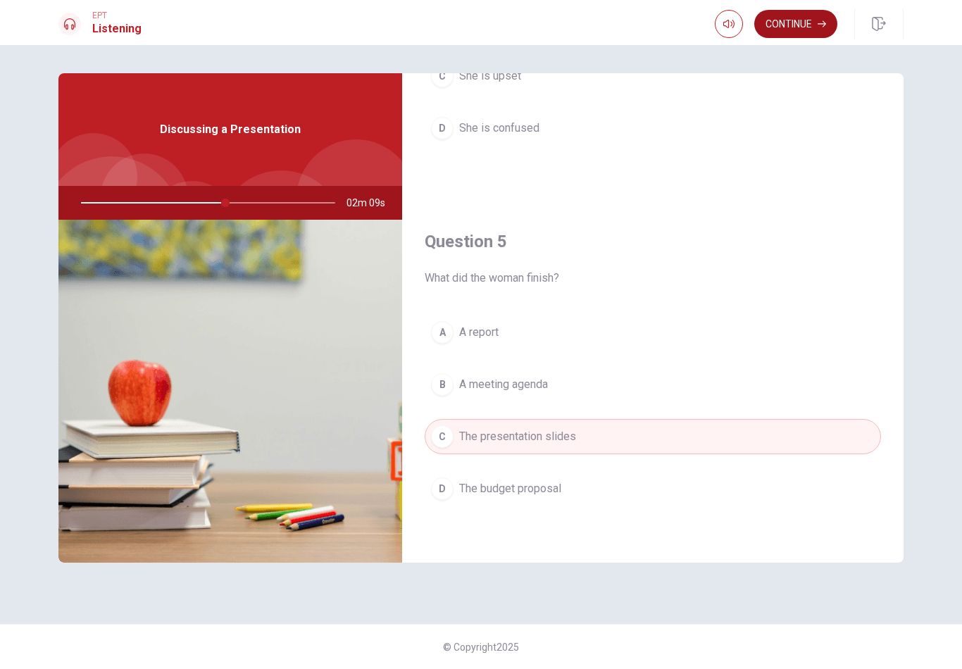
click at [760, 27] on button "Continue" at bounding box center [795, 24] width 83 height 28
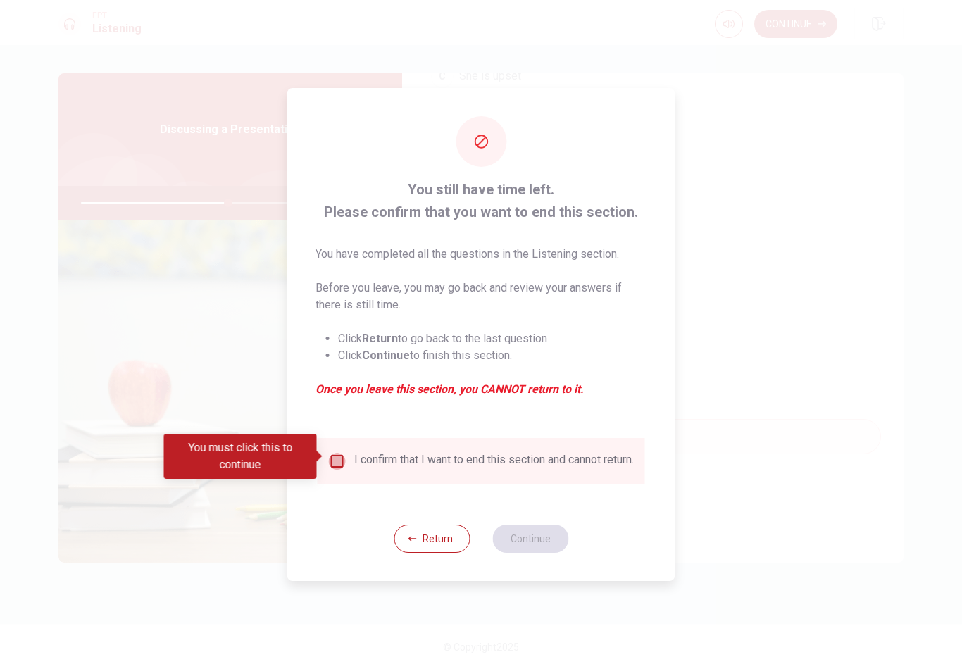
click at [341, 461] on input "You must click this to continue" at bounding box center [337, 461] width 17 height 17
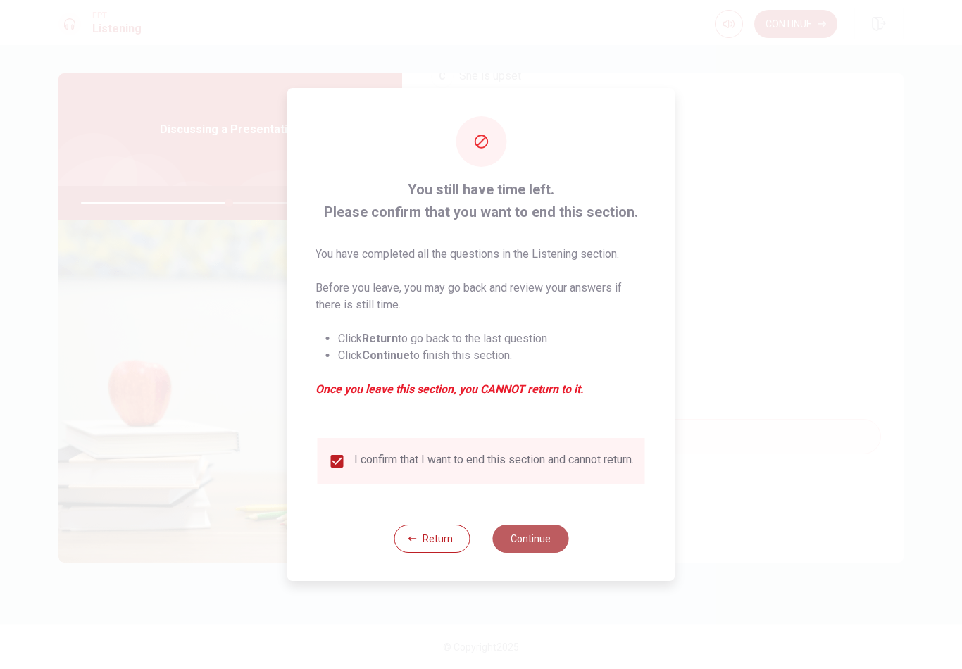
click at [539, 539] on button "Continue" at bounding box center [530, 539] width 76 height 28
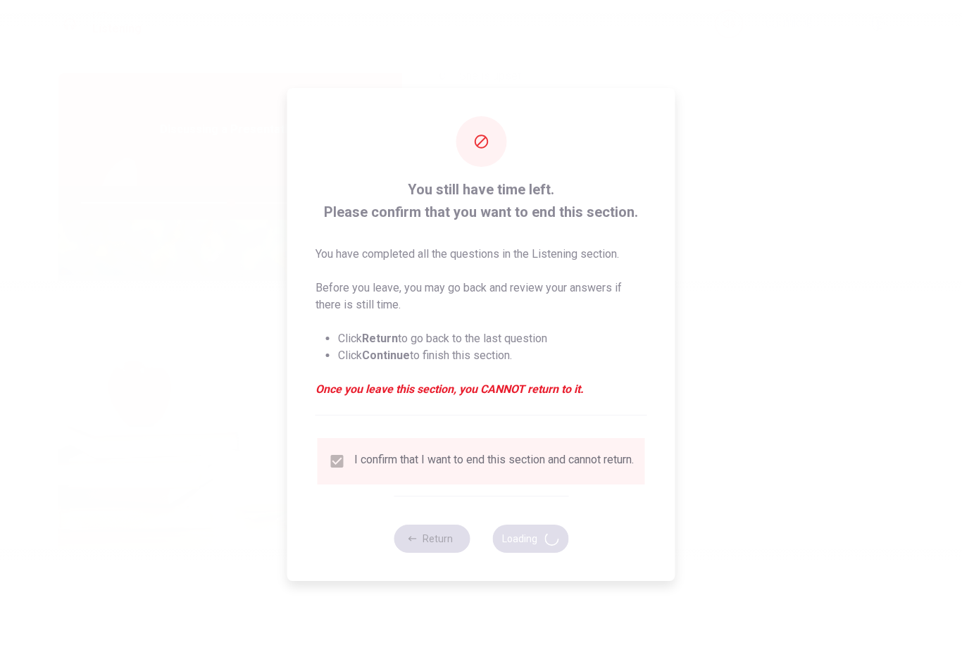
type input "59"
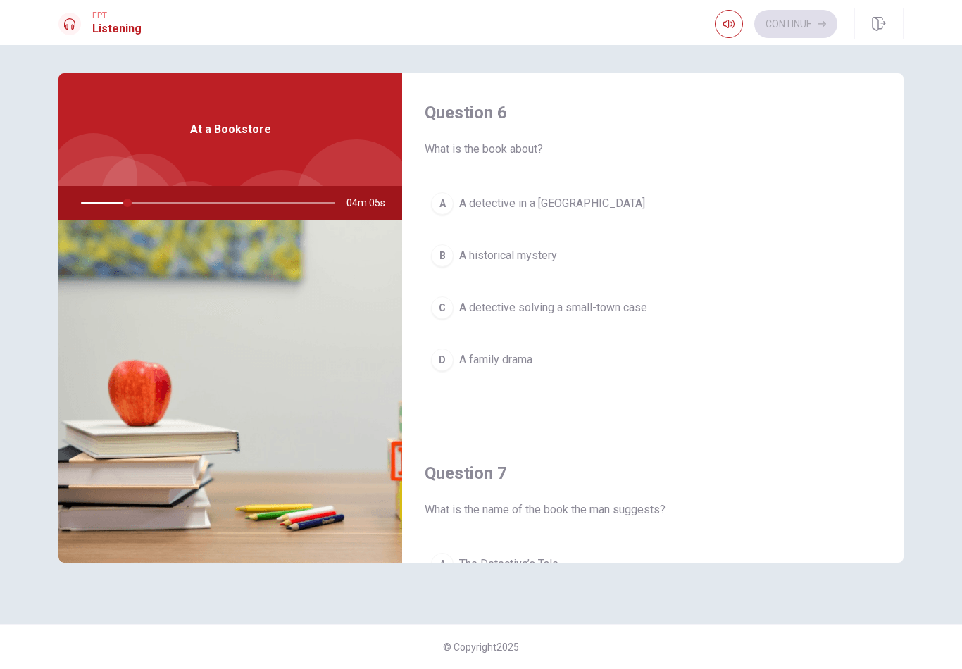
scroll to position [0, 0]
click at [491, 456] on div "Question 7 What is the name of the book the man suggests? A The Detective’s Tal…" at bounding box center [652, 614] width 501 height 360
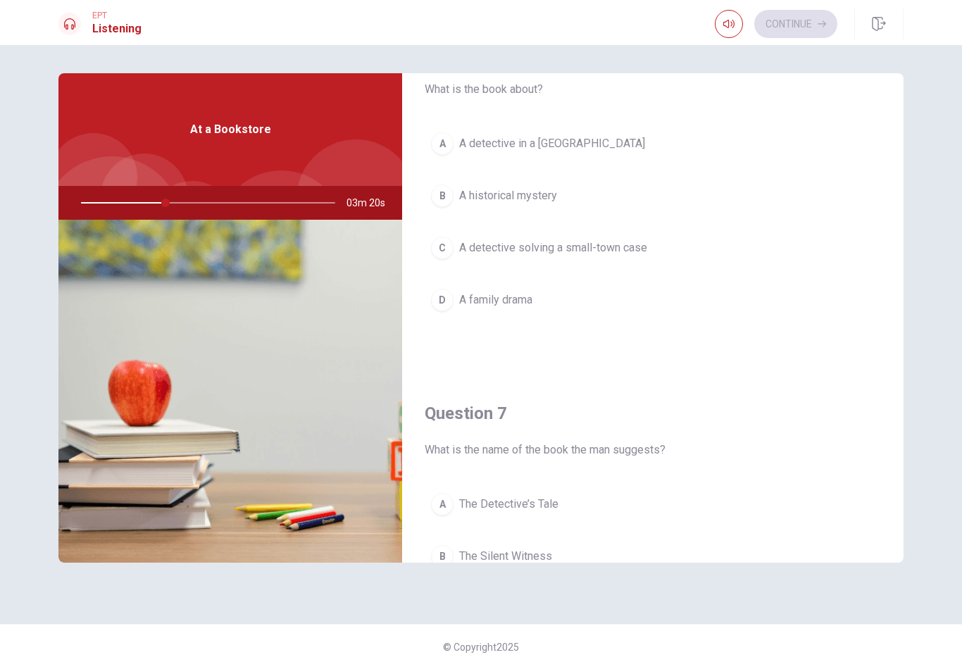
scroll to position [68, 0]
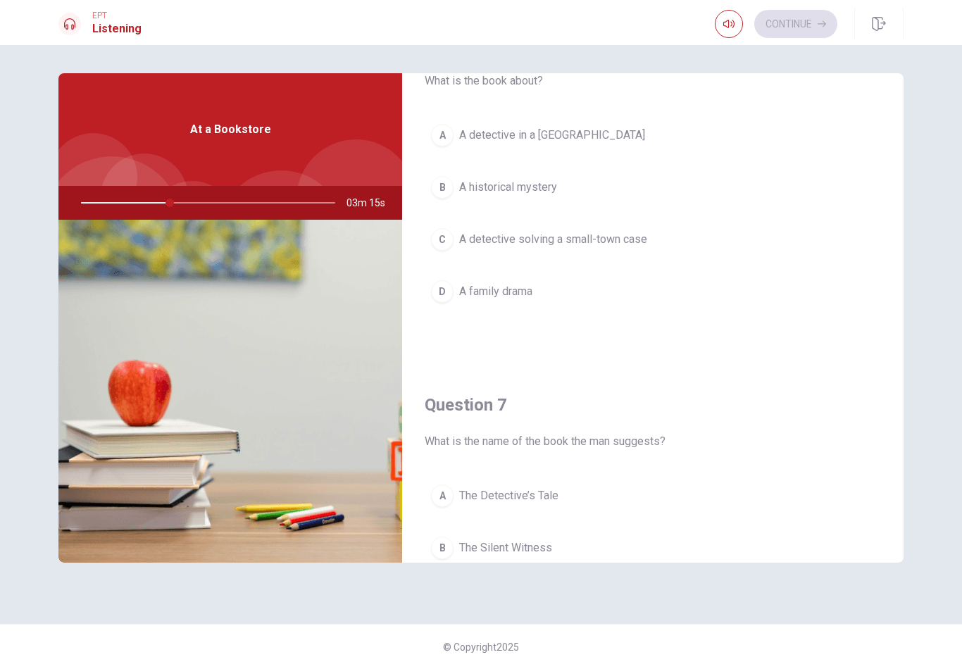
click at [446, 240] on div "C" at bounding box center [442, 239] width 23 height 23
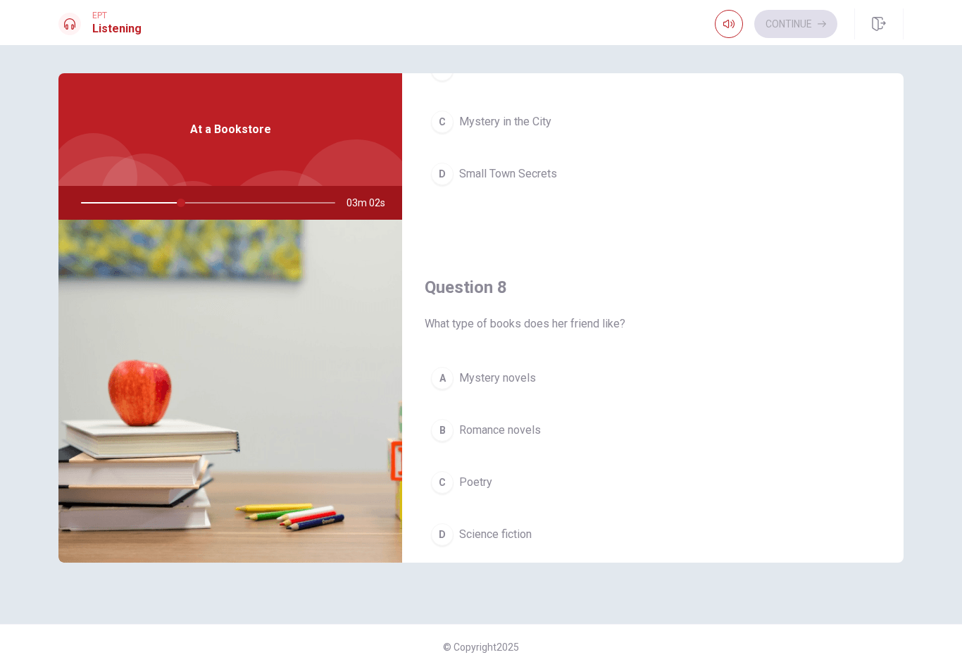
scroll to position [546, 0]
click at [447, 382] on div "A" at bounding box center [442, 378] width 23 height 23
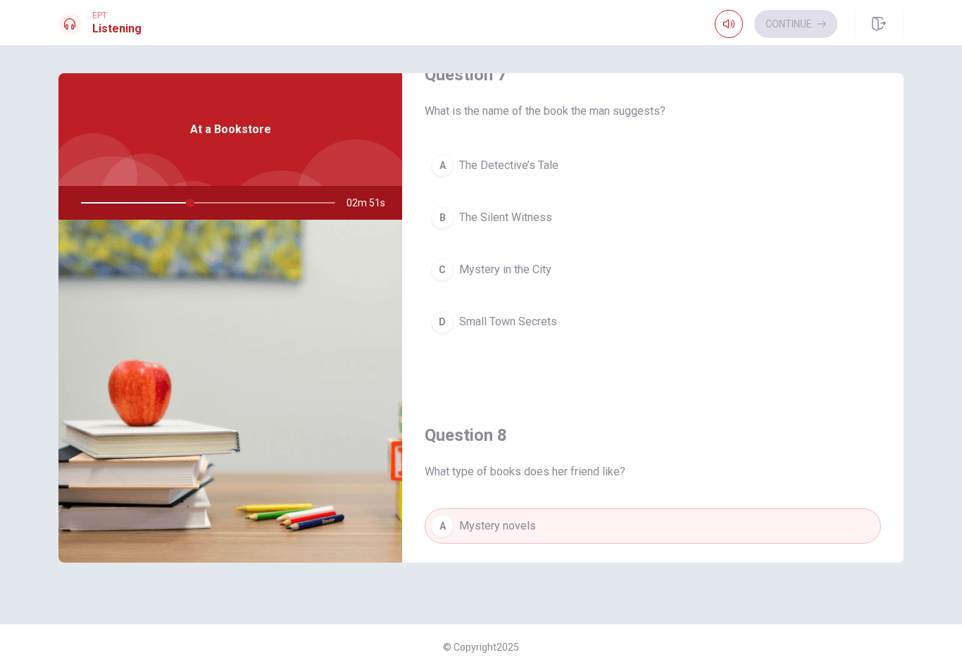
scroll to position [395, 0]
click at [440, 222] on div "B" at bounding box center [442, 221] width 23 height 23
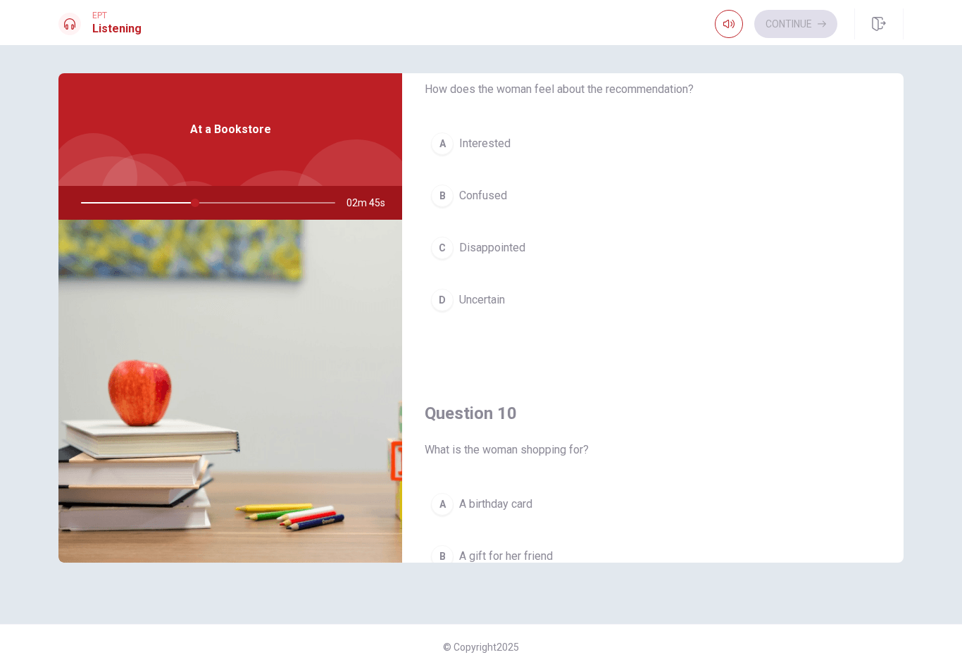
scroll to position [1146, 0]
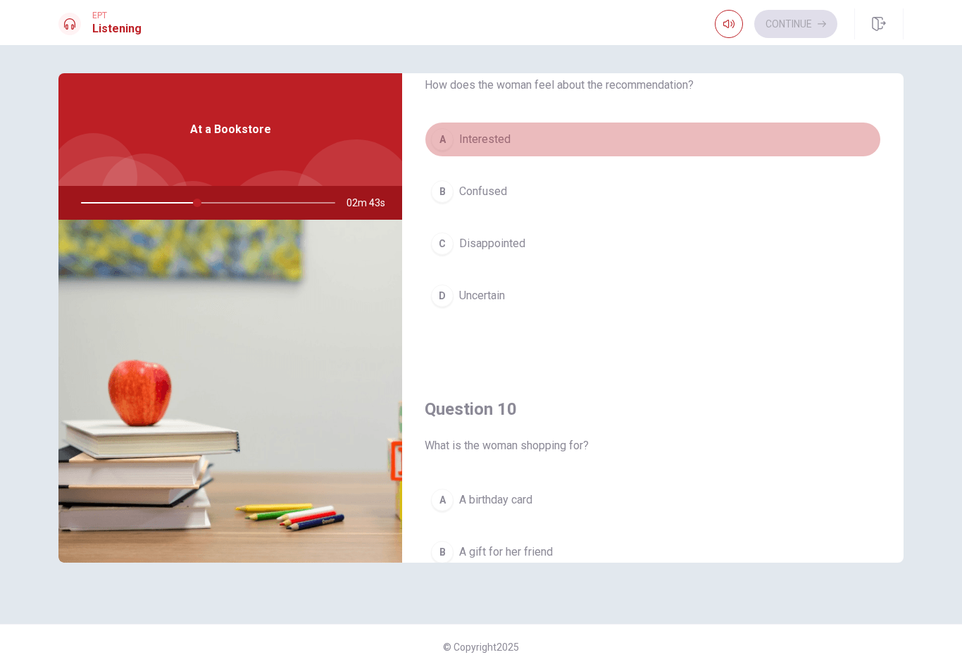
click at [441, 145] on div "A" at bounding box center [442, 139] width 23 height 23
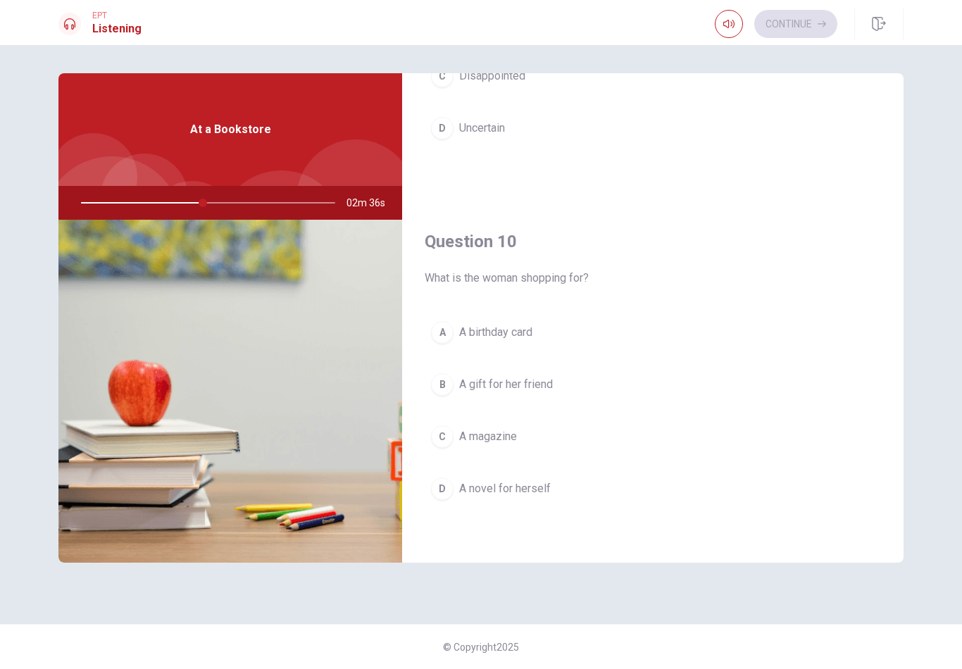
scroll to position [1313, 0]
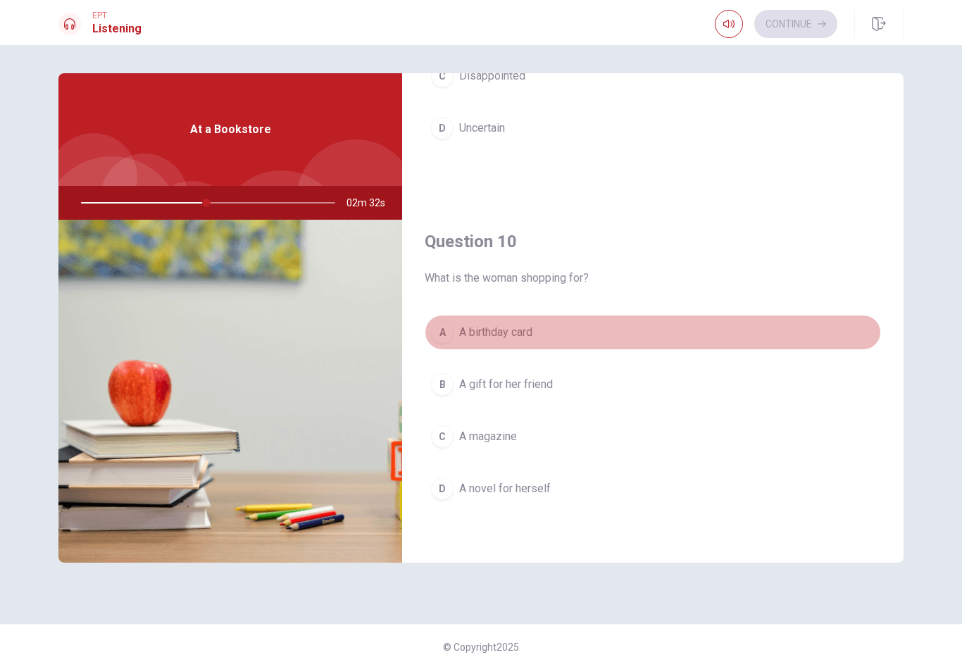
click at [498, 338] on span "A birthday card" at bounding box center [495, 332] width 73 height 17
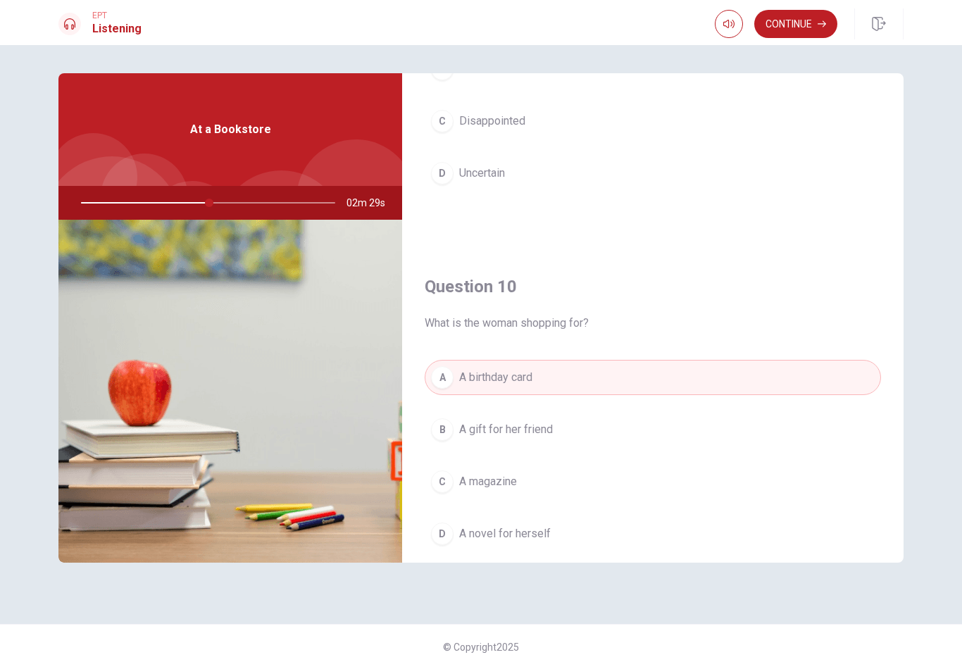
scroll to position [1300, 0]
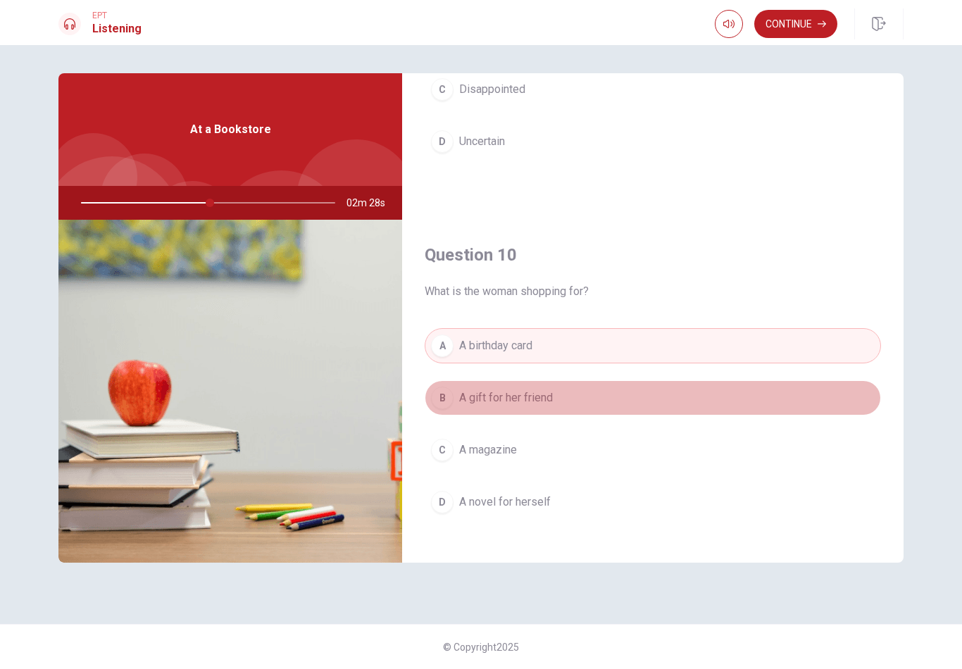
click at [527, 397] on span "A gift for her friend" at bounding box center [506, 397] width 94 height 17
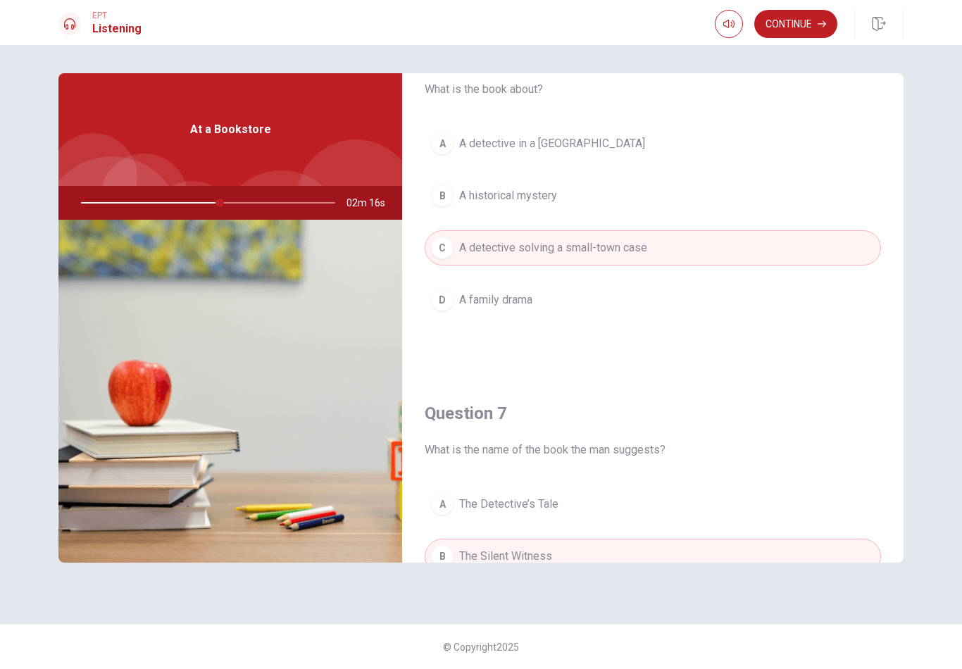
scroll to position [56, 0]
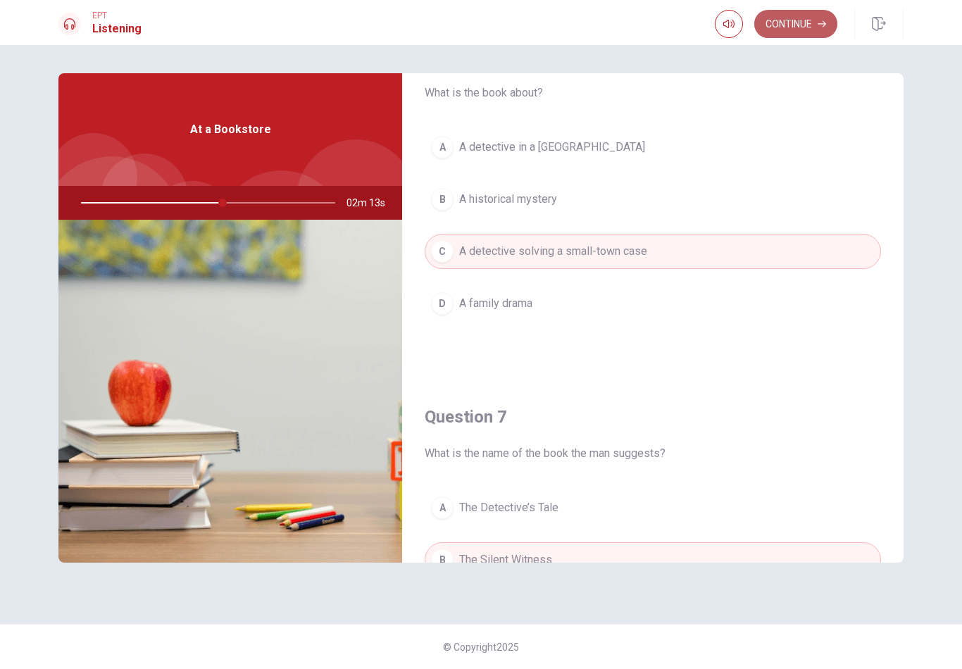
click at [760, 35] on button "Continue" at bounding box center [795, 24] width 83 height 28
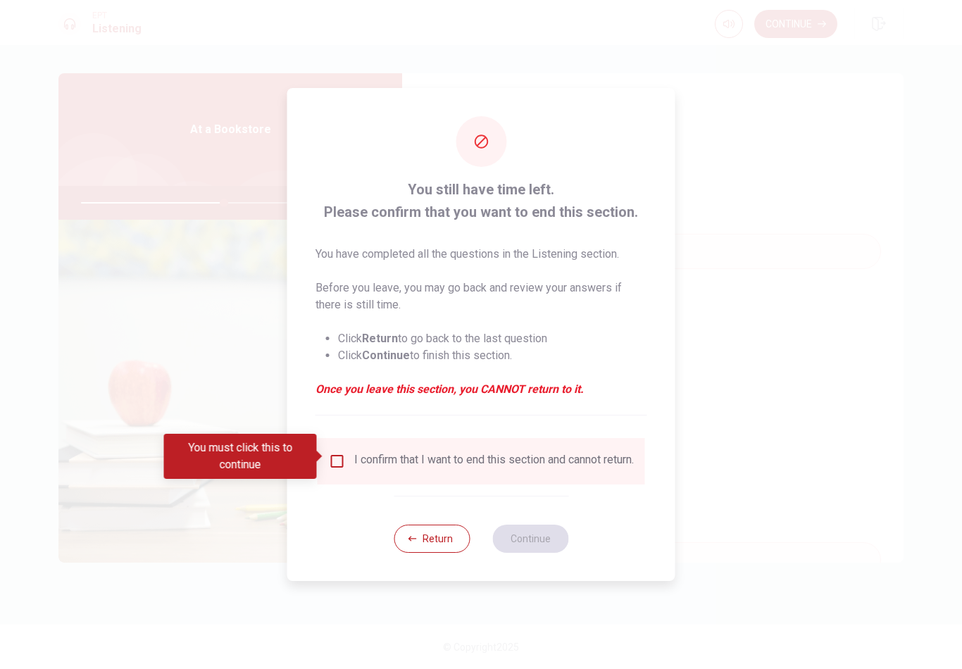
click at [334, 453] on input "You must click this to continue" at bounding box center [337, 461] width 17 height 17
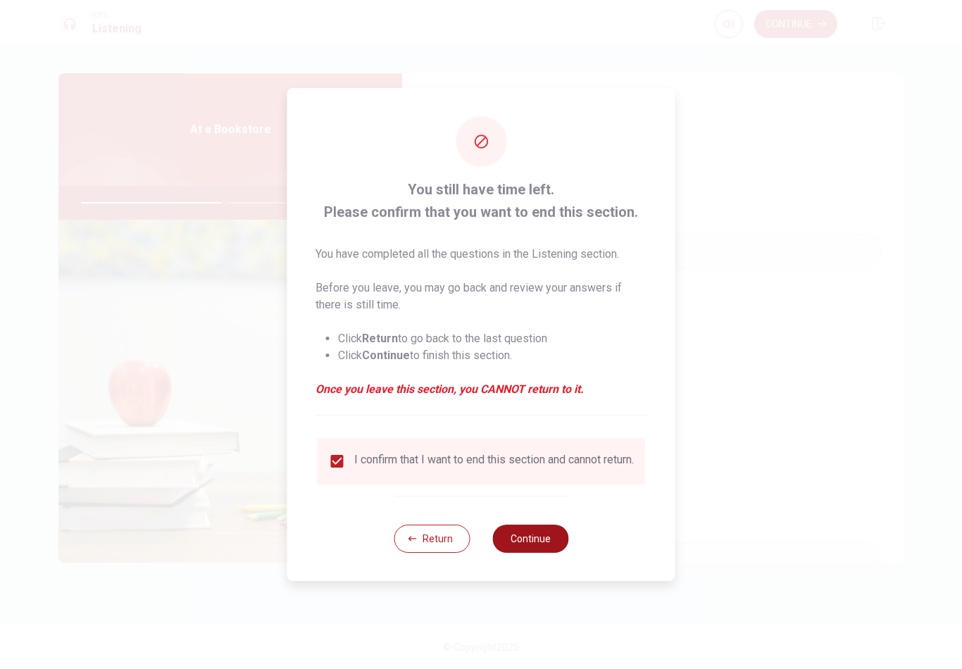
click at [548, 546] on button "Continue" at bounding box center [530, 539] width 76 height 28
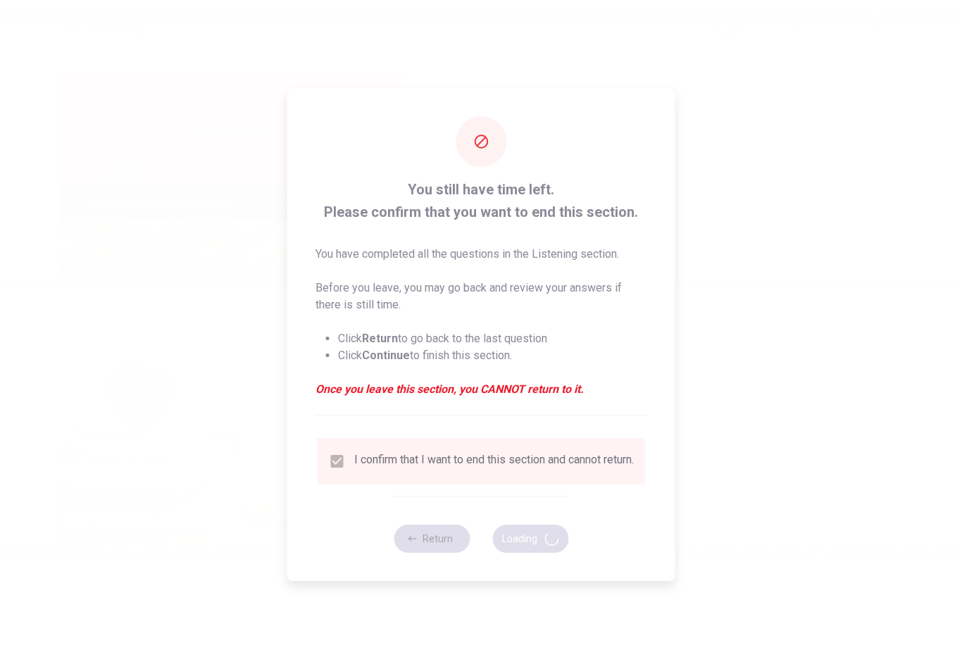
type input "58"
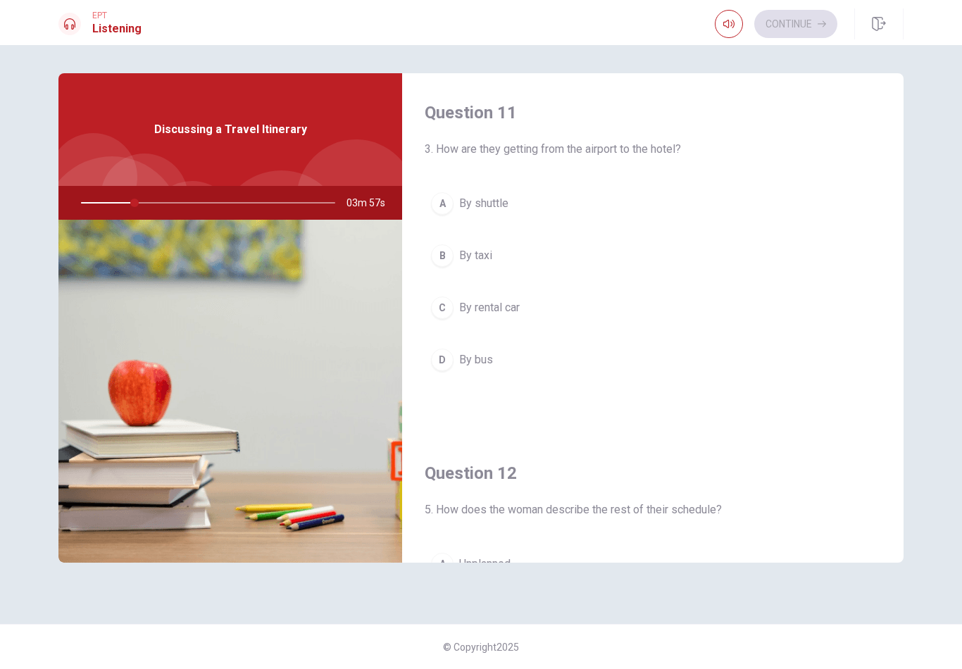
scroll to position [13, 0]
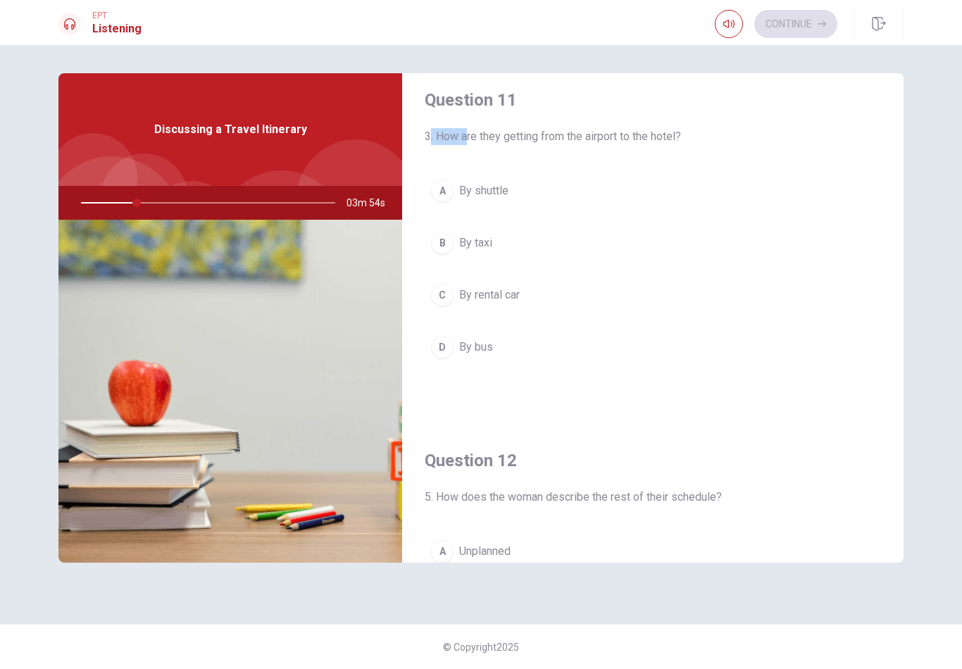
drag, startPoint x: 432, startPoint y: 133, endPoint x: 471, endPoint y: 136, distance: 39.5
click at [471, 136] on span "3. How are they getting from the airport to the hotel?" at bounding box center [653, 136] width 456 height 17
click at [689, 395] on div "Question 11 3. How are they getting from the airport to the hotel? A By shuttle…" at bounding box center [652, 241] width 501 height 360
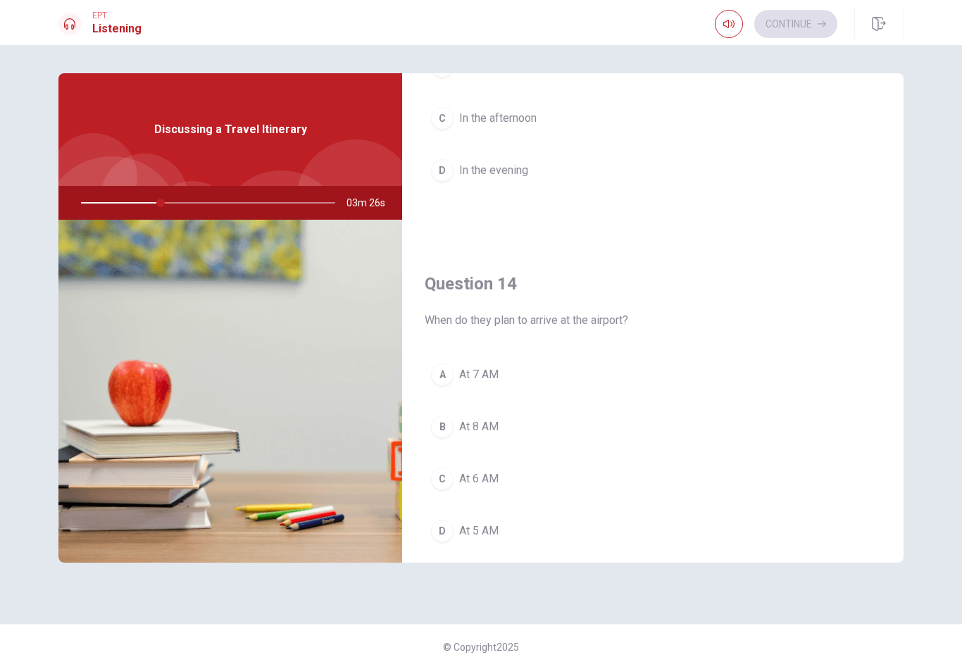
scroll to position [953, 0]
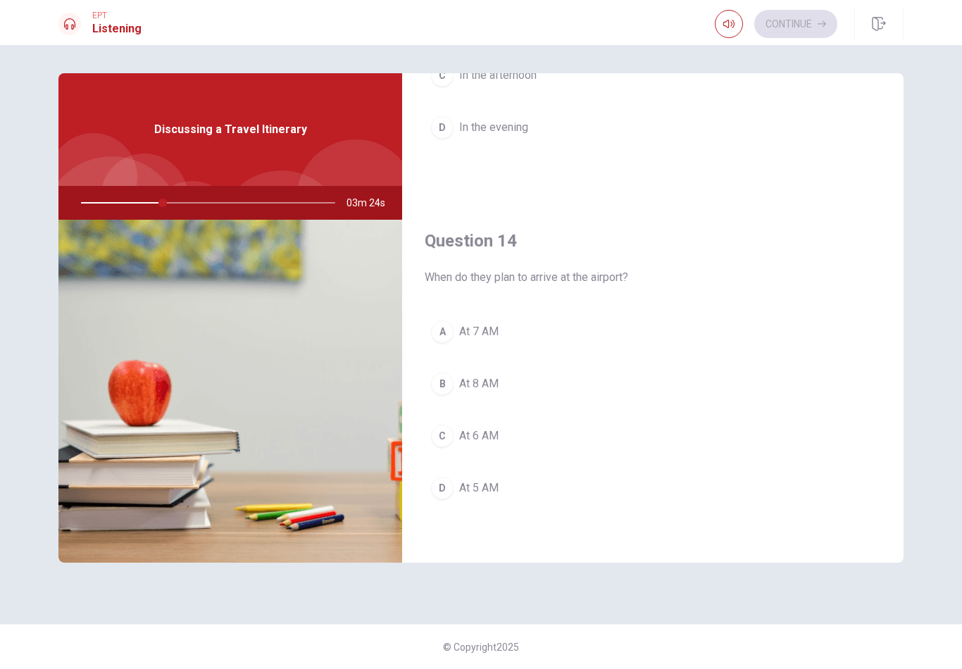
click at [442, 434] on div "C" at bounding box center [442, 436] width 23 height 23
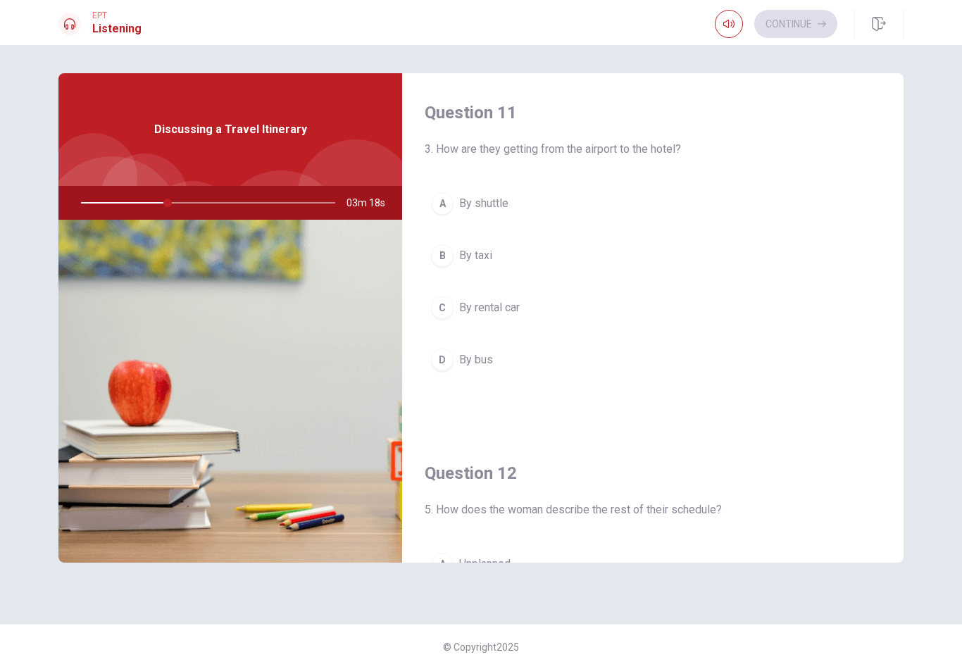
scroll to position [0, 0]
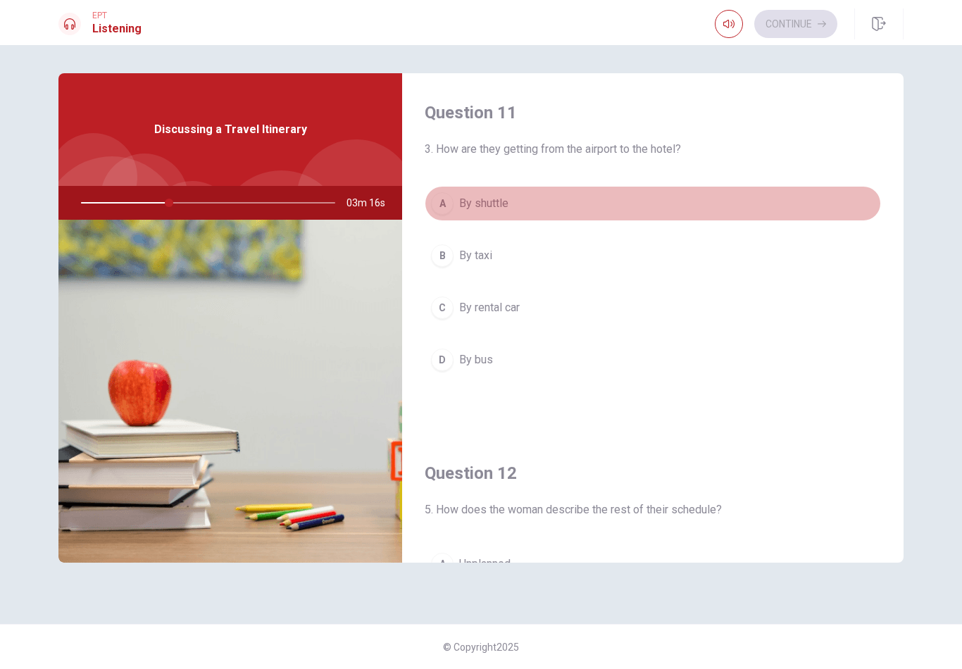
click at [460, 209] on span "By shuttle" at bounding box center [483, 203] width 49 height 17
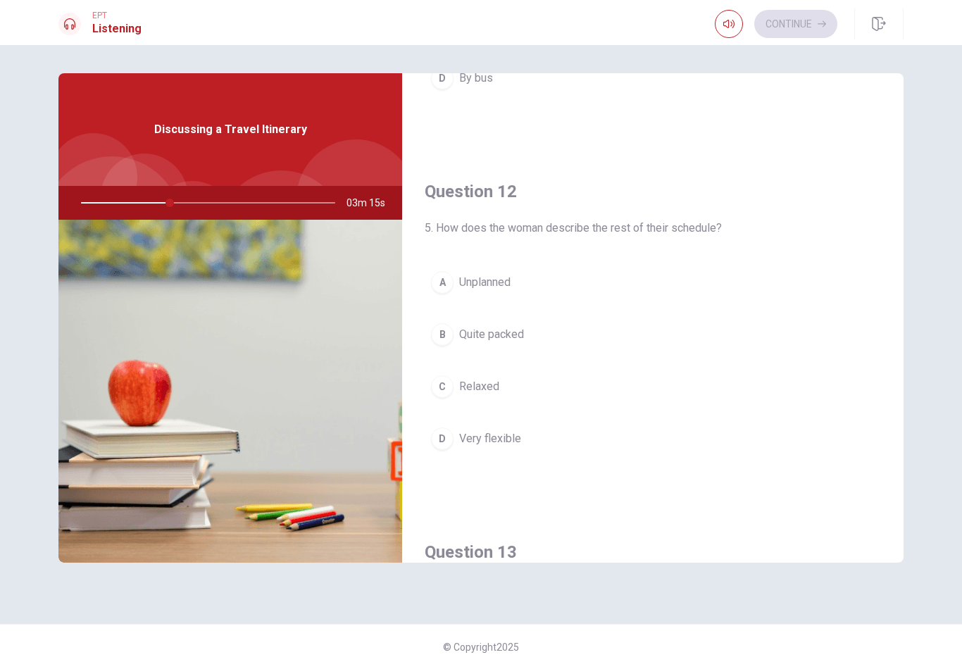
scroll to position [300, 0]
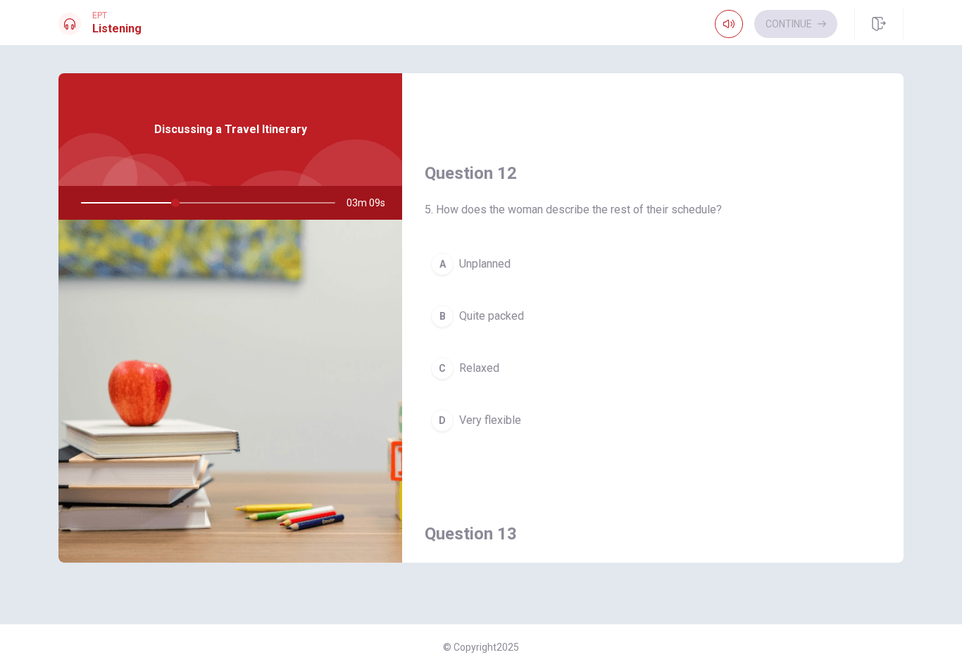
click at [506, 318] on span "Quite packed" at bounding box center [491, 316] width 65 height 17
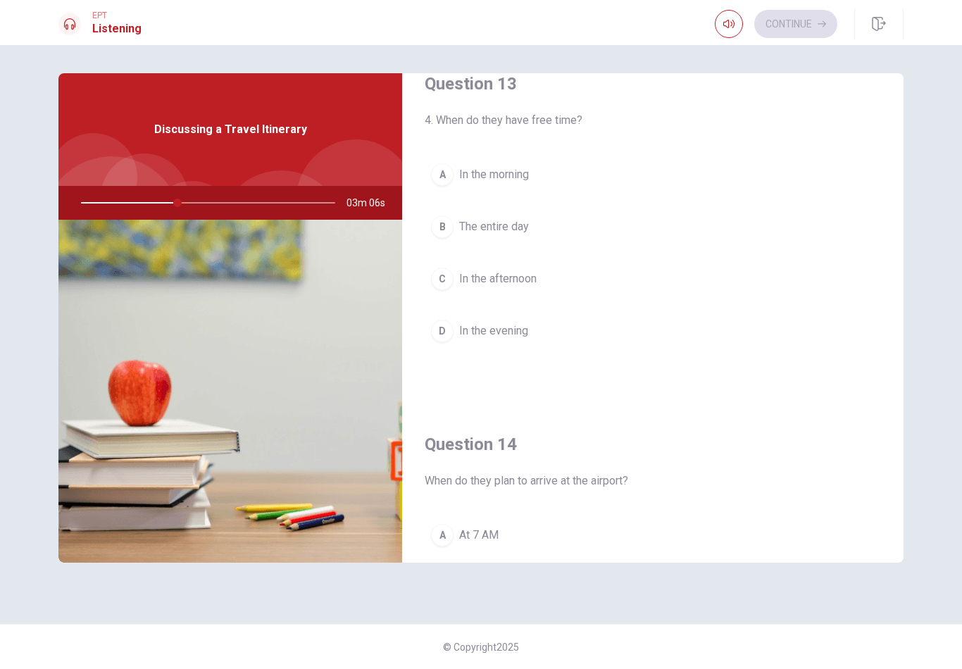
scroll to position [749, 0]
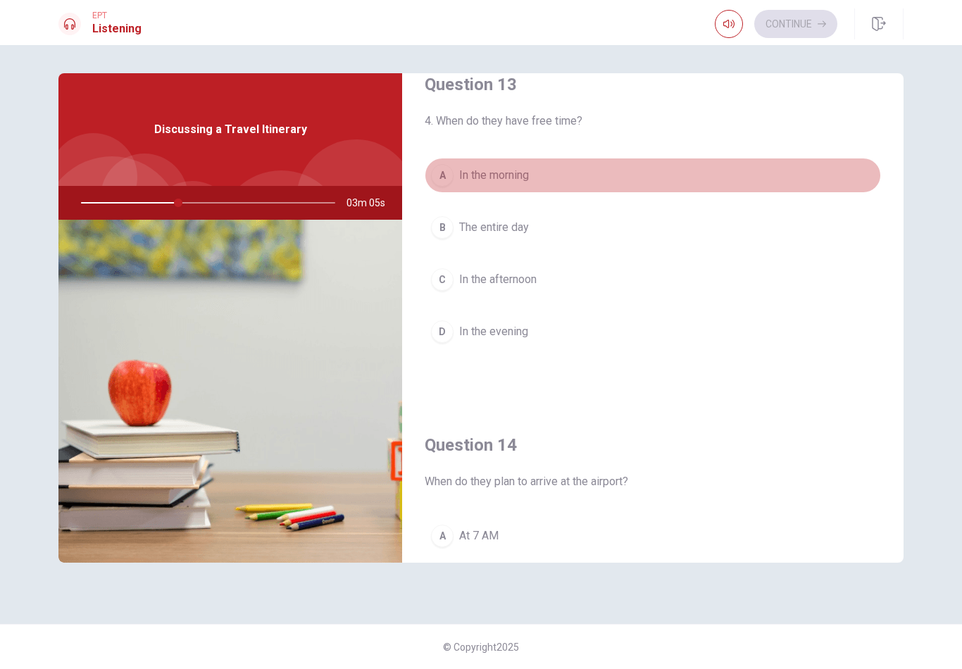
click at [493, 184] on button "A In the morning" at bounding box center [653, 175] width 456 height 35
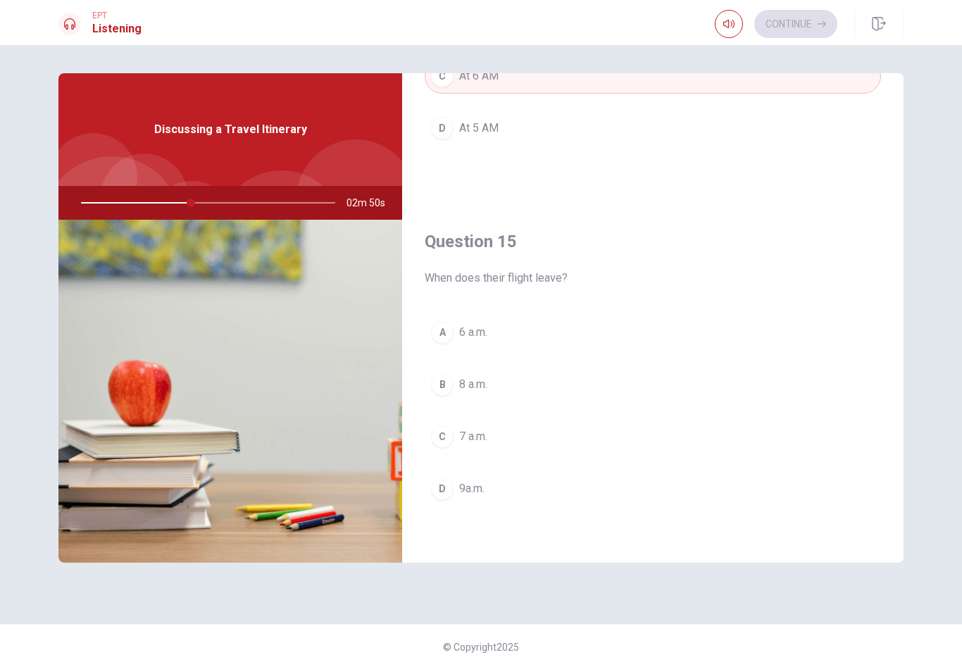
scroll to position [1313, 0]
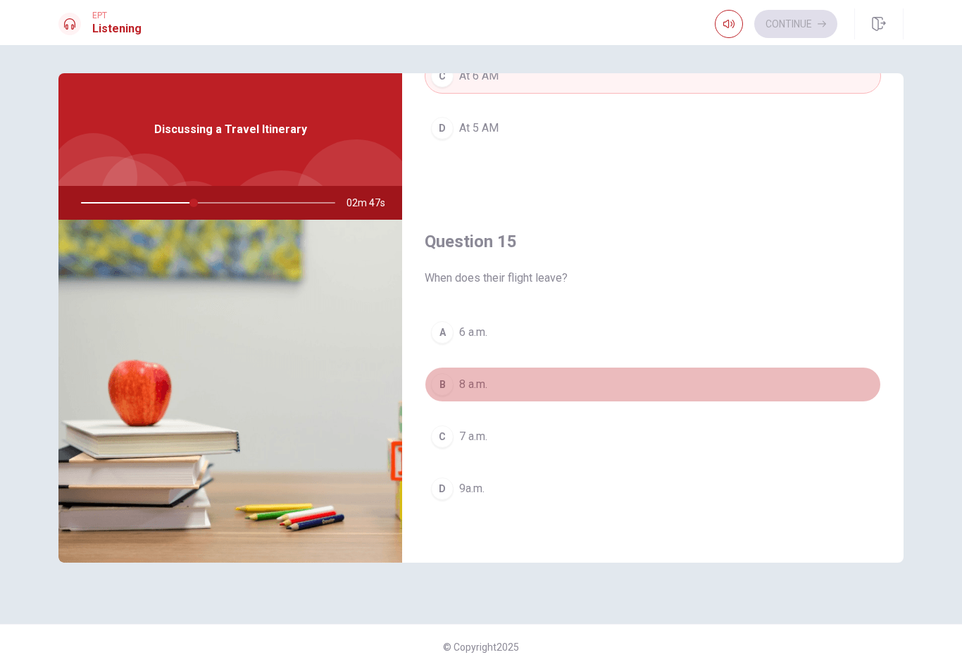
click at [481, 396] on button "B 8 a.m." at bounding box center [653, 384] width 456 height 35
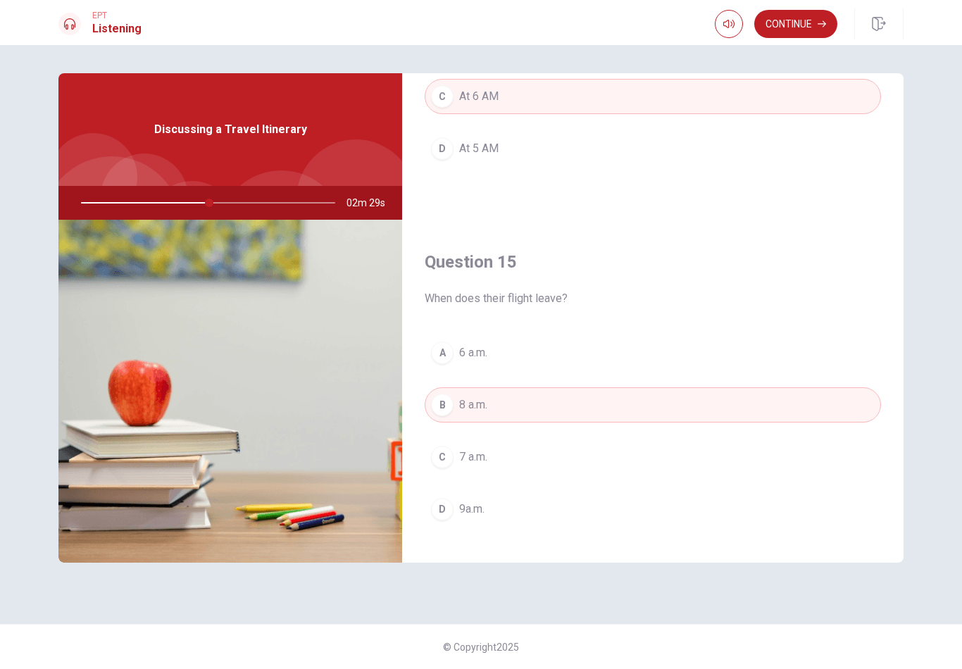
scroll to position [1294, 0]
click at [261, 209] on div at bounding box center [205, 203] width 282 height 34
drag, startPoint x: 254, startPoint y: 202, endPoint x: 271, endPoint y: 202, distance: 16.9
click at [271, 202] on div at bounding box center [205, 203] width 282 height 34
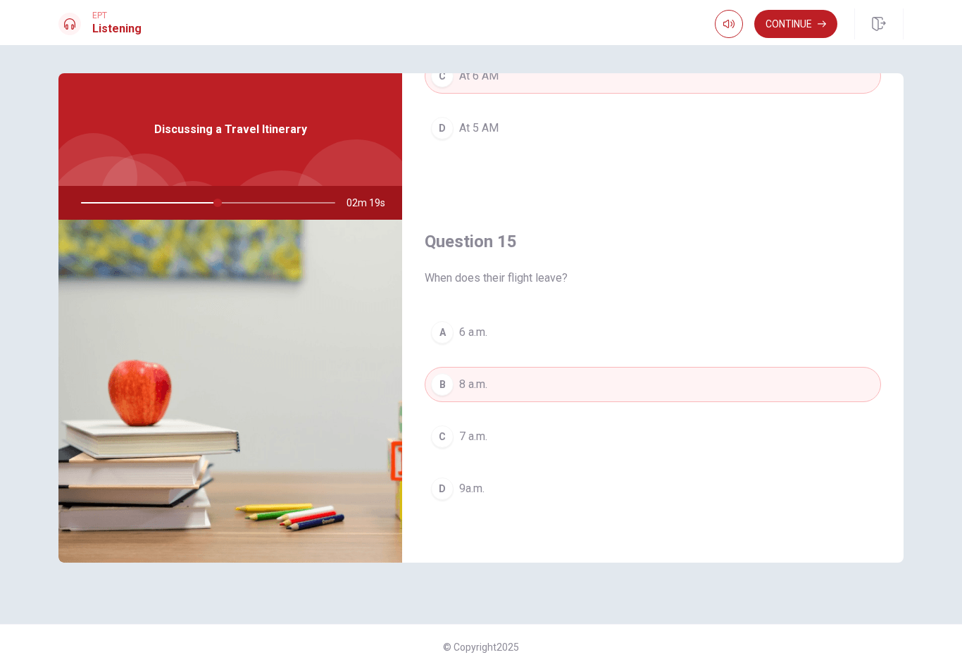
scroll to position [1313, 0]
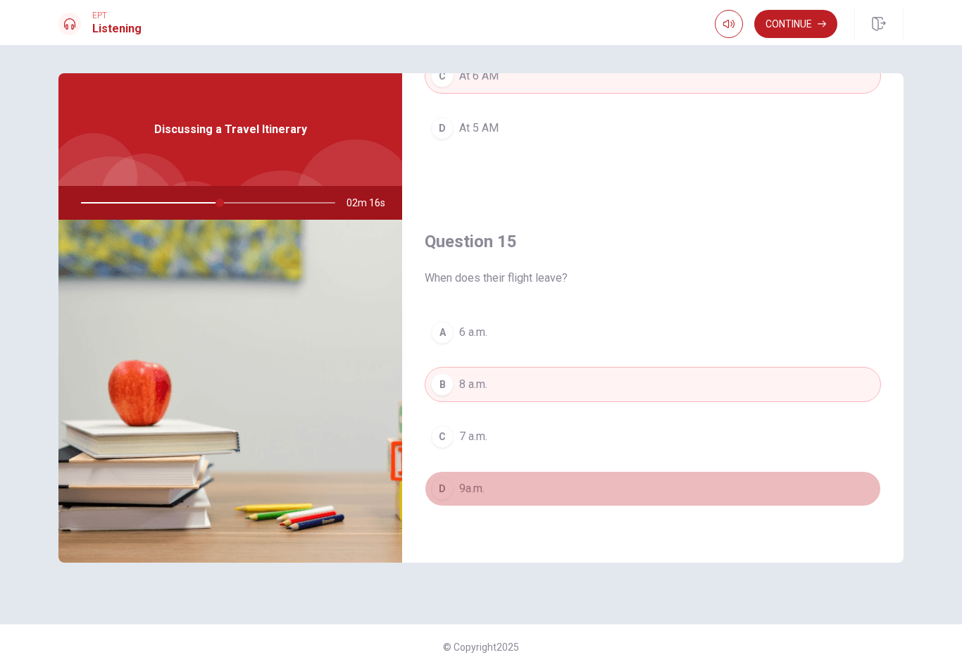
click at [502, 490] on button "D 9a.m." at bounding box center [653, 488] width 456 height 35
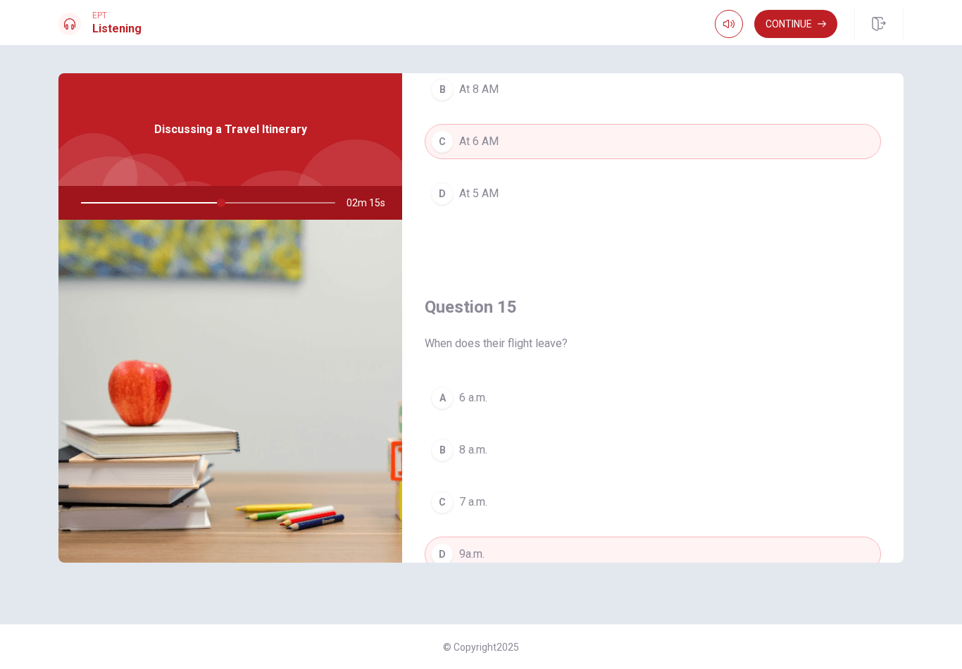
scroll to position [1222, 0]
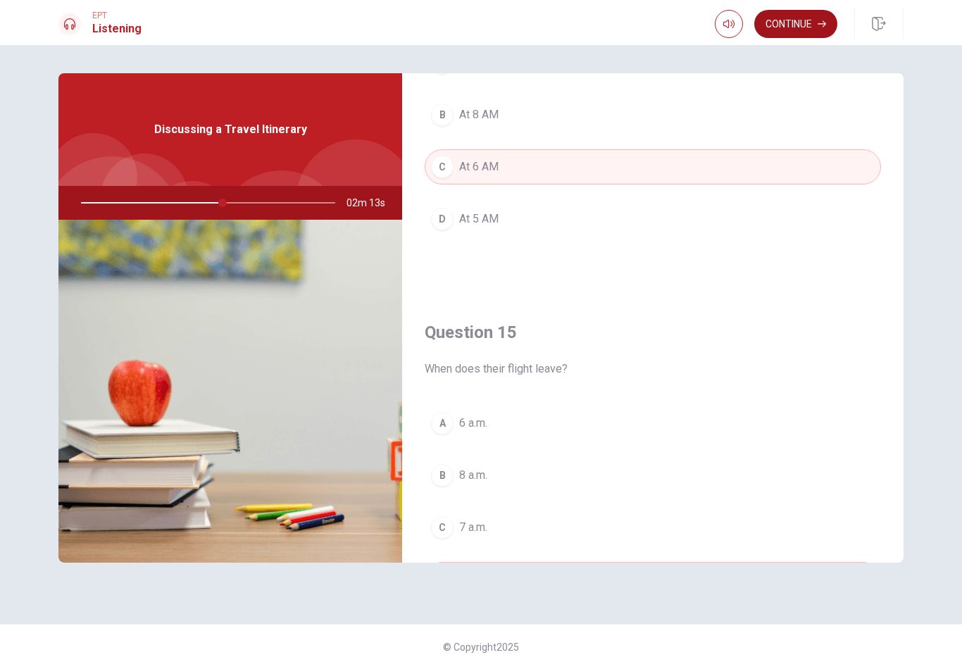
click at [793, 20] on button "Continue" at bounding box center [795, 24] width 83 height 28
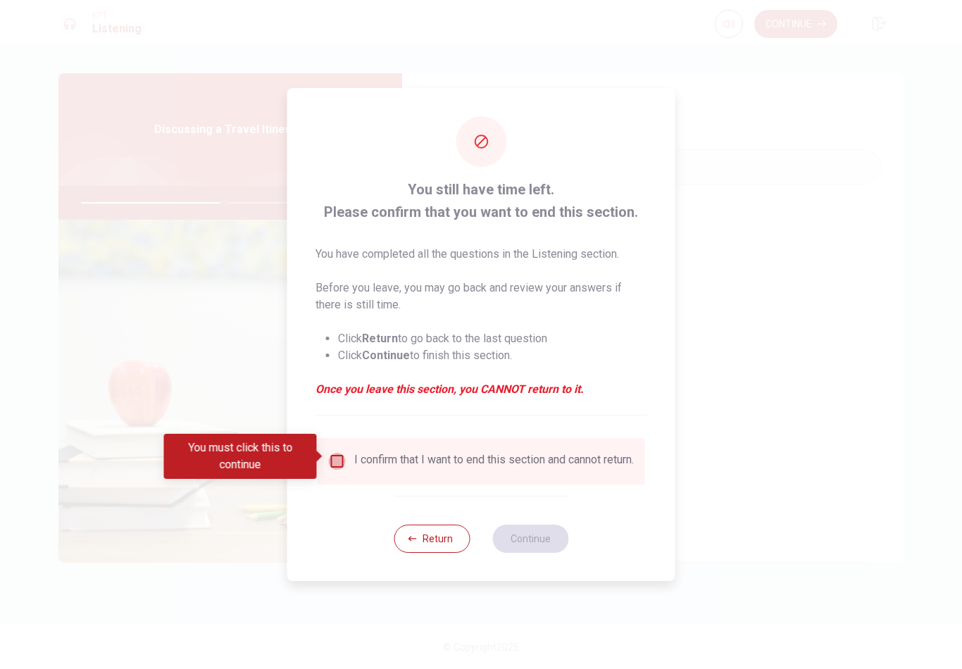
click at [343, 458] on input "You must click this to continue" at bounding box center [337, 461] width 17 height 17
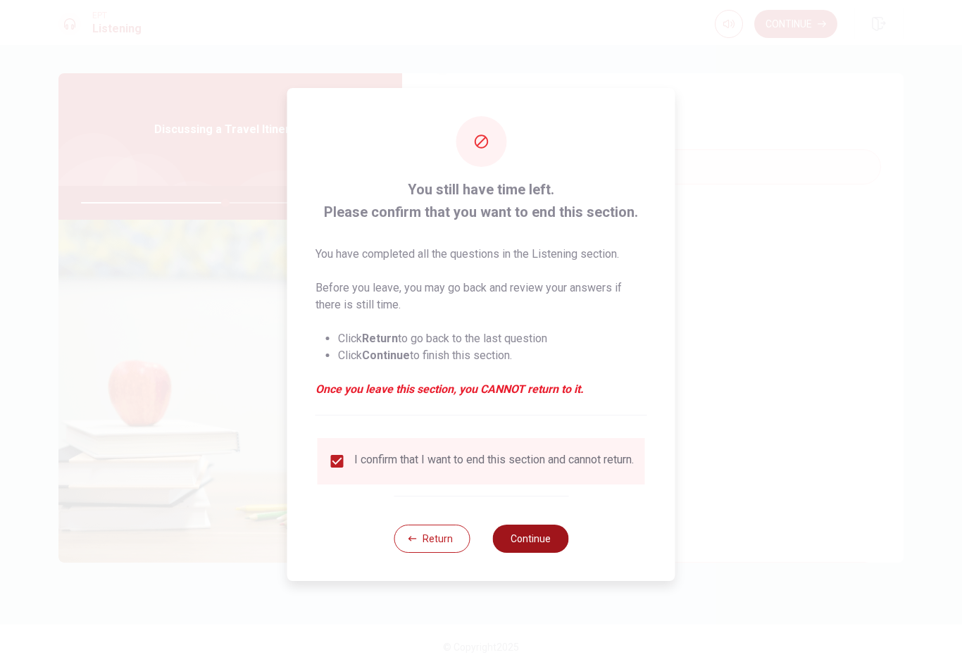
click at [522, 553] on button "Continue" at bounding box center [530, 539] width 76 height 28
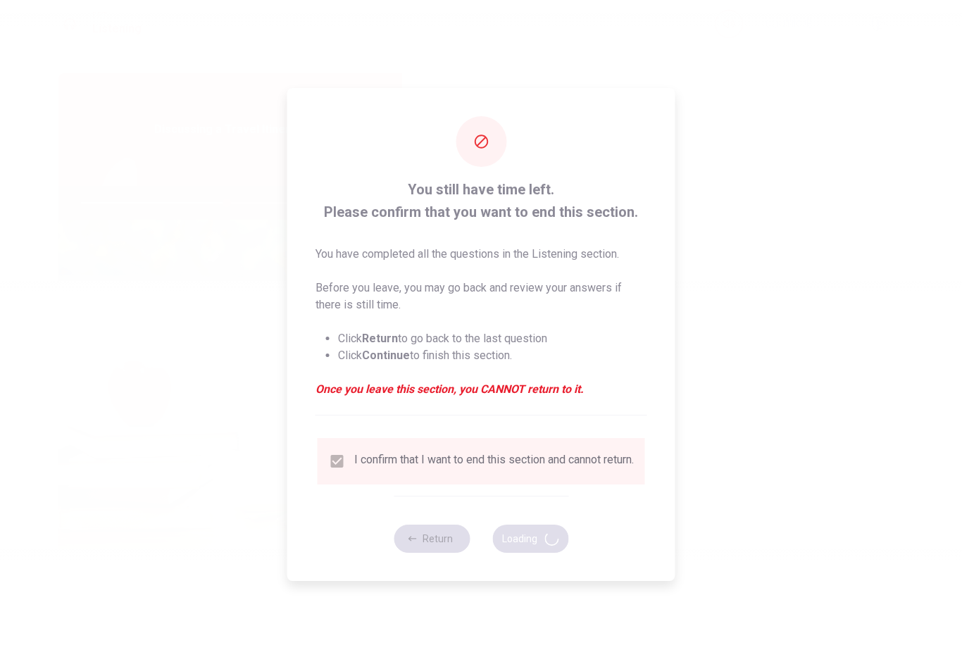
type input "58"
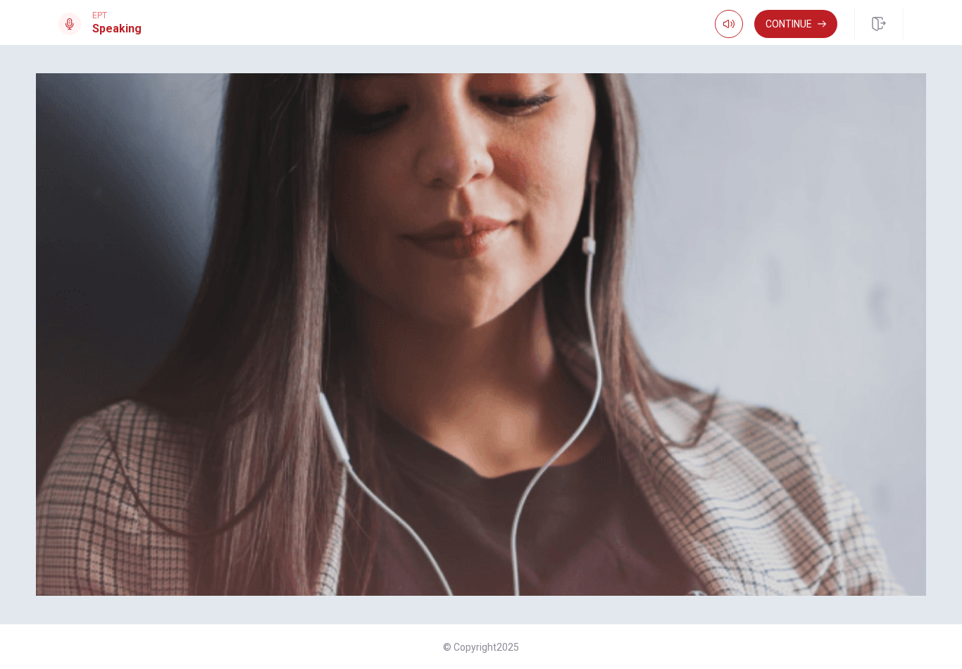
scroll to position [0, 0]
click at [71, 23] on icon at bounding box center [69, 23] width 11 height 11
click at [770, 30] on button "Continue" at bounding box center [795, 24] width 83 height 28
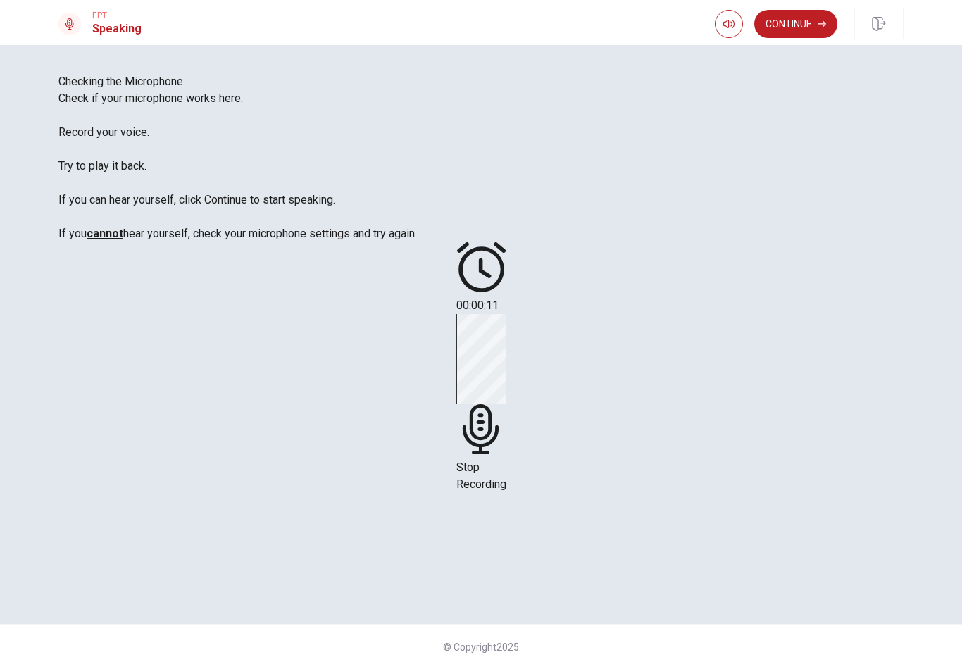
click at [506, 386] on div "Stop Recording" at bounding box center [481, 403] width 50 height 179
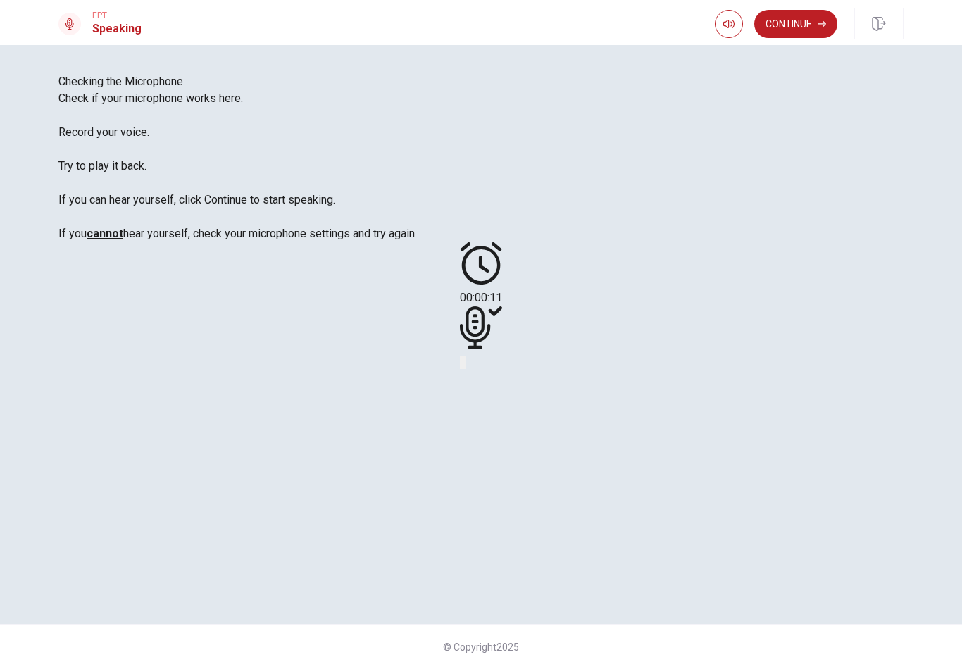
click at [464, 365] on icon "Play Audio" at bounding box center [464, 365] width 0 height 0
click at [502, 353] on div at bounding box center [481, 329] width 42 height 47
click at [502, 349] on icon at bounding box center [481, 327] width 42 height 42
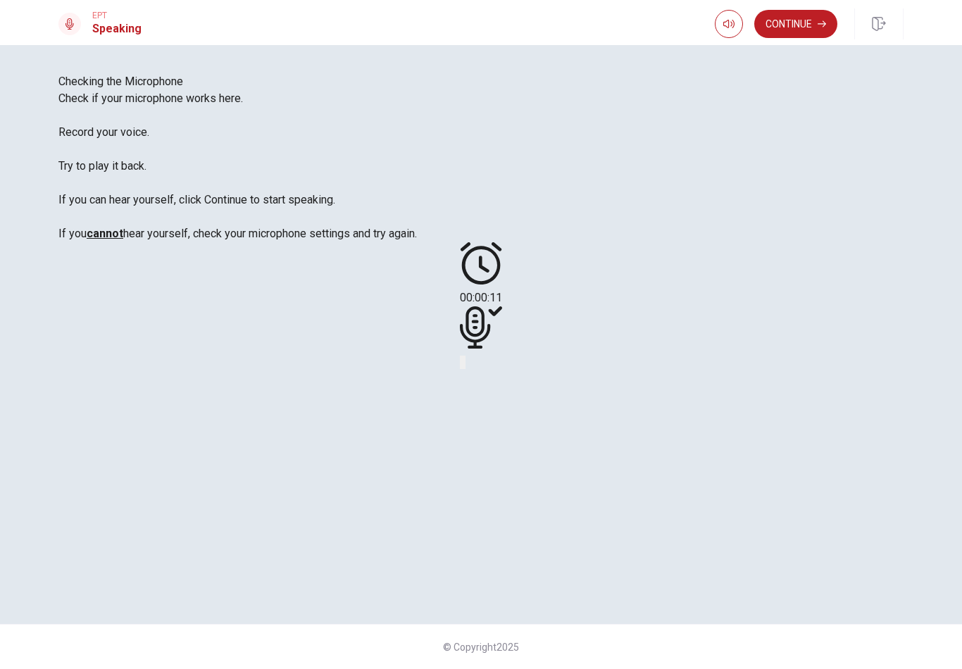
click at [502, 353] on div at bounding box center [481, 329] width 42 height 47
click at [465, 369] on button "Play Audio" at bounding box center [464, 362] width 3 height 13
click at [461, 365] on icon "Record Again" at bounding box center [461, 365] width 0 height 0
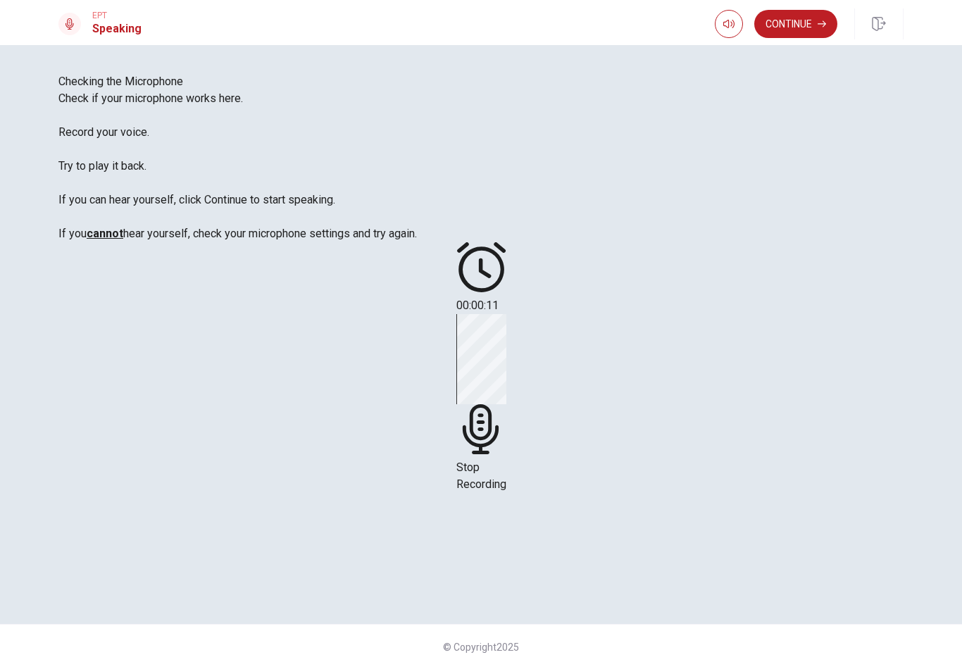
click at [506, 460] on span "Stop Recording" at bounding box center [481, 475] width 50 height 30
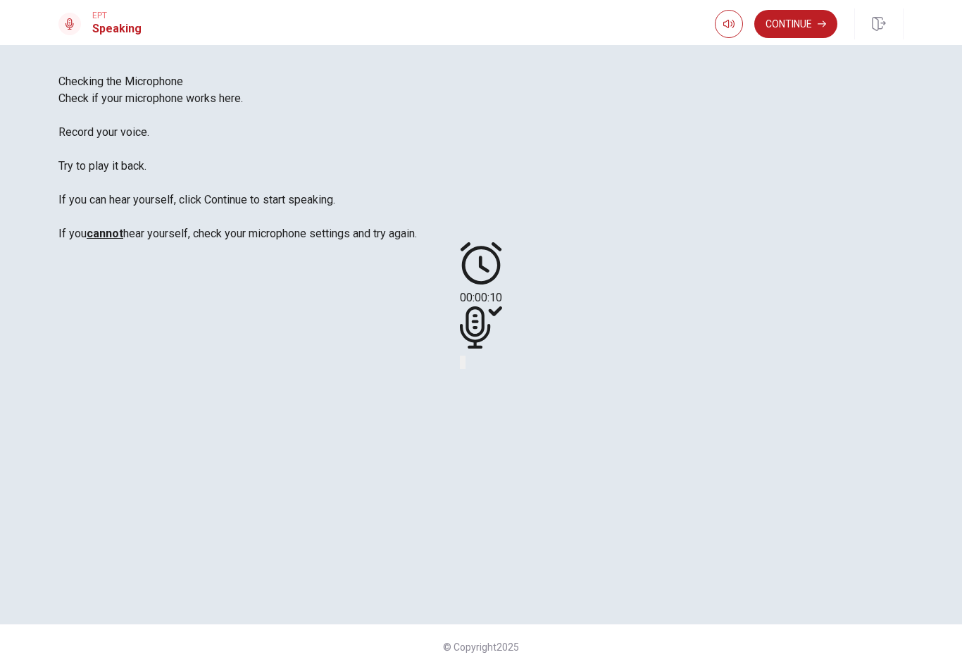
click at [464, 365] on icon "Play Audio" at bounding box center [464, 365] width 0 height 0
click at [502, 353] on div at bounding box center [481, 329] width 42 height 47
click at [713, 370] on div "00:00:10" at bounding box center [480, 306] width 845 height 128
click at [478, 382] on icon "Record Again" at bounding box center [469, 373] width 17 height 17
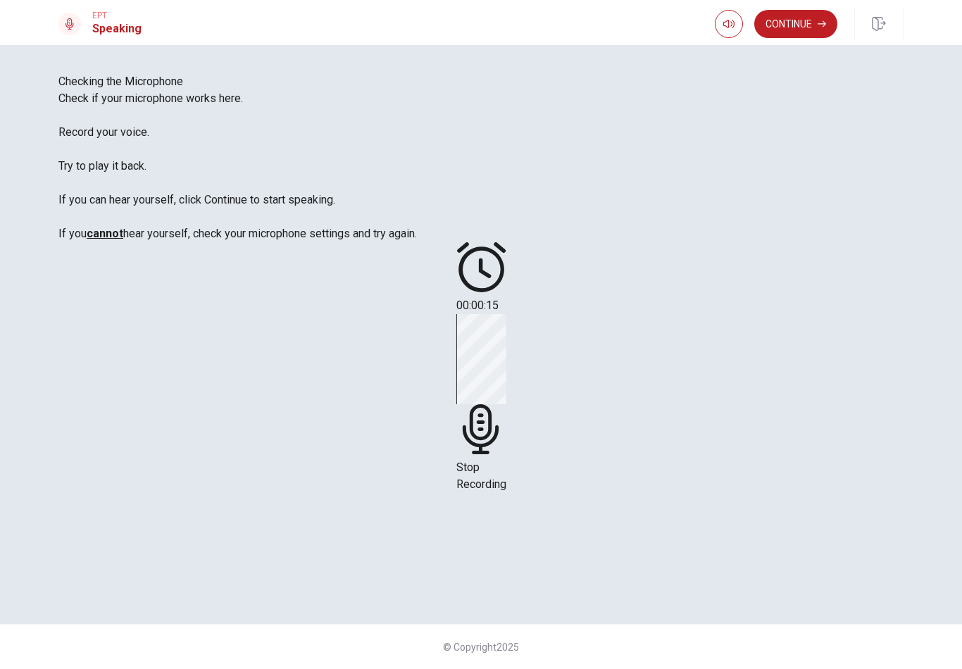
click at [506, 397] on div "Stop Recording" at bounding box center [481, 403] width 50 height 179
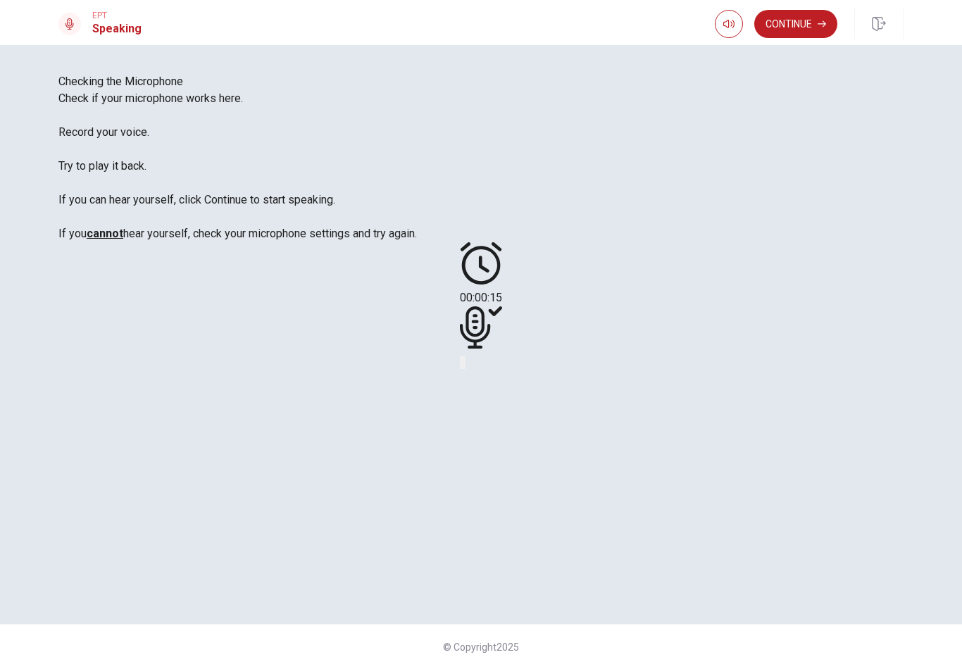
click at [502, 349] on icon at bounding box center [481, 327] width 42 height 42
click at [464, 365] on icon "Play Audio" at bounding box center [464, 365] width 0 height 0
click at [670, 370] on div "00:00:15" at bounding box center [480, 306] width 845 height 128
click at [669, 370] on div "00:00:15" at bounding box center [480, 306] width 845 height 128
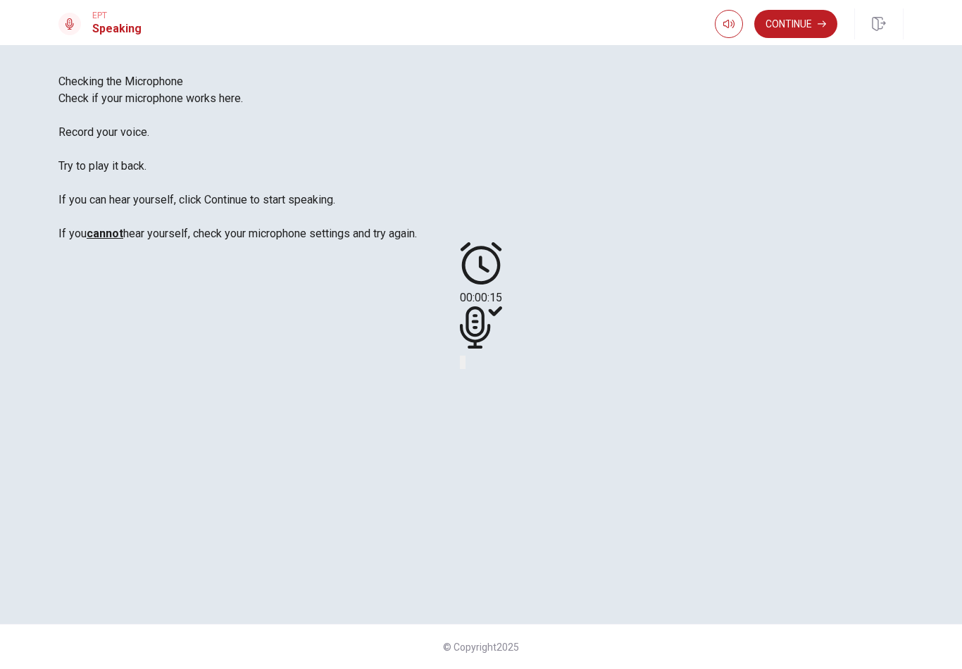
click at [478, 382] on icon "Record Again" at bounding box center [469, 373] width 17 height 17
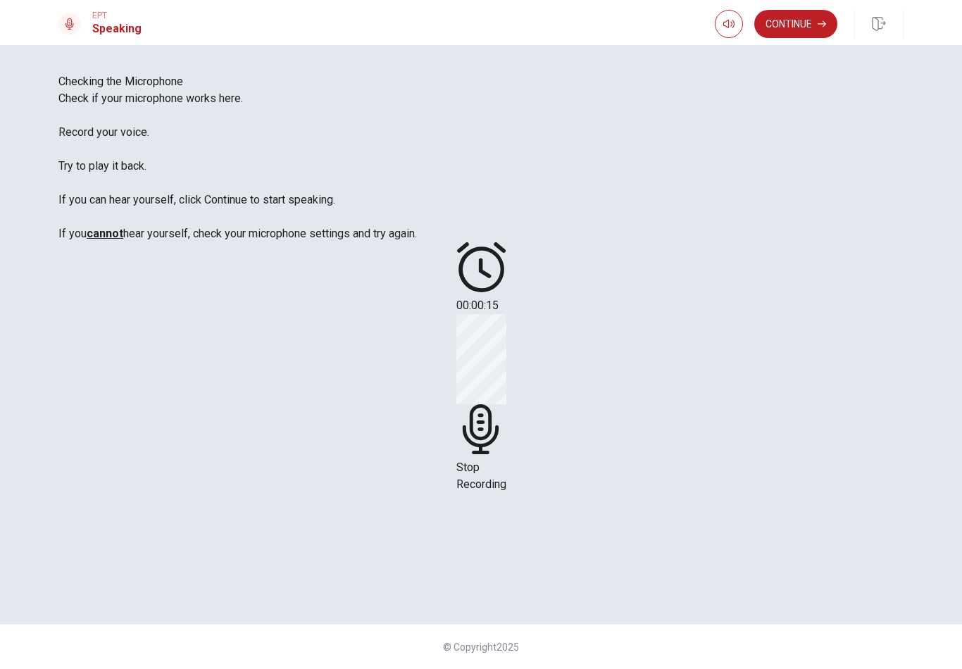
click at [506, 422] on div "00:00:15 Stop Recording" at bounding box center [481, 367] width 50 height 251
click at [506, 460] on span "Stop Recording" at bounding box center [481, 475] width 50 height 30
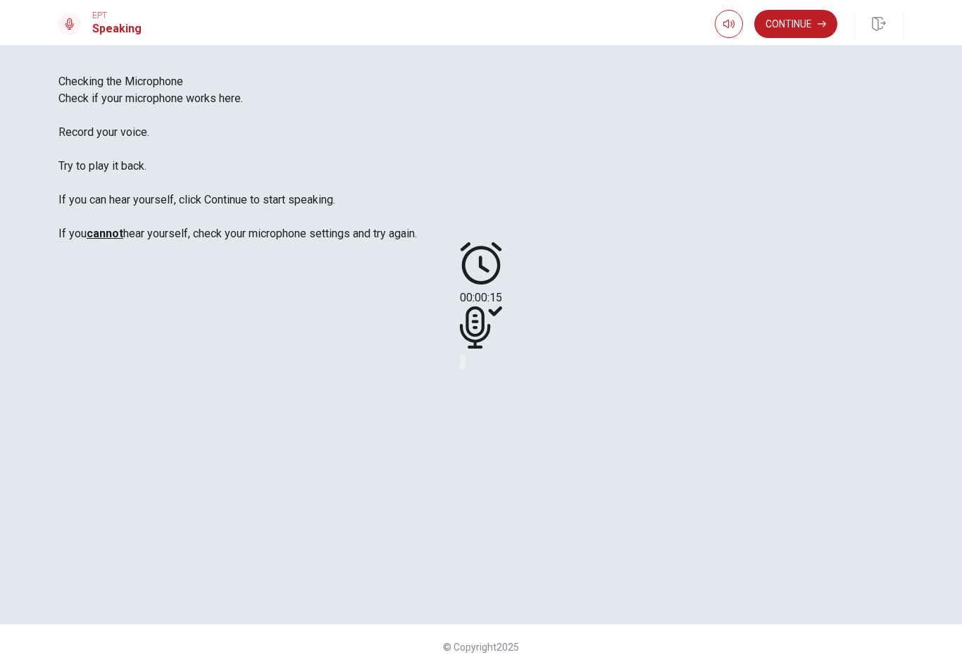
click at [502, 353] on div at bounding box center [481, 329] width 42 height 47
click at [465, 369] on button "Play Audio" at bounding box center [464, 362] width 3 height 13
click at [464, 365] on icon "Play Audio" at bounding box center [464, 365] width 0 height 0
click at [675, 370] on div "00:00:15" at bounding box center [480, 306] width 845 height 128
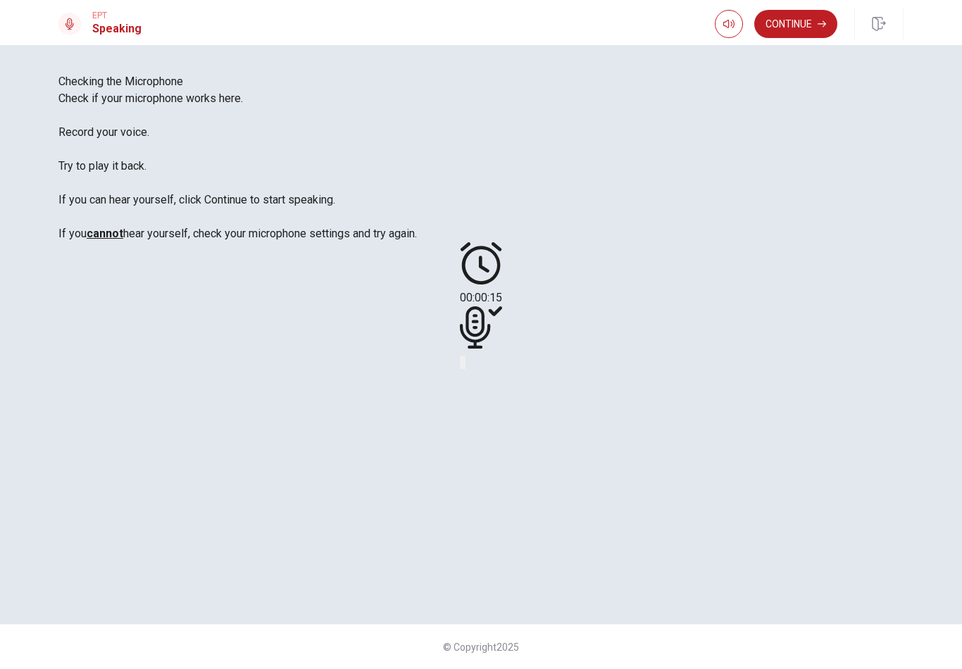
click at [675, 370] on div "00:00:15" at bounding box center [480, 306] width 845 height 128
click at [463, 369] on button "Record Again" at bounding box center [461, 362] width 3 height 13
click at [679, 370] on div "00:00:15" at bounding box center [480, 306] width 845 height 128
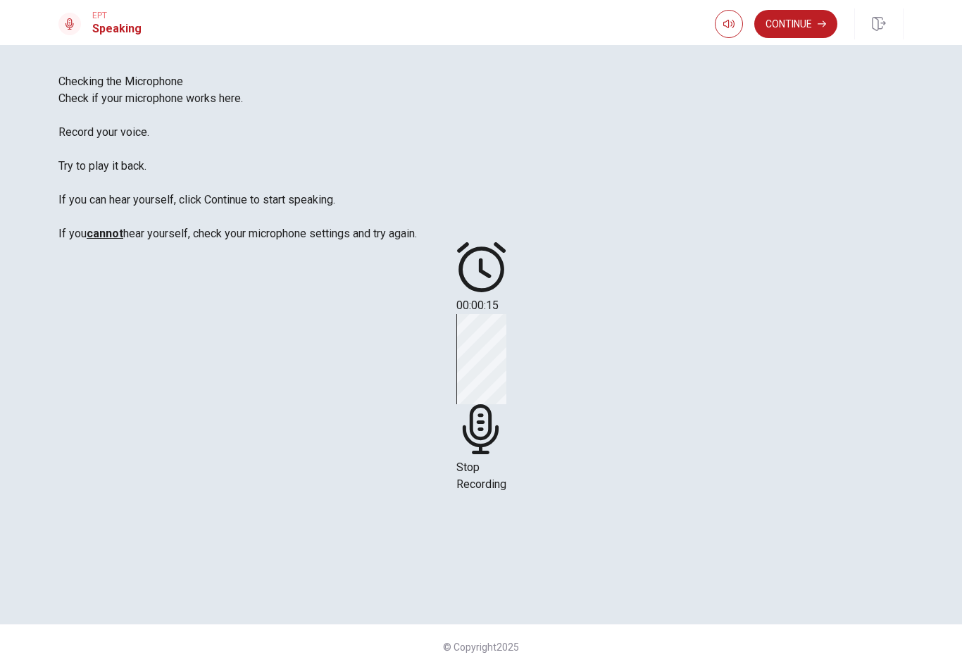
click at [506, 425] on div "00:00:15 Stop Recording" at bounding box center [481, 367] width 50 height 251
click at [506, 395] on div "Stop Recording" at bounding box center [481, 403] width 50 height 179
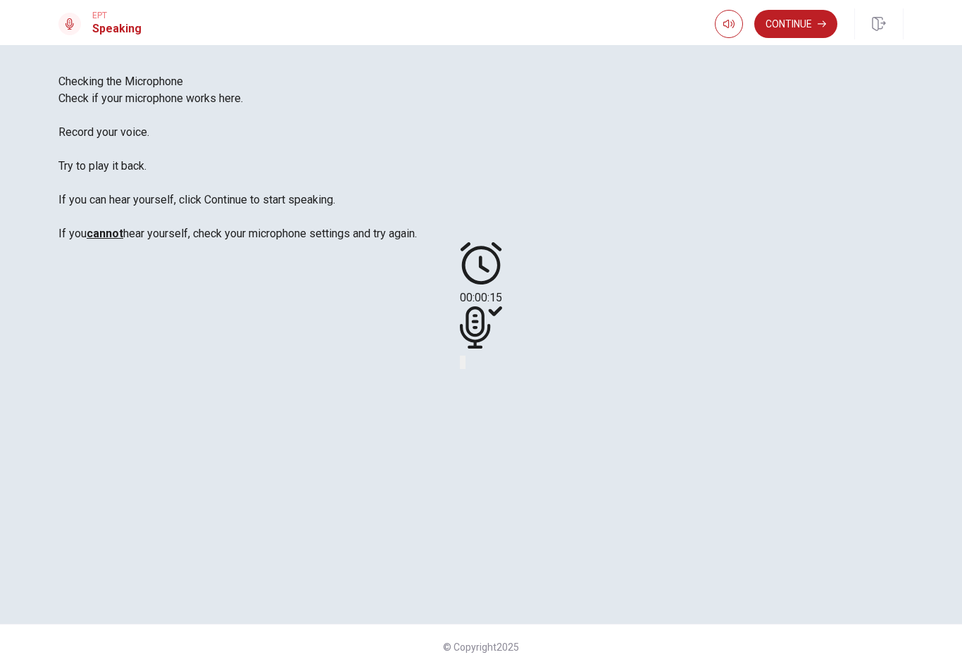
click at [502, 353] on div at bounding box center [481, 329] width 42 height 47
click at [465, 369] on button "Play Audio" at bounding box center [464, 362] width 3 height 13
click at [667, 370] on div "00:00:15" at bounding box center [480, 306] width 845 height 128
click at [703, 370] on div "00:00:15" at bounding box center [480, 306] width 845 height 128
click at [465, 369] on button "Play Audio" at bounding box center [464, 362] width 3 height 13
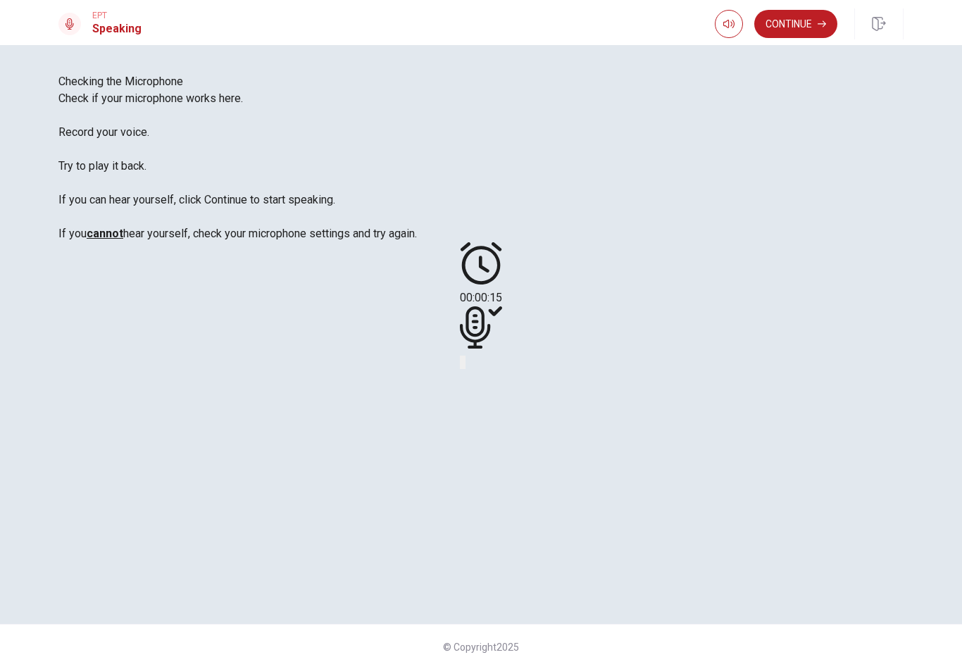
click at [502, 353] on div at bounding box center [481, 329] width 42 height 47
click at [502, 370] on div at bounding box center [481, 361] width 42 height 17
click at [463, 369] on button "Record Again" at bounding box center [461, 362] width 3 height 13
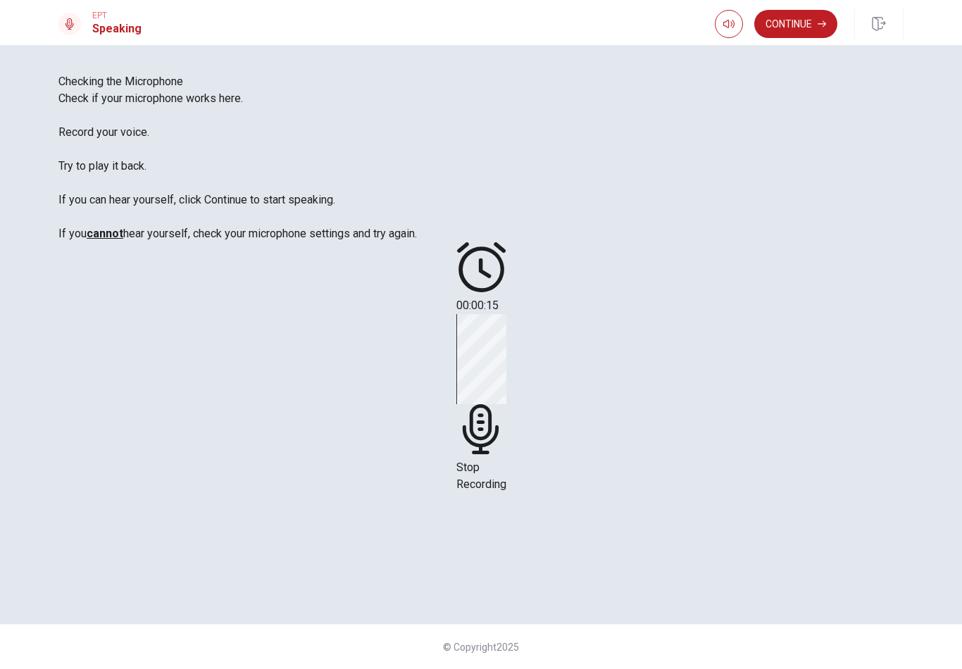
click at [506, 398] on div "Stop Recording" at bounding box center [481, 403] width 50 height 179
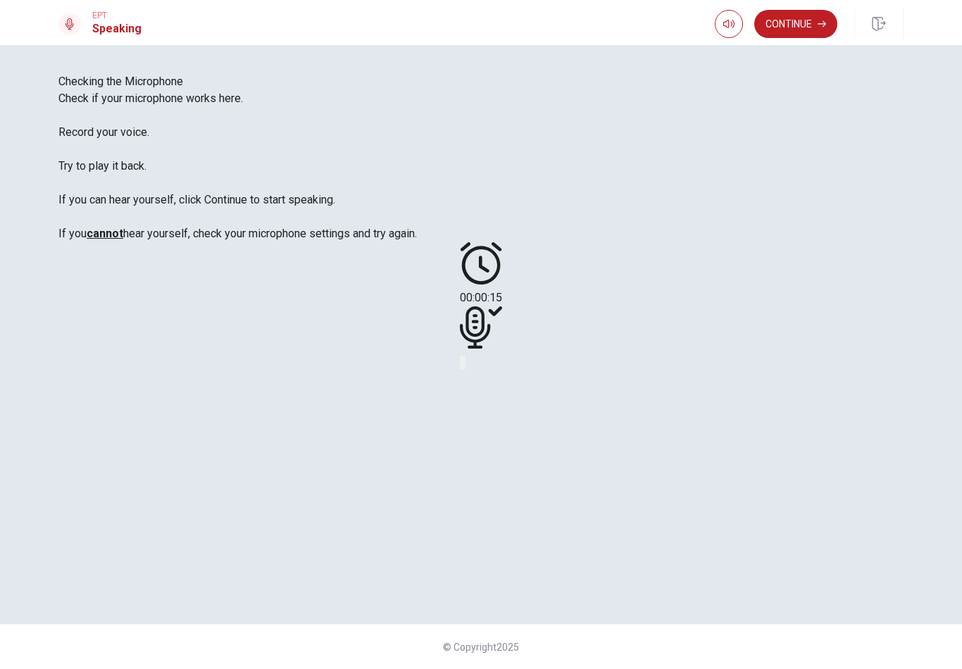
click at [502, 353] on div at bounding box center [481, 329] width 42 height 47
click at [465, 369] on button "Play Audio" at bounding box center [464, 362] width 3 height 13
click at [464, 365] on icon "Play Audio" at bounding box center [464, 365] width 0 height 0
click at [806, 11] on button "Continue" at bounding box center [795, 24] width 83 height 28
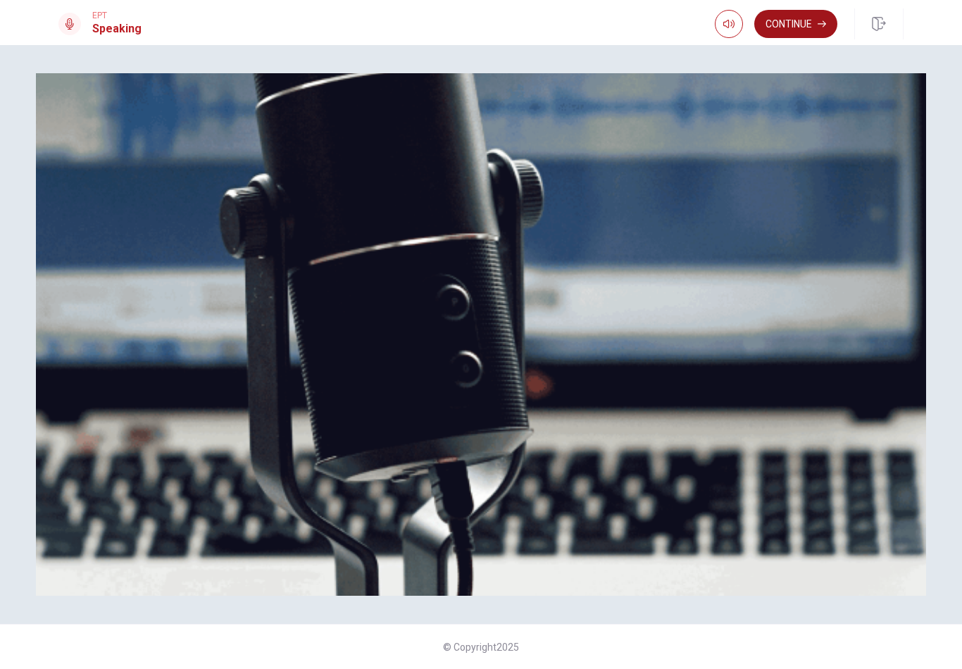
scroll to position [46, 0]
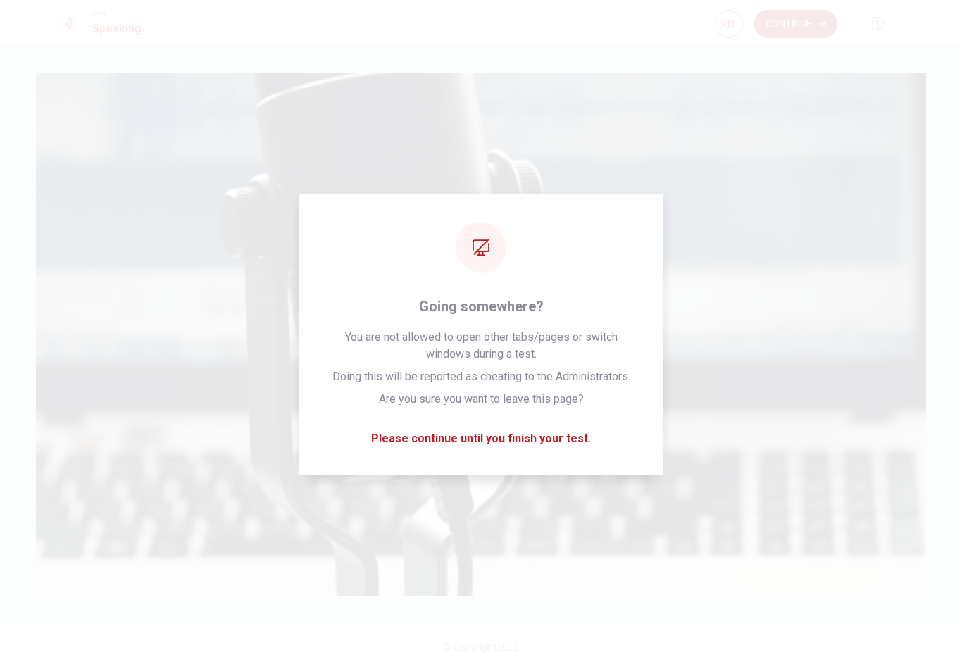
click at [503, 551] on img at bounding box center [481, 334] width 890 height 522
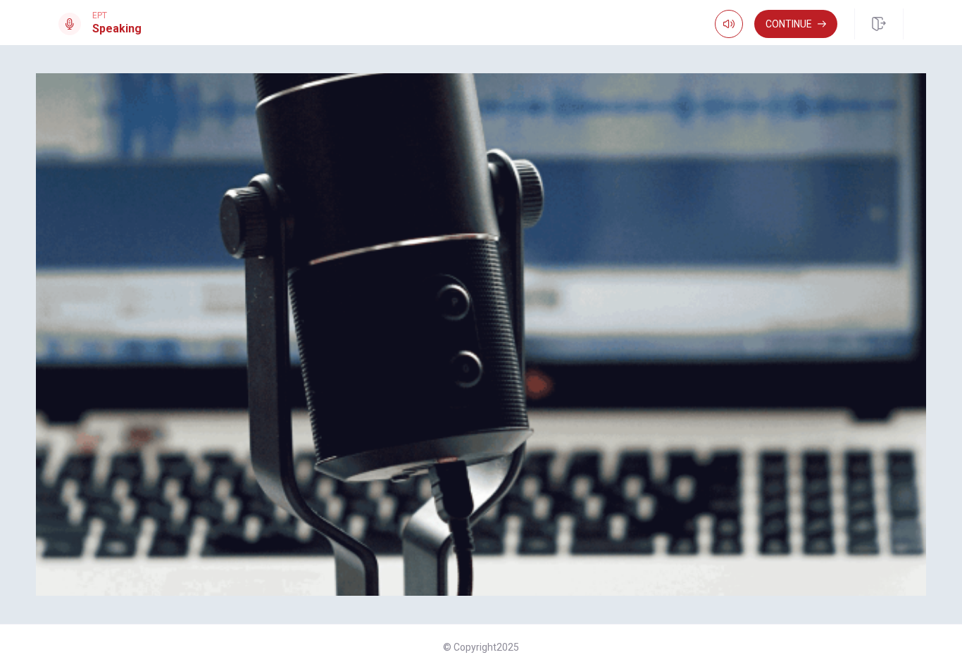
click at [537, 445] on img at bounding box center [481, 334] width 890 height 522
click at [773, 23] on button "Continue" at bounding box center [795, 24] width 83 height 28
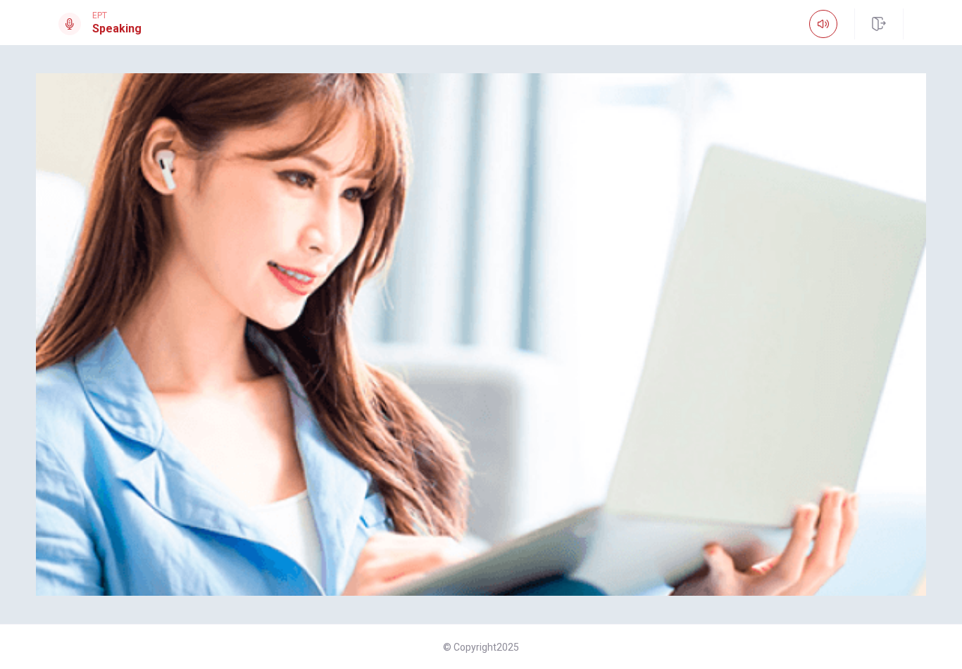
scroll to position [0, 0]
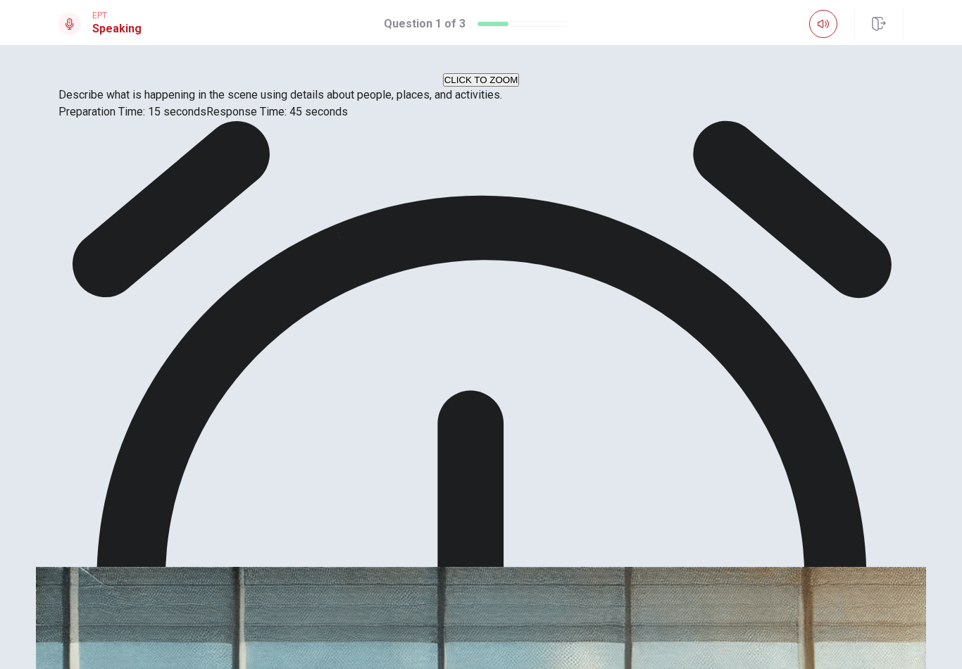
click at [472, 87] on div "CLICK TO ZOOM" at bounding box center [480, 79] width 845 height 13
click at [418, 87] on div "CLICK TO ZOOM" at bounding box center [480, 79] width 845 height 13
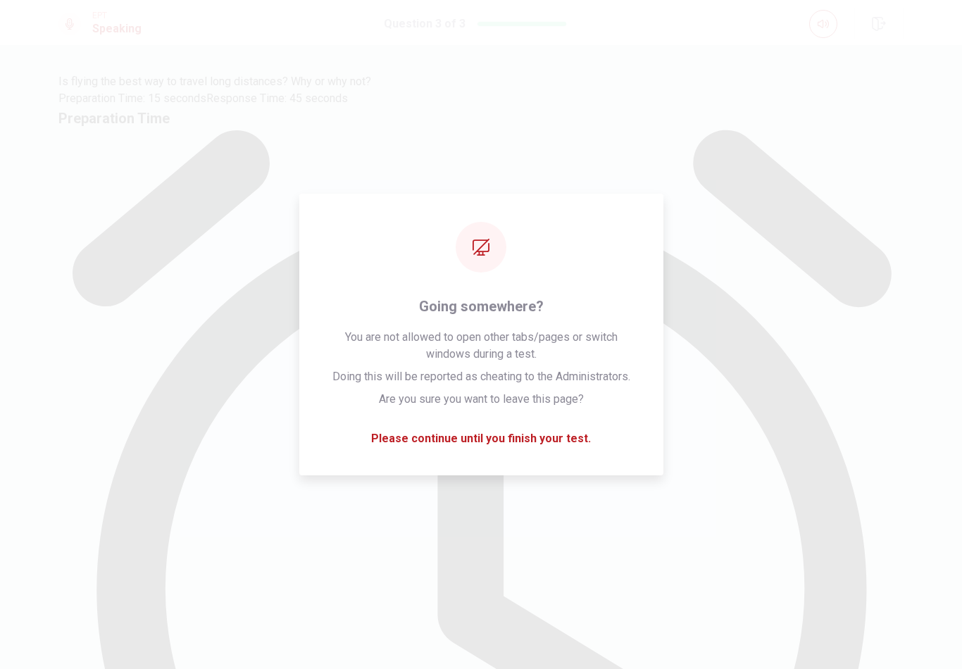
click at [542, 449] on div "Preparation Time 00:00:15" at bounding box center [480, 551] width 845 height 889
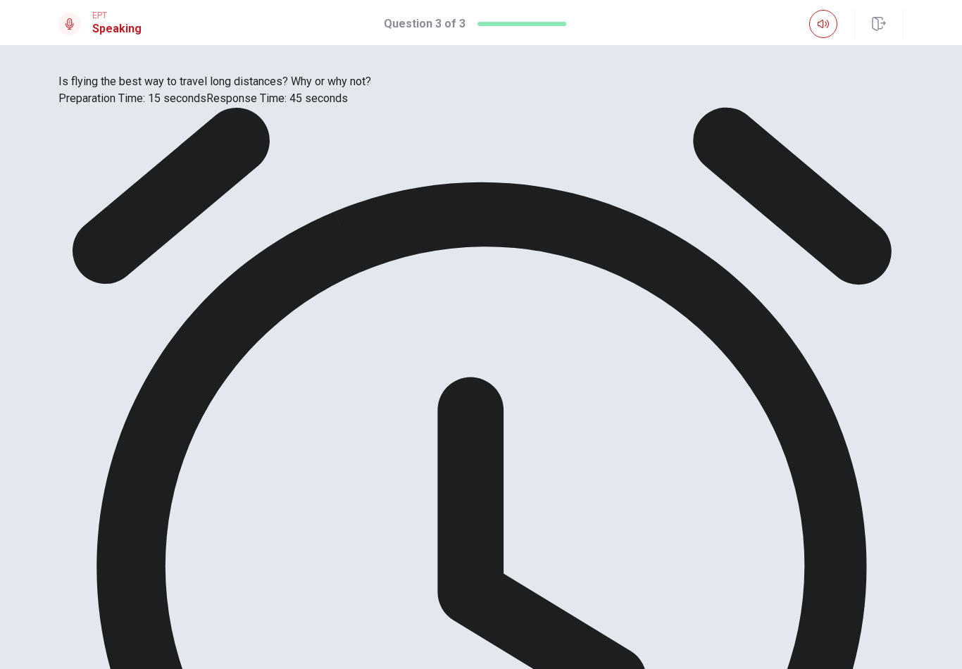
click at [405, 107] on div "Is flying the best way to travel long distances? Why or why not? Preparation Ti…" at bounding box center [480, 90] width 845 height 34
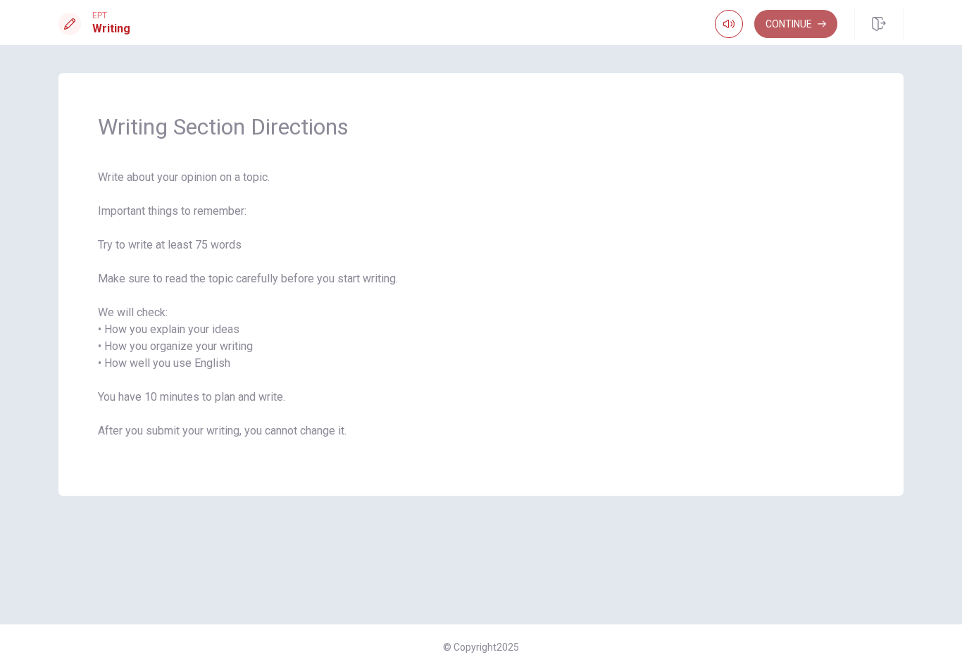
click at [778, 23] on button "Continue" at bounding box center [795, 24] width 83 height 28
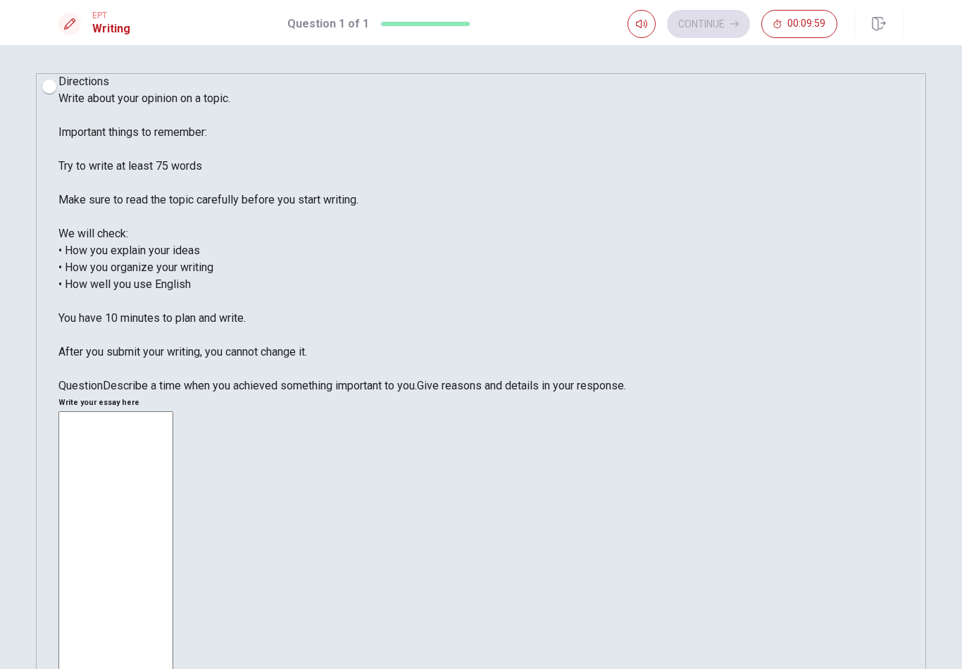
click at [173, 411] on textarea at bounding box center [115, 622] width 115 height 422
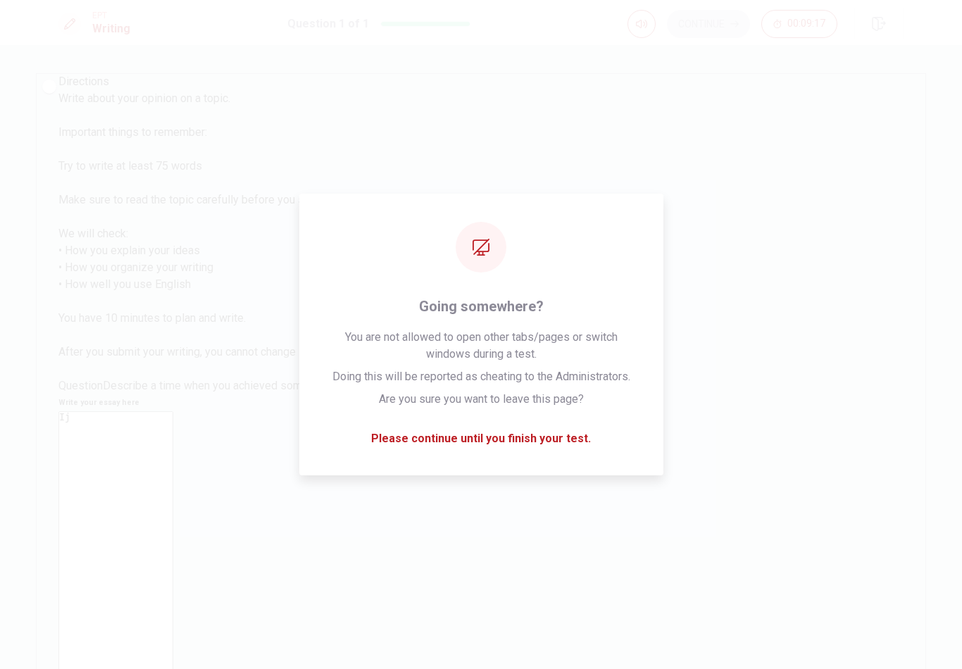
click at [173, 446] on textarea "Ij" at bounding box center [115, 622] width 115 height 422
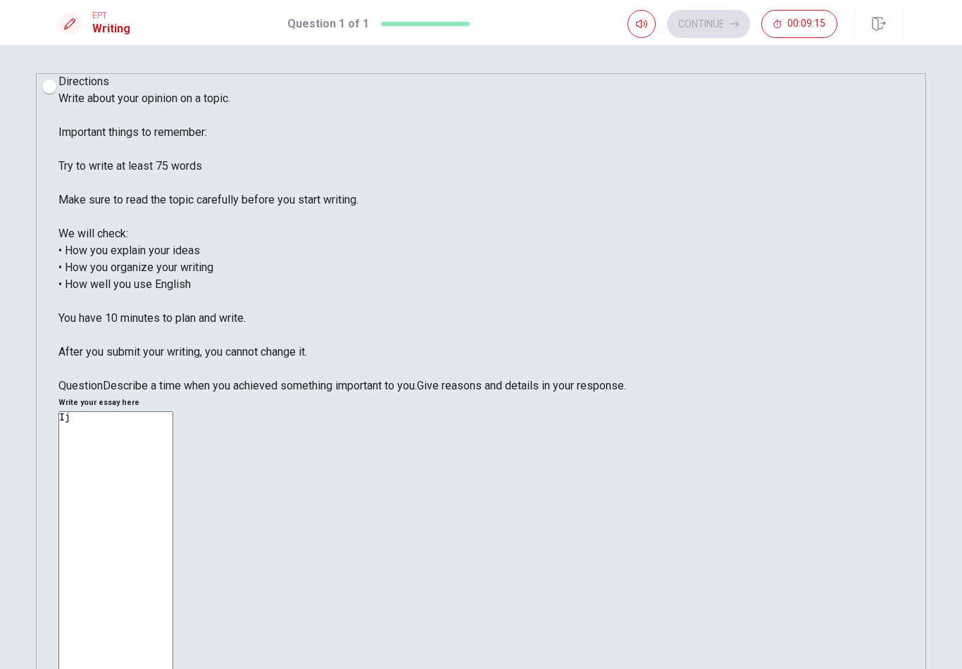
type textarea "い"
type textarea "I think"
